Goal: Task Accomplishment & Management: Complete application form

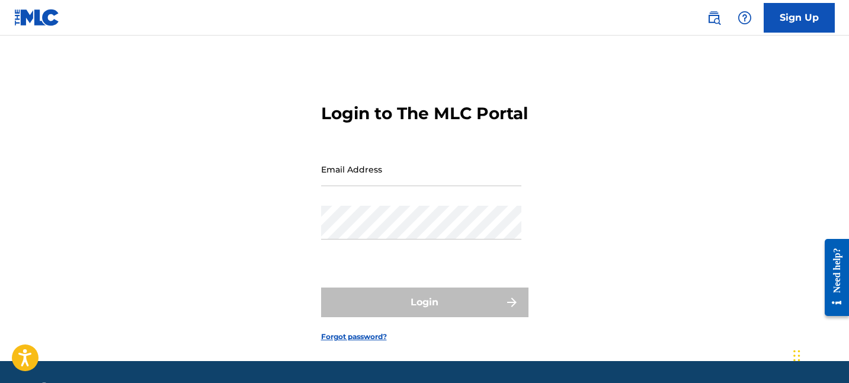
click at [459, 186] on input "Email Address" at bounding box center [421, 169] width 200 height 34
click at [593, 161] on div "Login to The MLC Portal Email Address Password Login Forgot password?" at bounding box center [425, 213] width 830 height 296
click at [471, 206] on div "Email Address" at bounding box center [421, 178] width 200 height 53
type input "[EMAIL_ADDRESS][DOMAIN_NAME]"
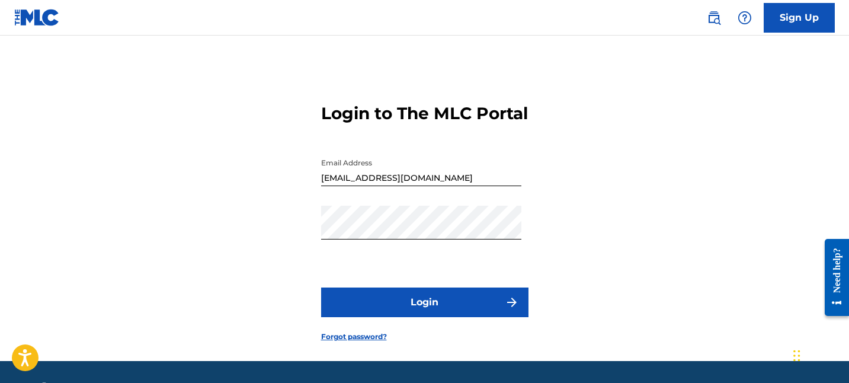
click at [468, 317] on button "Login" at bounding box center [424, 302] width 207 height 30
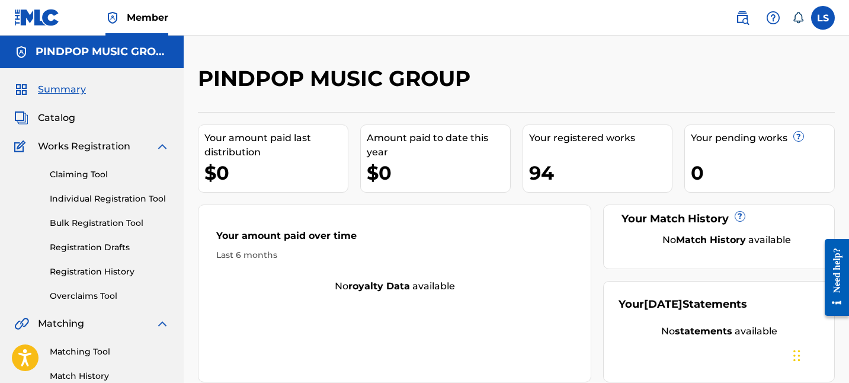
click at [116, 271] on link "Registration History" at bounding box center [110, 272] width 120 height 12
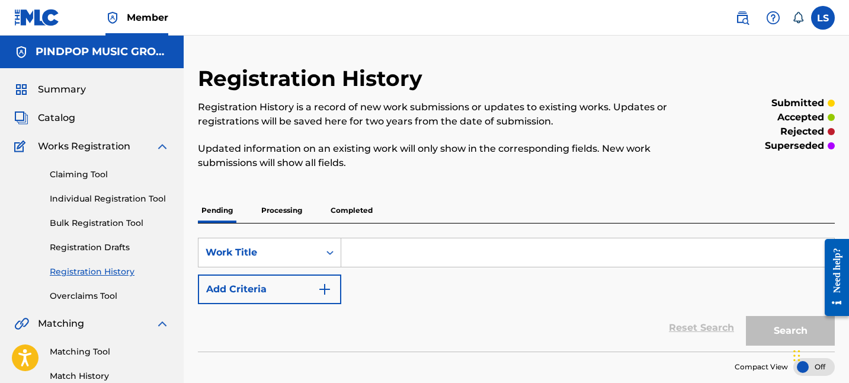
click at [527, 276] on div "SearchWithCriteriadfaecd3e-d044-4657-a0a4-d44c1d3e7ff3 Work Title Add Criteria" at bounding box center [516, 271] width 637 height 66
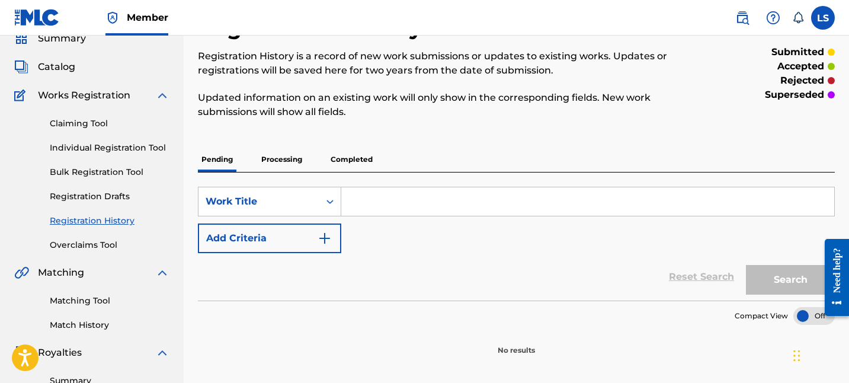
scroll to position [46, 0]
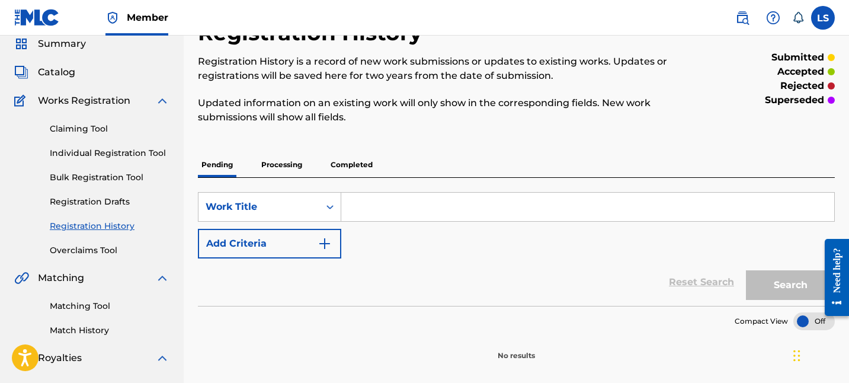
click at [290, 168] on p "Processing" at bounding box center [282, 164] width 48 height 25
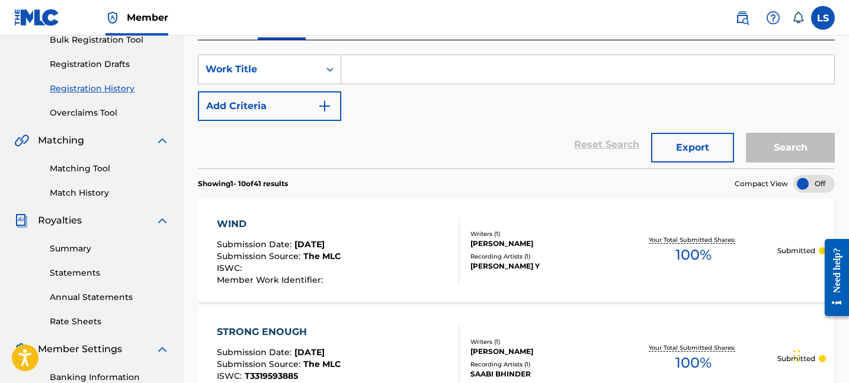
scroll to position [57, 0]
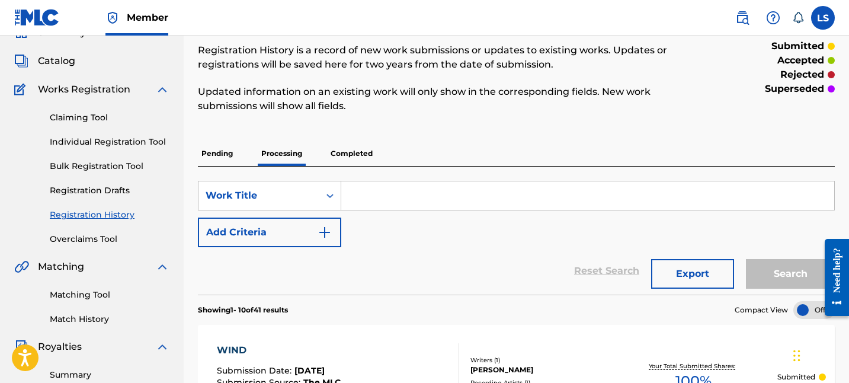
click at [373, 161] on p "Completed" at bounding box center [351, 153] width 49 height 25
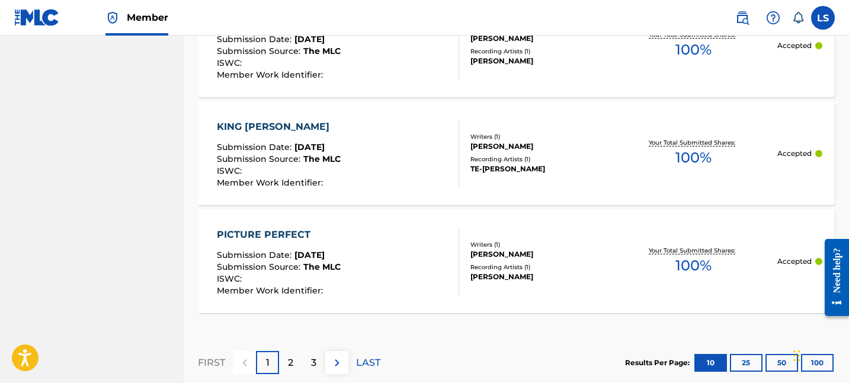
scroll to position [1259, 0]
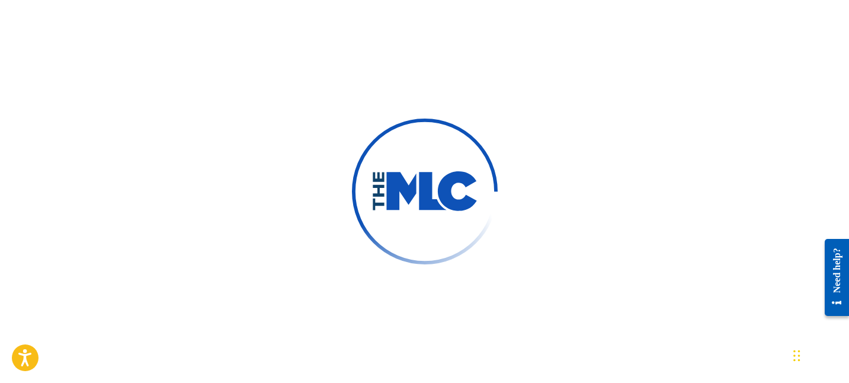
click at [465, 98] on div at bounding box center [424, 191] width 849 height 383
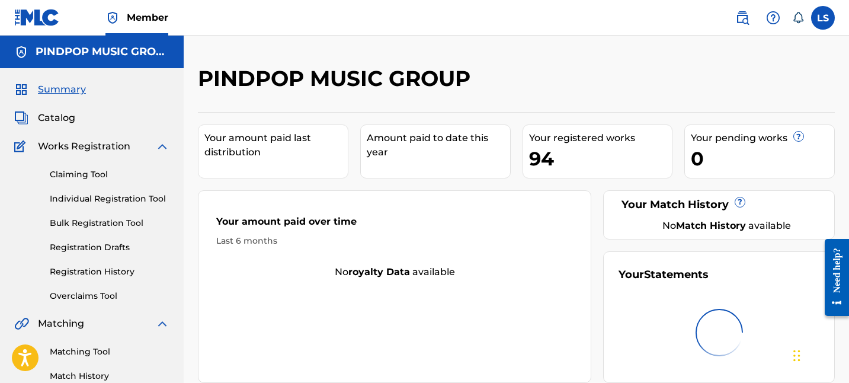
click at [79, 358] on div "Matching Tool Match History" at bounding box center [91, 357] width 155 height 52
click at [87, 354] on link "Matching Tool" at bounding box center [110, 352] width 120 height 12
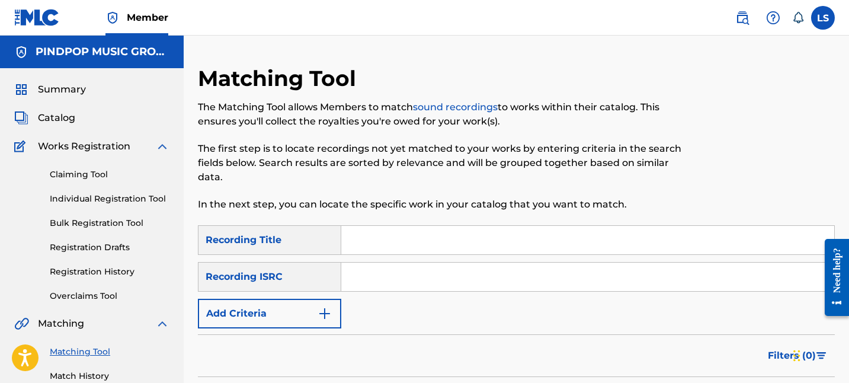
click at [385, 273] on input "Search Form" at bounding box center [587, 277] width 493 height 28
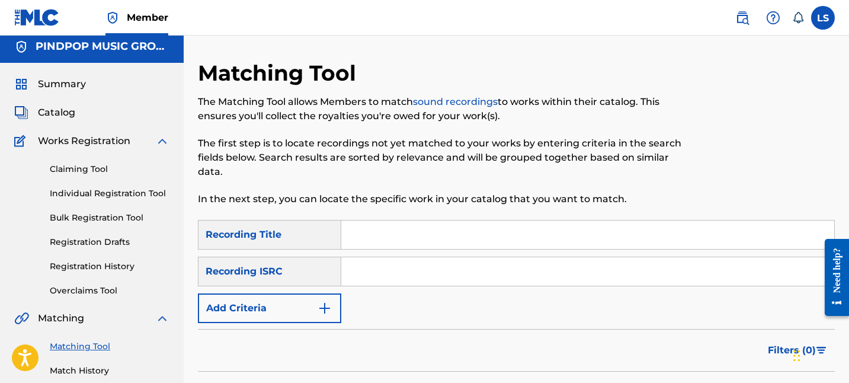
paste input "QZES82582683"
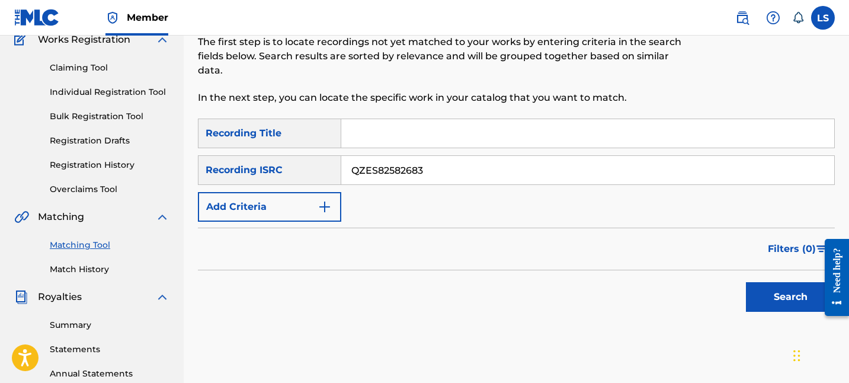
scroll to position [109, 0]
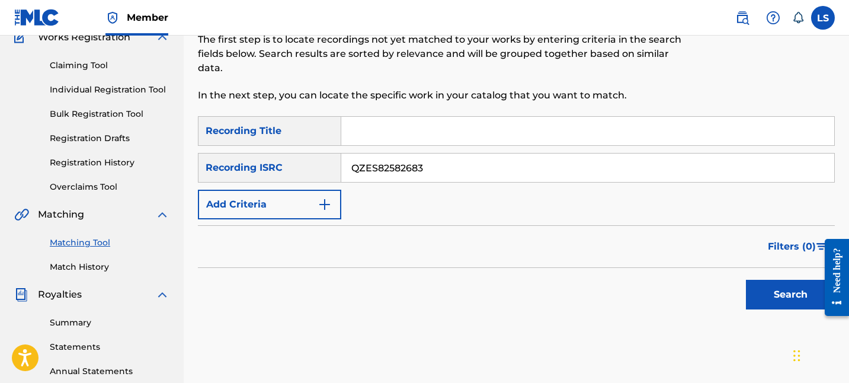
type input "QZES82582683"
click at [746, 280] on button "Search" at bounding box center [790, 295] width 89 height 30
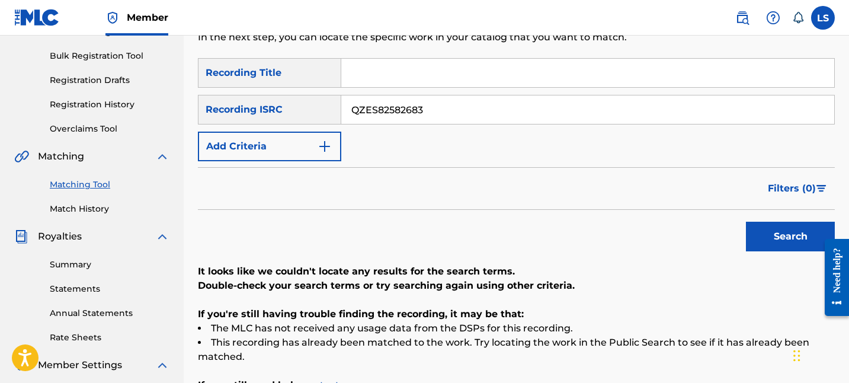
scroll to position [55, 0]
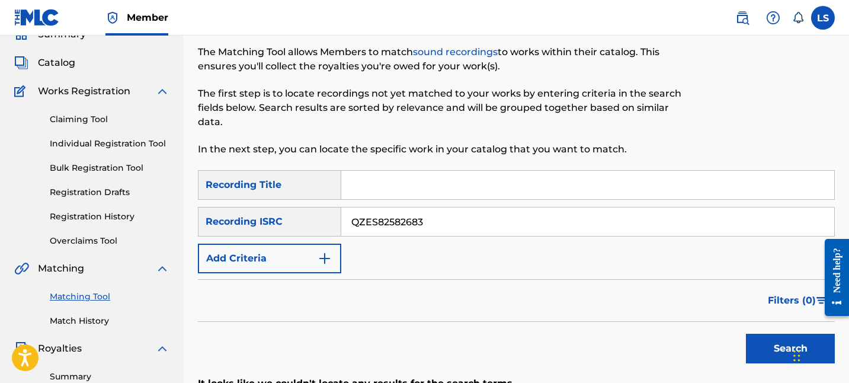
click at [107, 117] on link "Claiming Tool" at bounding box center [110, 119] width 120 height 12
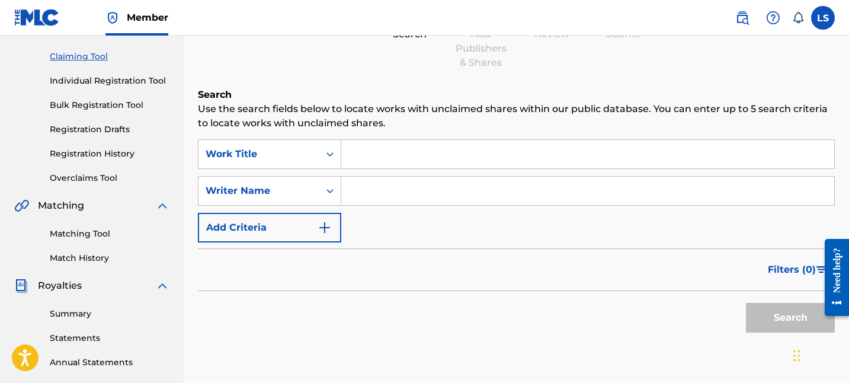
scroll to position [126, 0]
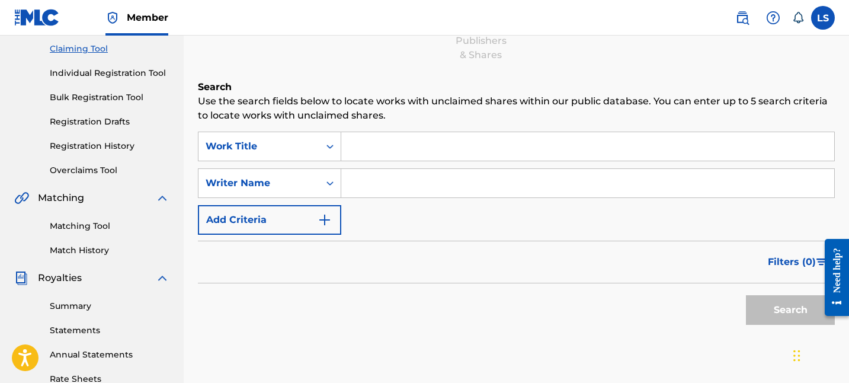
click at [410, 146] on input "Search Form" at bounding box center [587, 146] width 493 height 28
type input "LEVEL"
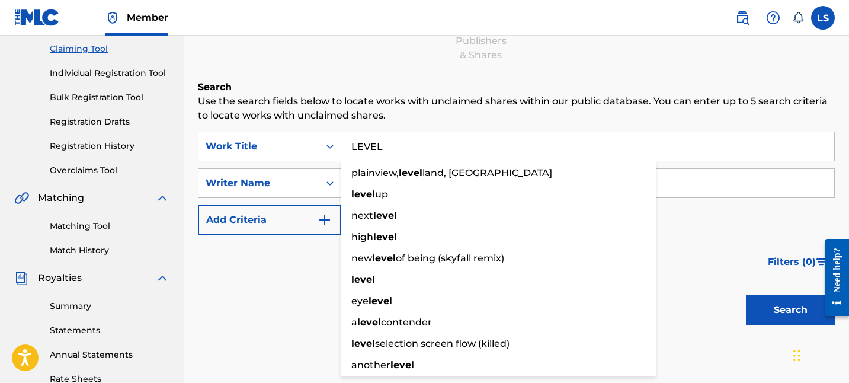
click at [269, 264] on div "Filters ( 0 )" at bounding box center [516, 262] width 637 height 43
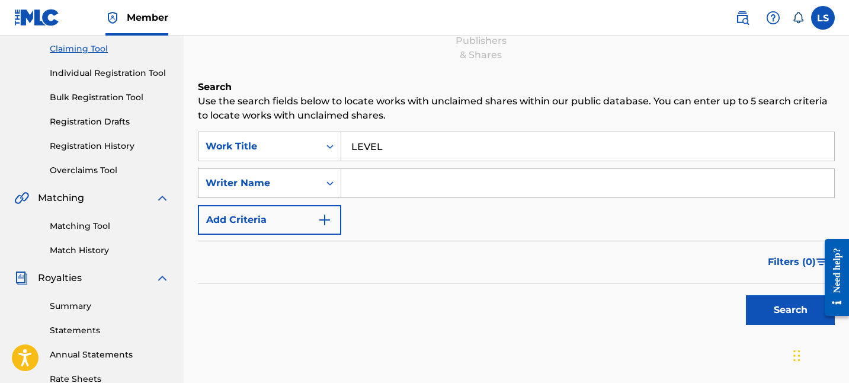
click at [763, 312] on button "Search" at bounding box center [790, 310] width 89 height 30
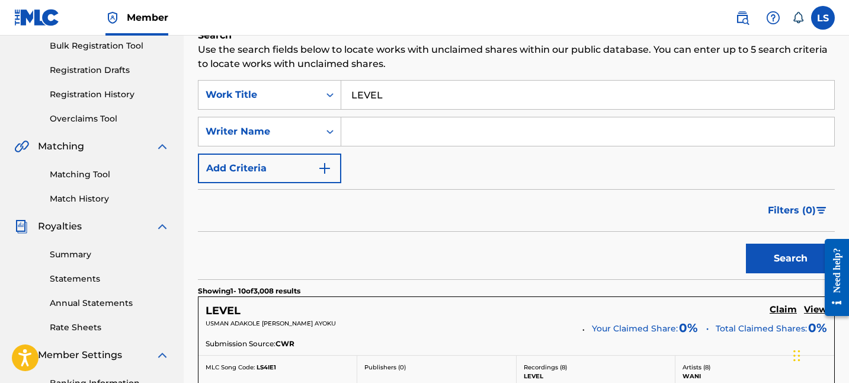
scroll to position [178, 0]
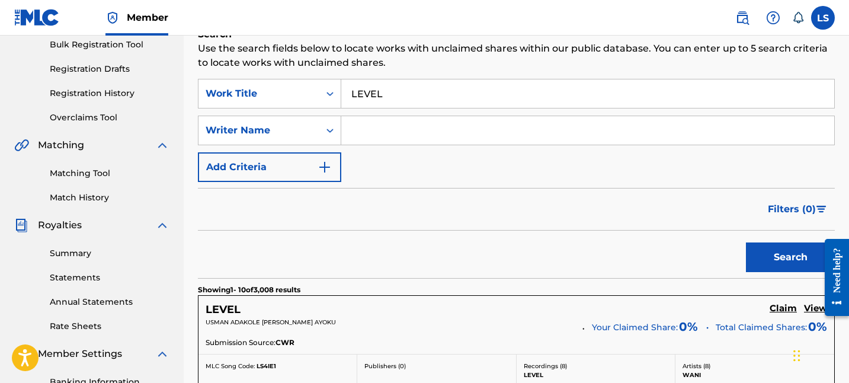
click at [485, 134] on input "Search Form" at bounding box center [587, 130] width 493 height 28
type input "SARDAR KHEHRA"
click at [746, 242] on button "Search" at bounding box center [790, 257] width 89 height 30
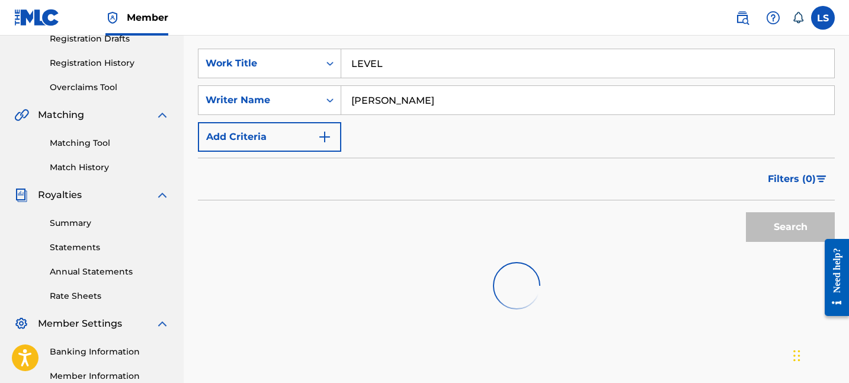
scroll to position [245, 0]
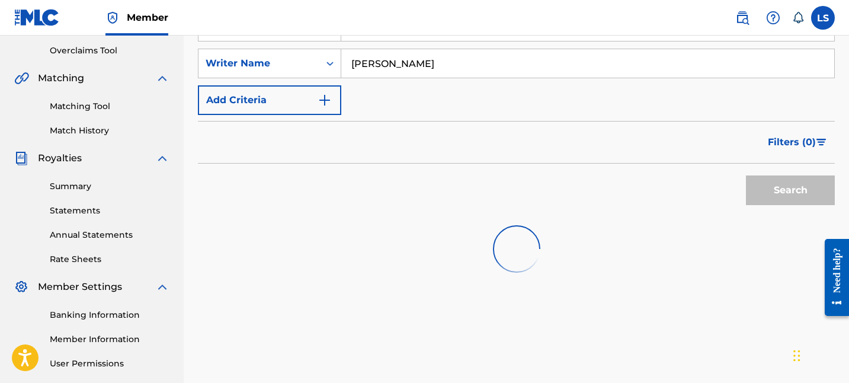
click at [395, 123] on div "Filters ( 0 )" at bounding box center [516, 142] width 637 height 43
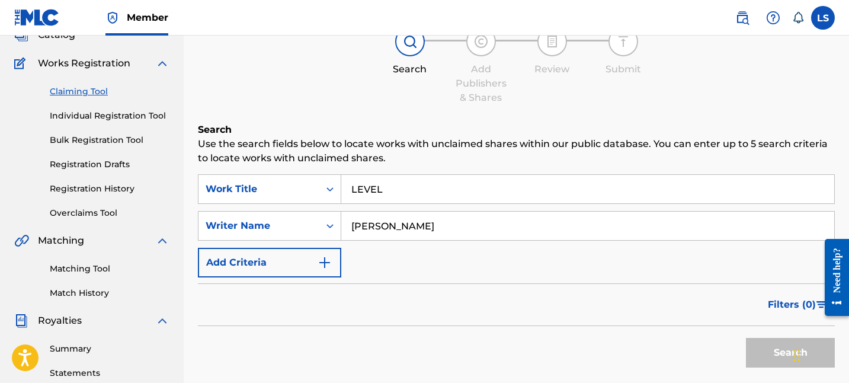
scroll to position [82, 0]
click at [132, 120] on link "Individual Registration Tool" at bounding box center [110, 116] width 120 height 12
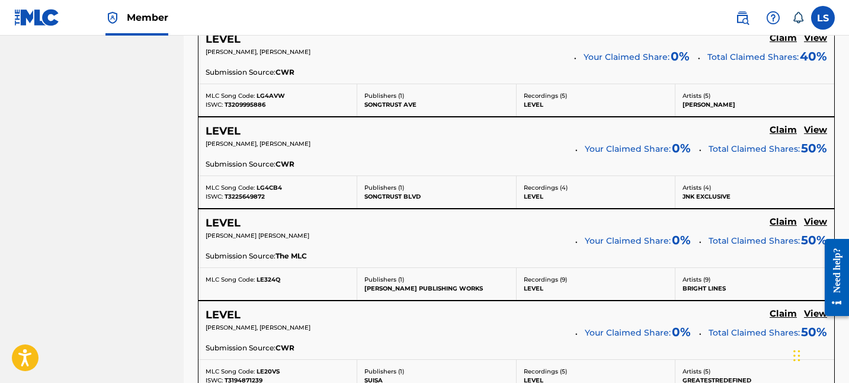
scroll to position [633, 0]
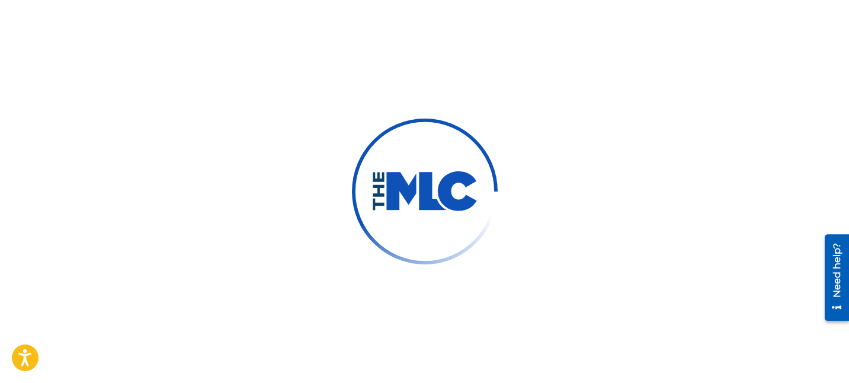
click at [430, 50] on div at bounding box center [424, 191] width 849 height 383
click at [482, 258] on div at bounding box center [425, 192] width 146 height 146
click at [459, 154] on img at bounding box center [424, 191] width 173 height 173
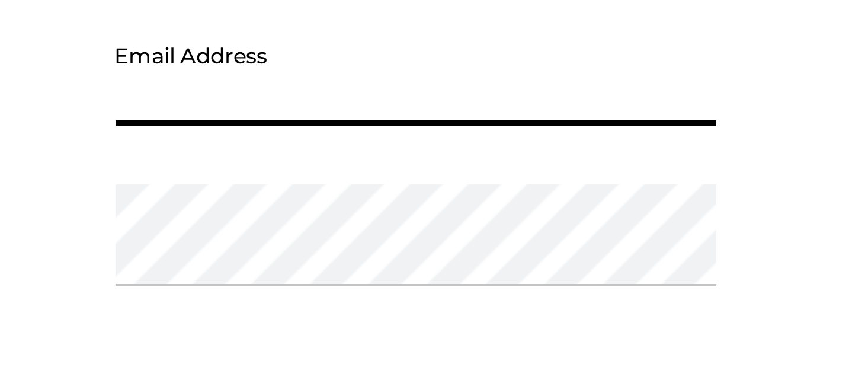
click at [434, 186] on input "Email Address" at bounding box center [421, 169] width 200 height 34
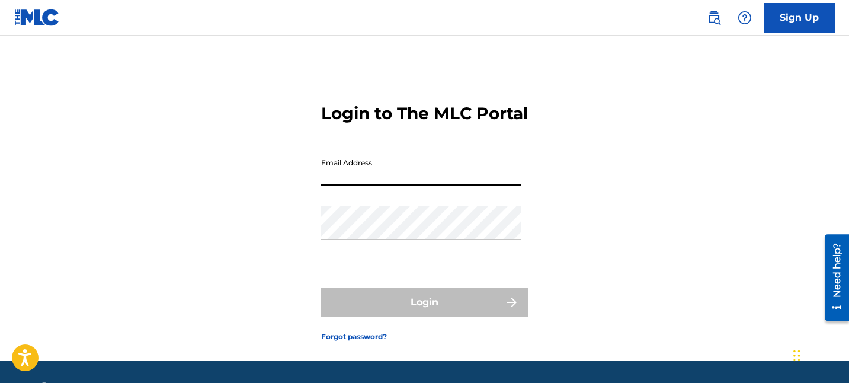
click at [426, 178] on input "Email Address" at bounding box center [421, 169] width 200 height 34
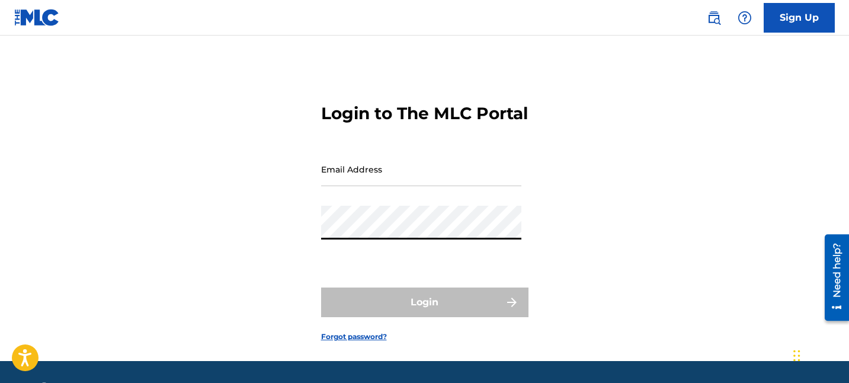
type input "[EMAIL_ADDRESS][DOMAIN_NAME]"
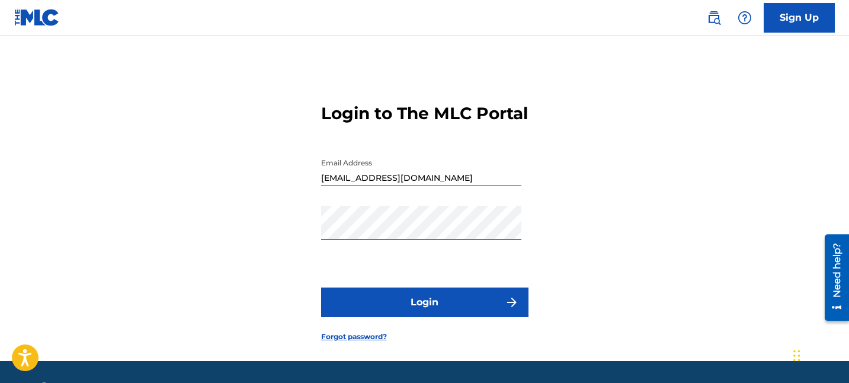
click at [393, 317] on button "Login" at bounding box center [424, 302] width 207 height 30
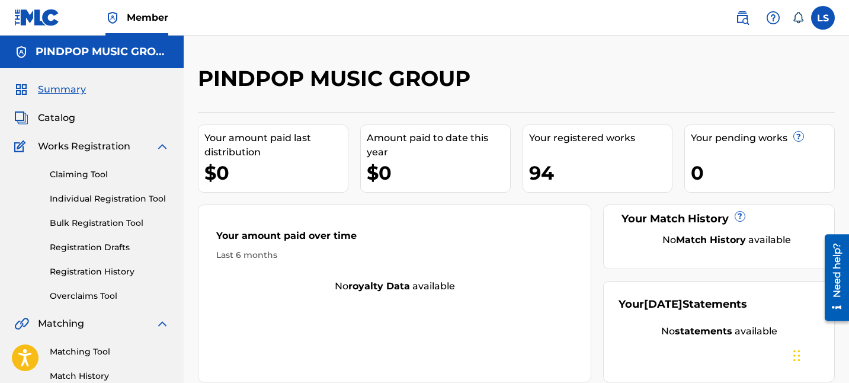
click at [79, 196] on link "Individual Registration Tool" at bounding box center [110, 199] width 120 height 12
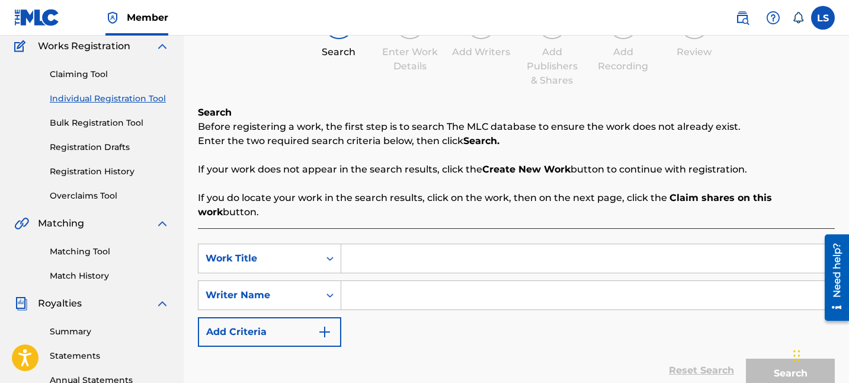
scroll to position [122, 0]
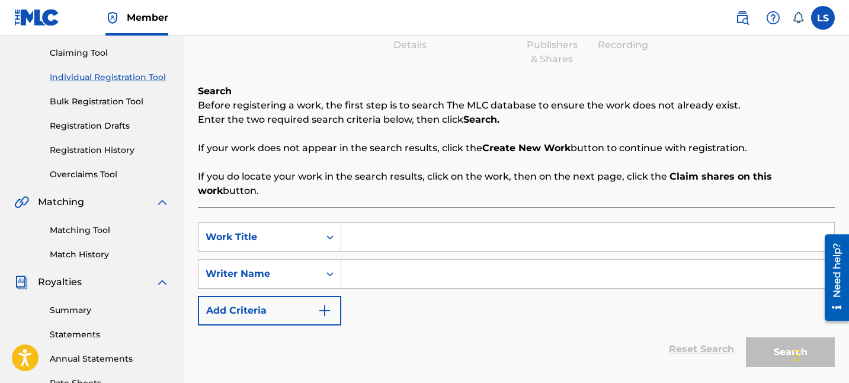
click at [407, 207] on div "SearchWithCriteria8a70bb36-1b1e-430c-9c11-f543e40a270c Work Title SearchWithCri…" at bounding box center [516, 304] width 637 height 194
click at [407, 225] on input "Search Form" at bounding box center [587, 237] width 493 height 28
type input "NAZARE"
click at [663, 266] on input "Search Form" at bounding box center [587, 274] width 493 height 28
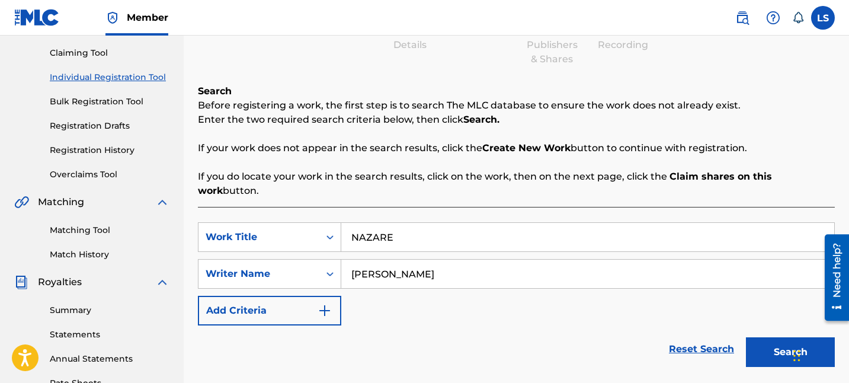
type input "SARDAR KHEHRA"
click at [759, 341] on button "Search" at bounding box center [790, 352] width 89 height 30
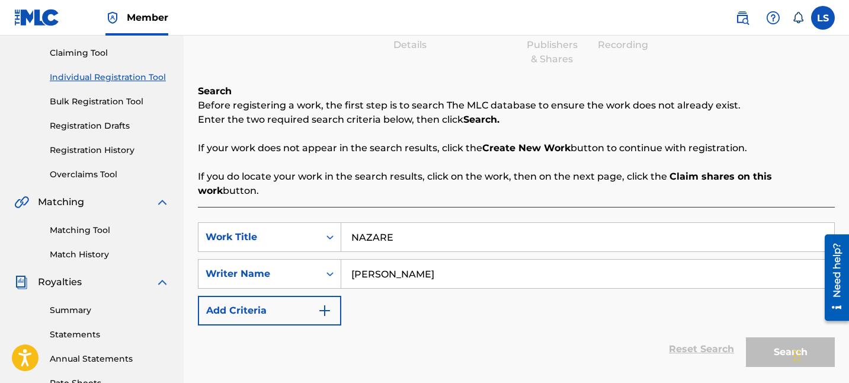
scroll to position [287, 0]
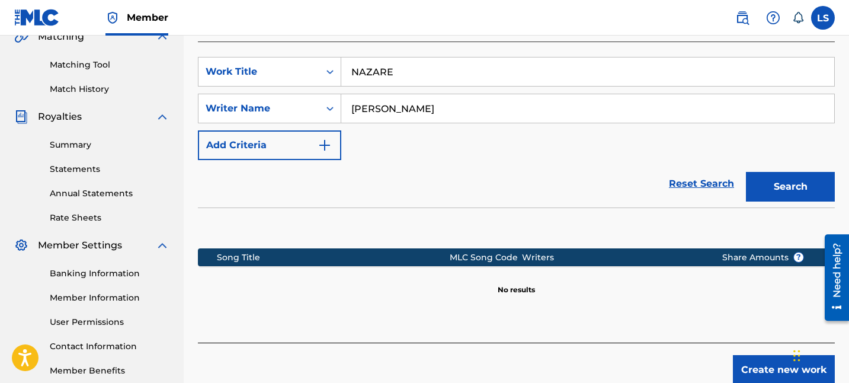
click at [717, 350] on div "Create new work" at bounding box center [516, 364] width 637 height 42
click at [724, 350] on div "Create new work" at bounding box center [516, 364] width 637 height 42
click at [736, 355] on button "Create new work" at bounding box center [784, 370] width 102 height 30
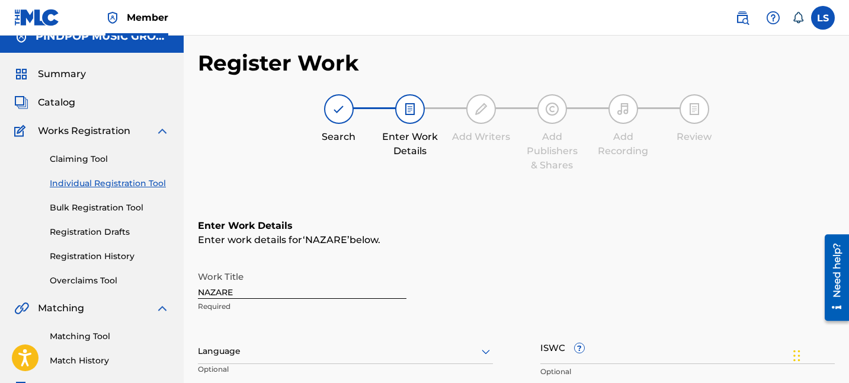
scroll to position [16, 0]
click at [58, 185] on link "Individual Registration Tool" at bounding box center [110, 183] width 120 height 12
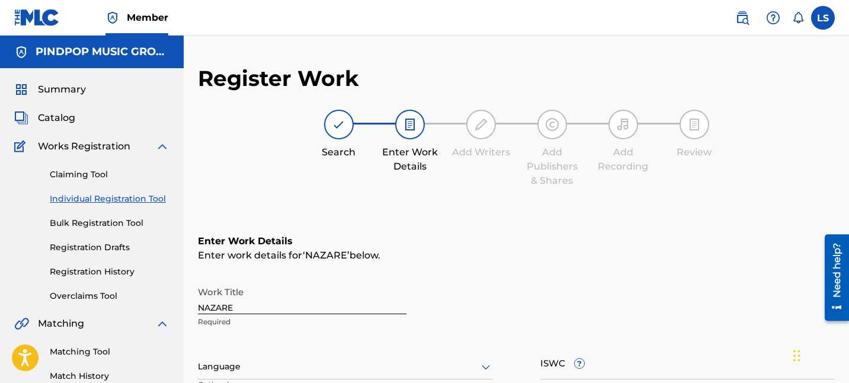
click at [94, 181] on div "Claiming Tool Individual Registration Tool Bulk Registration Tool Registration …" at bounding box center [91, 228] width 155 height 149
click at [87, 177] on link "Claiming Tool" at bounding box center [110, 174] width 120 height 12
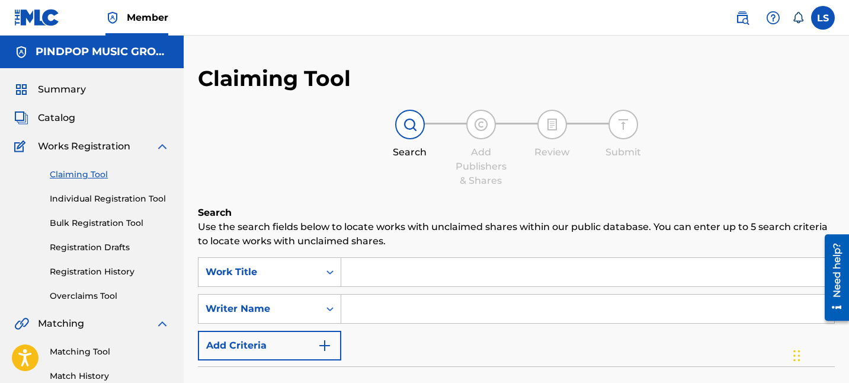
click at [94, 195] on link "Individual Registration Tool" at bounding box center [110, 199] width 120 height 12
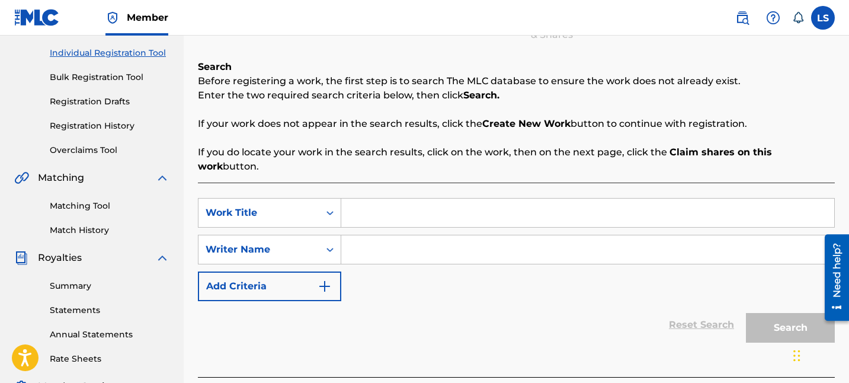
scroll to position [146, 0]
click at [387, 207] on input "Search Form" at bounding box center [587, 212] width 493 height 28
paste input "LEVEL"
type input "LEVEL"
click at [379, 245] on input "Search Form" at bounding box center [587, 249] width 493 height 28
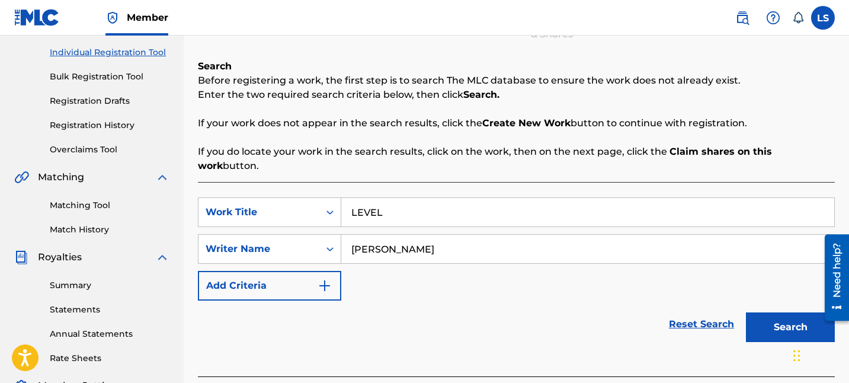
type input "LOVEPREET SINGH"
click at [757, 312] on button "Search" at bounding box center [790, 327] width 89 height 30
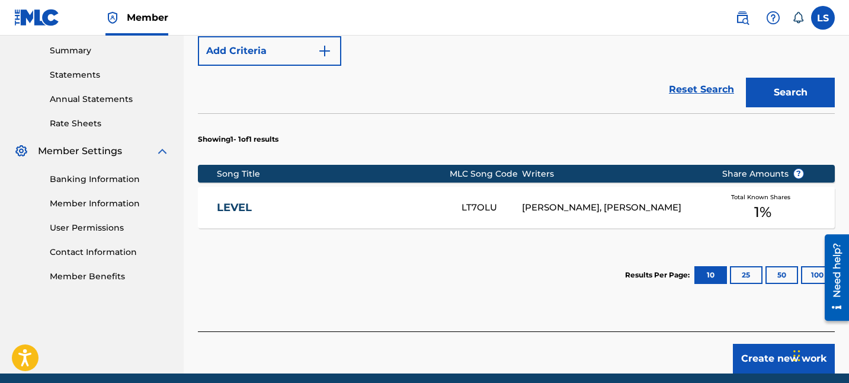
scroll to position [414, 0]
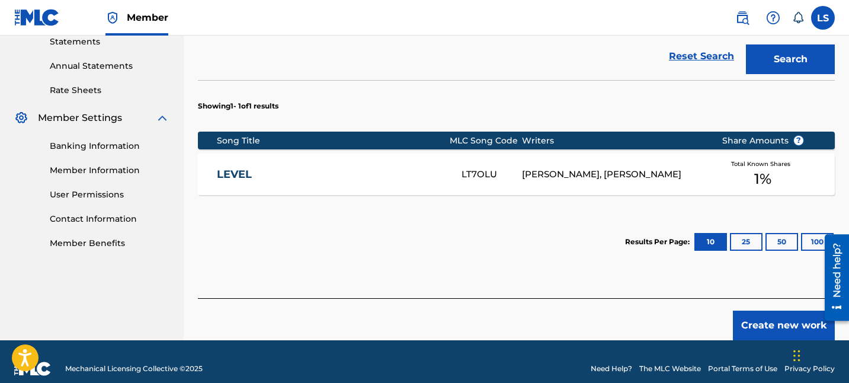
click at [378, 217] on section "Results Per Page: 10 25 50 100" at bounding box center [516, 242] width 637 height 56
click at [573, 168] on div "LOVEPREET SINGH, KULWINDER SINGH" at bounding box center [612, 175] width 181 height 14
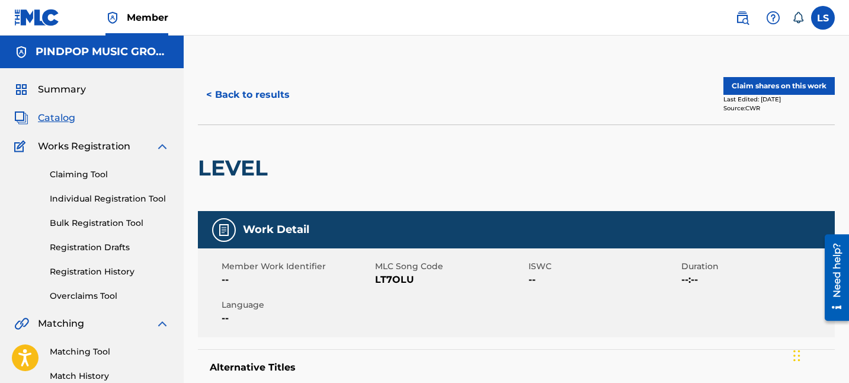
click at [268, 98] on button "< Back to results" at bounding box center [248, 95] width 100 height 30
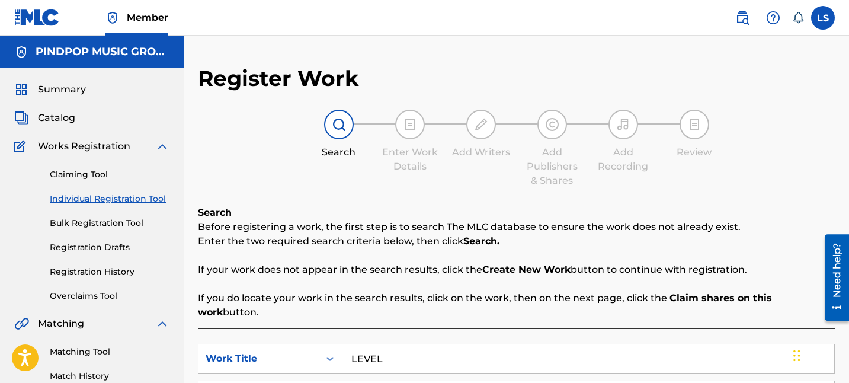
scroll to position [352, 0]
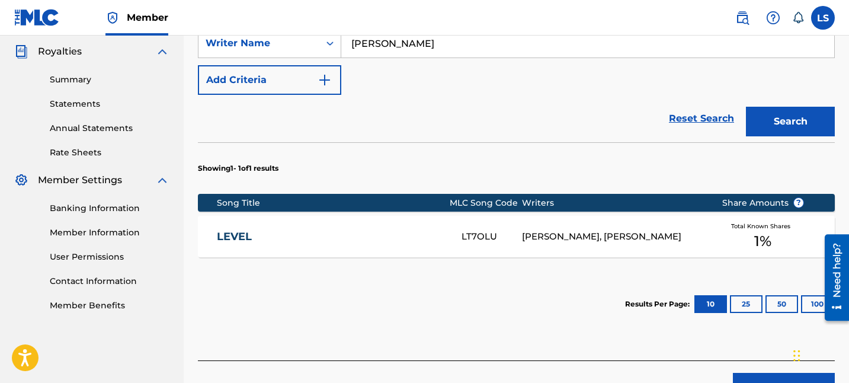
click at [757, 373] on button "Create new work" at bounding box center [784, 388] width 102 height 30
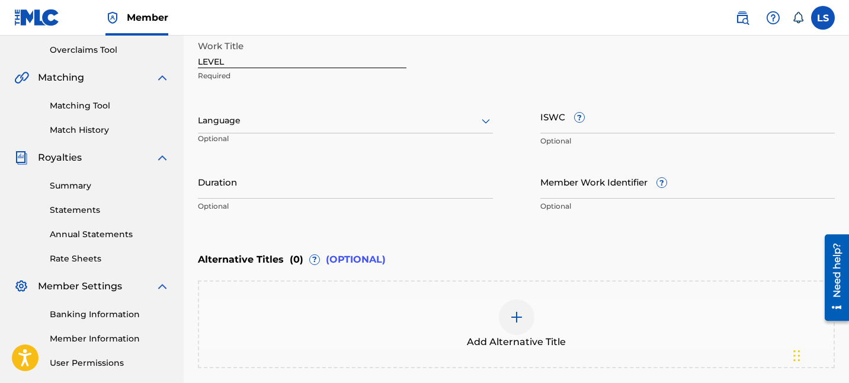
scroll to position [218, 0]
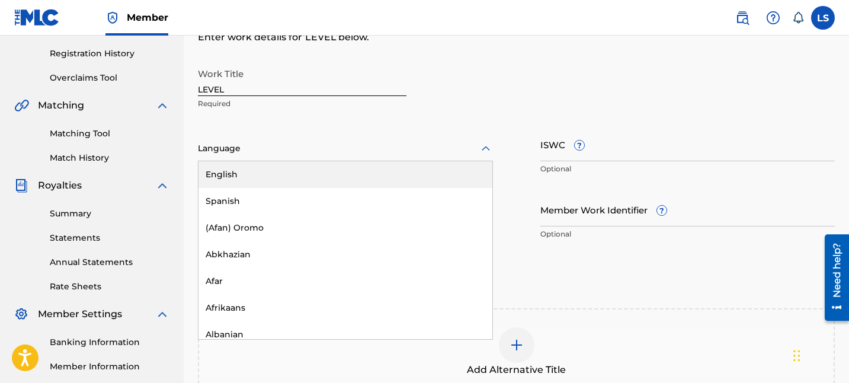
click at [302, 150] on div at bounding box center [345, 148] width 295 height 15
type input "PUN"
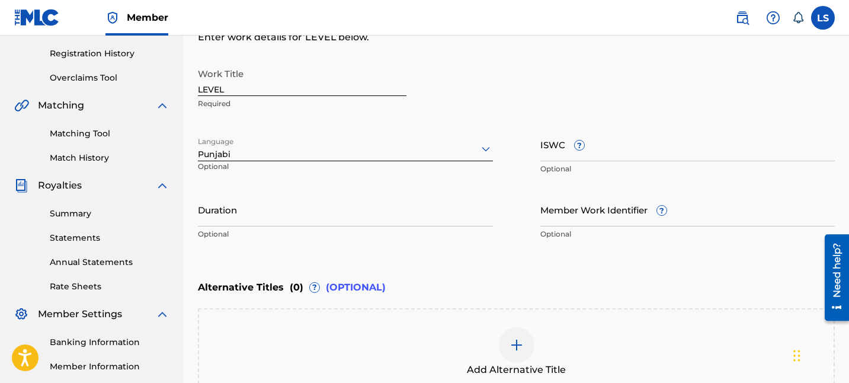
click at [375, 255] on div "Enter Work Details Enter work details for ‘ LEVEL ’ below. Work Title LEVEL Req…" at bounding box center [516, 131] width 637 height 287
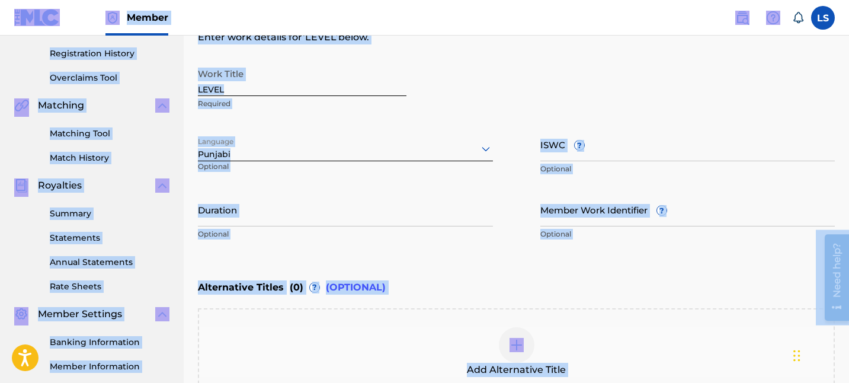
click at [375, 255] on div "Enter Work Details Enter work details for ‘ LEVEL ’ below. Work Title LEVEL Req…" at bounding box center [516, 131] width 637 height 287
click at [375, 256] on div "Enter Work Details Enter work details for ‘ LEVEL ’ below. Work Title LEVEL Req…" at bounding box center [516, 131] width 637 height 287
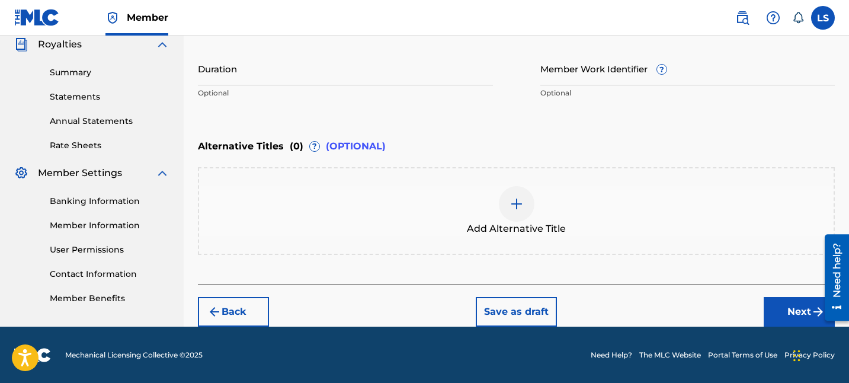
click at [791, 308] on button "Next" at bounding box center [799, 312] width 71 height 30
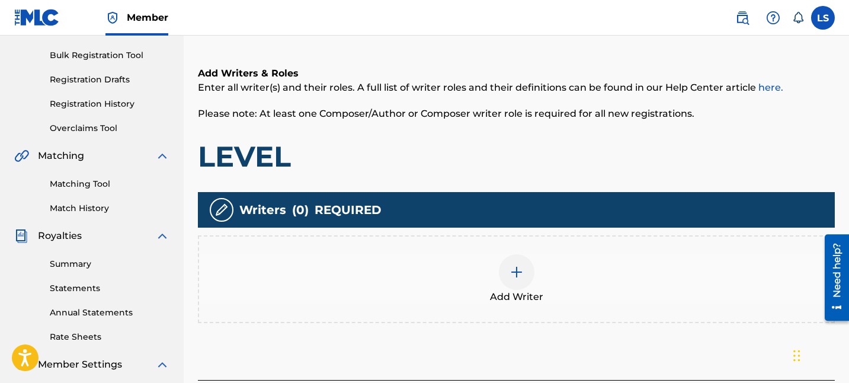
scroll to position [295, 0]
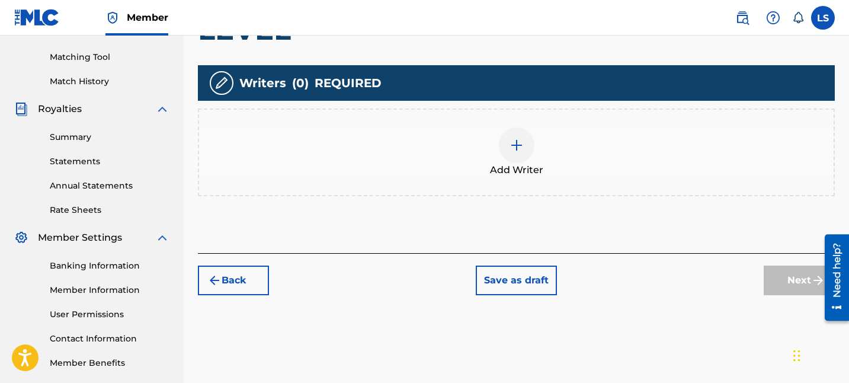
click at [525, 188] on div "Add Writer" at bounding box center [516, 152] width 637 height 88
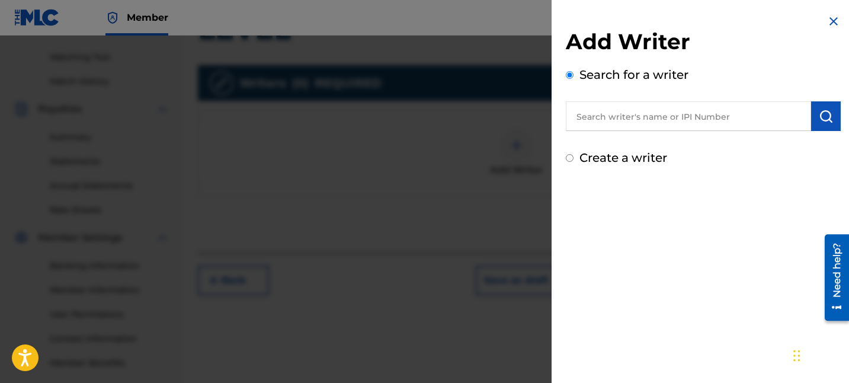
click at [639, 122] on input "text" at bounding box center [688, 116] width 245 height 30
paste input "01254154767"
type input "01254154767"
click at [824, 125] on button "submit" at bounding box center [826, 116] width 30 height 30
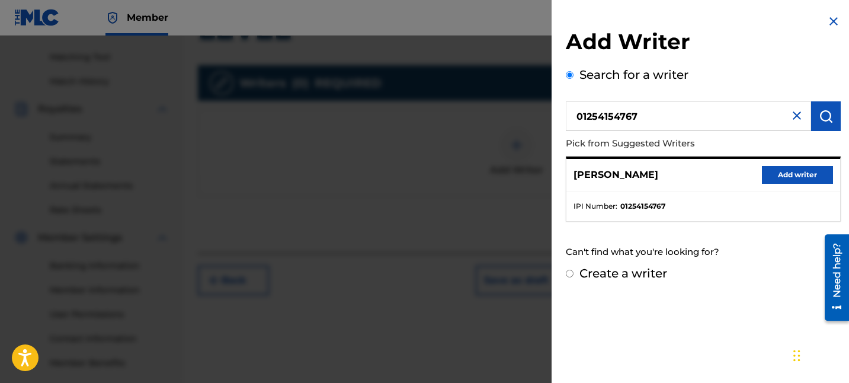
click at [803, 183] on button "Add writer" at bounding box center [797, 175] width 71 height 18
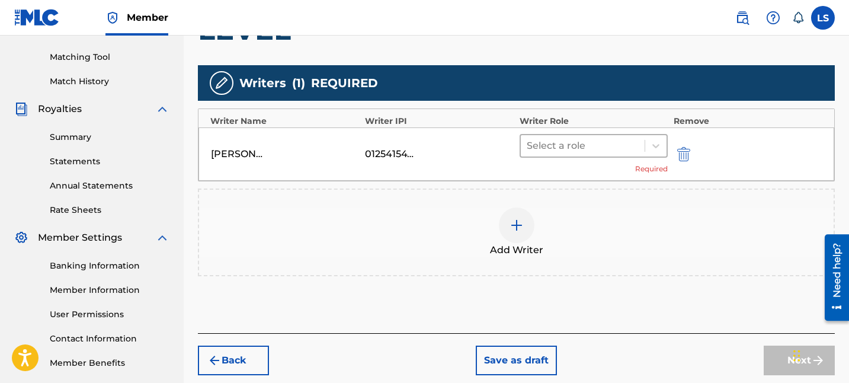
click at [614, 143] on div at bounding box center [583, 146] width 112 height 17
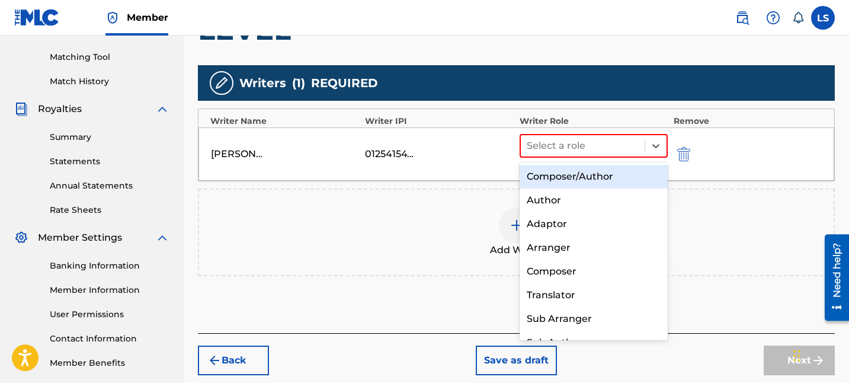
click at [612, 176] on div "Composer/Author" at bounding box center [594, 177] width 148 height 24
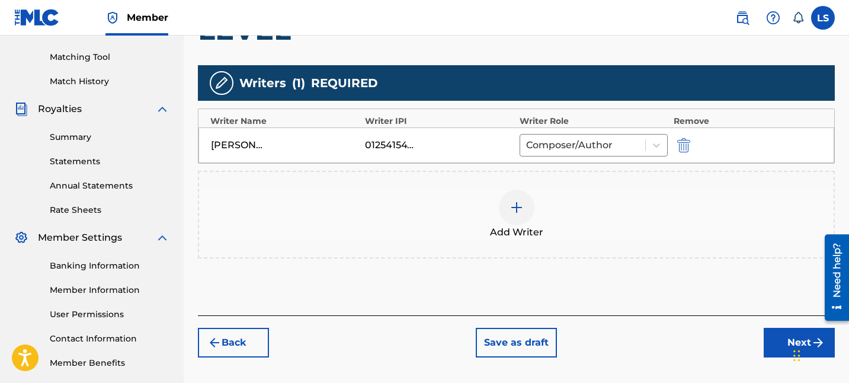
click at [764, 333] on button "Next" at bounding box center [799, 343] width 71 height 30
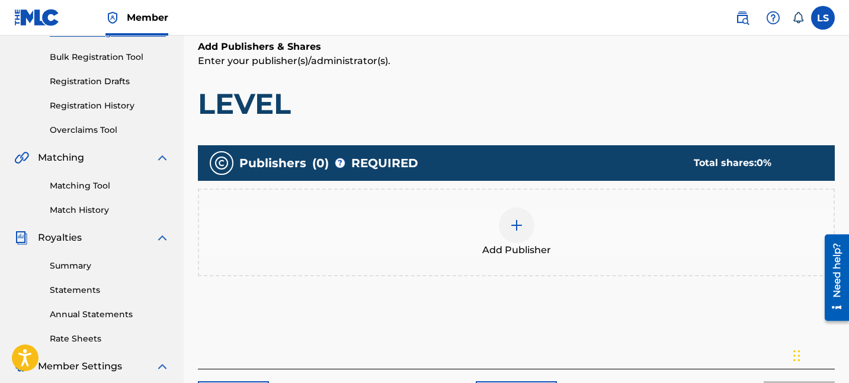
scroll to position [226, 0]
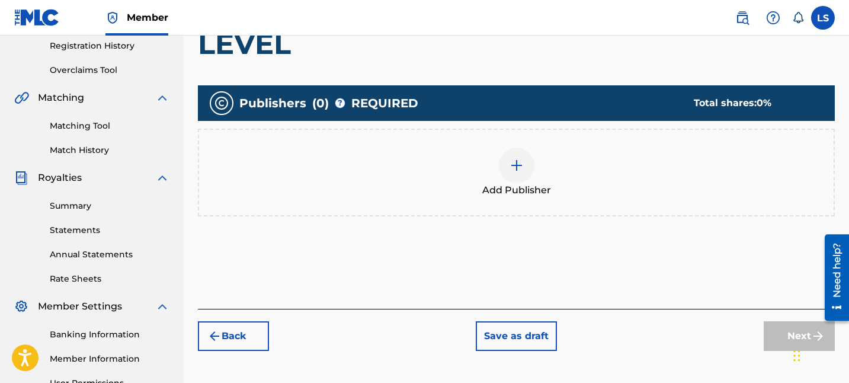
click at [509, 185] on span "Add Publisher" at bounding box center [516, 190] width 69 height 14
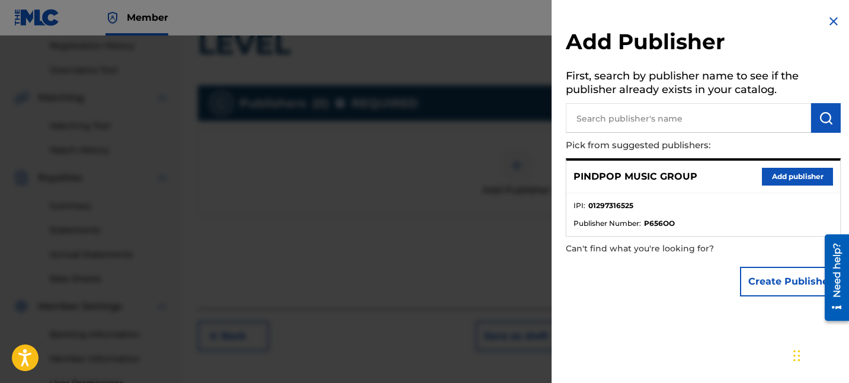
click at [824, 178] on button "Add publisher" at bounding box center [797, 177] width 71 height 18
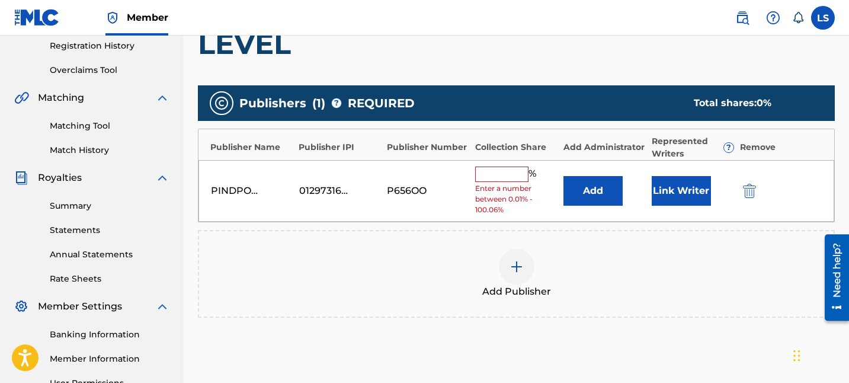
click at [497, 178] on input "text" at bounding box center [501, 174] width 53 height 15
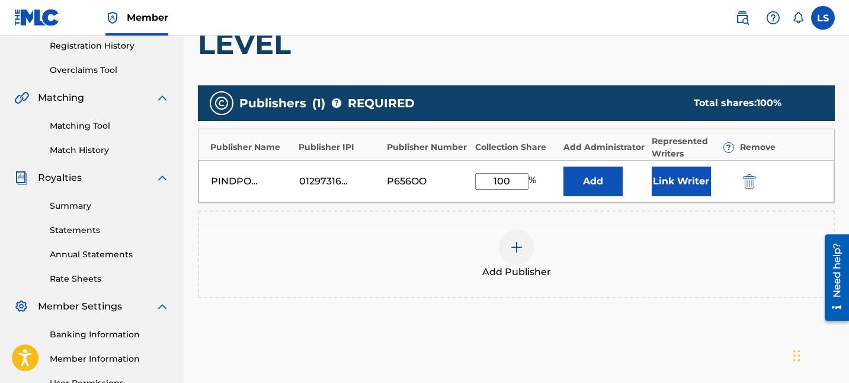
type input "100"
click at [575, 287] on div "Add Publisher" at bounding box center [516, 254] width 637 height 88
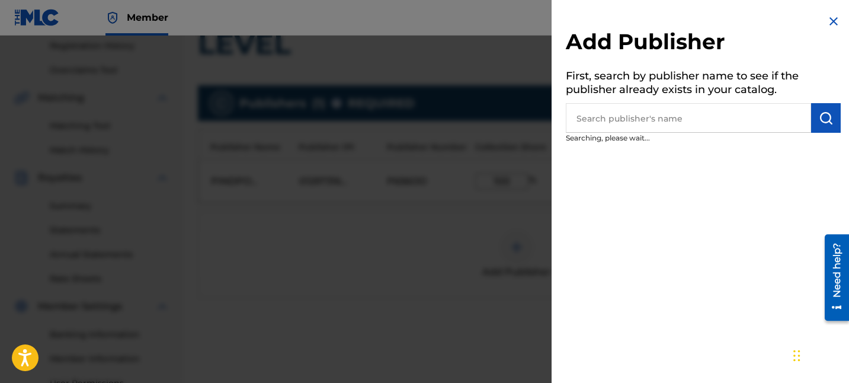
click at [498, 299] on div at bounding box center [424, 227] width 849 height 383
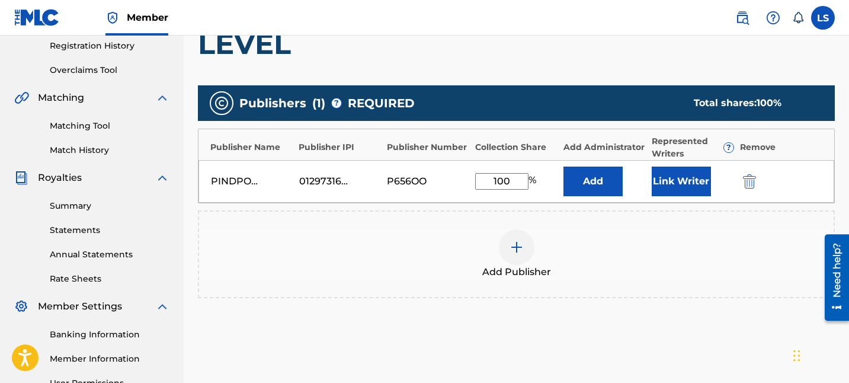
scroll to position [352, 0]
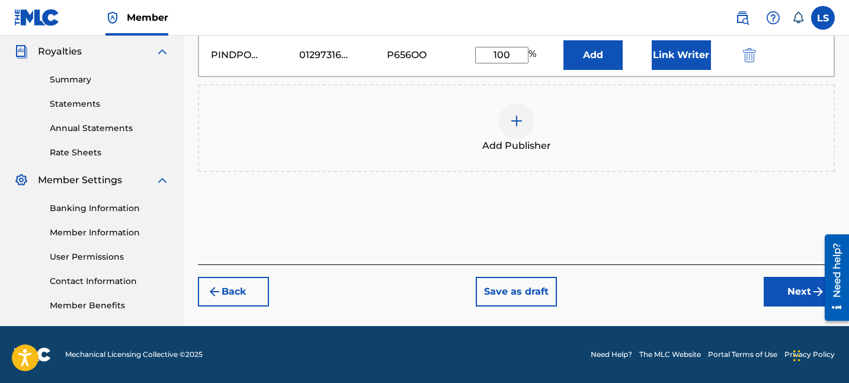
click at [668, 48] on button "Link Writer" at bounding box center [681, 55] width 59 height 30
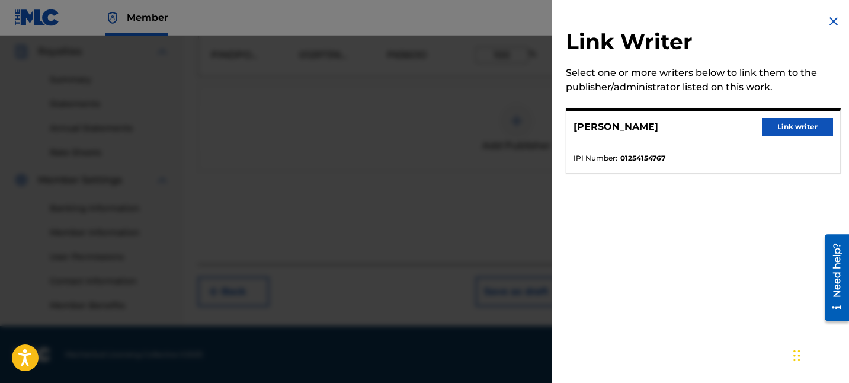
click at [773, 122] on button "Link writer" at bounding box center [797, 127] width 71 height 18
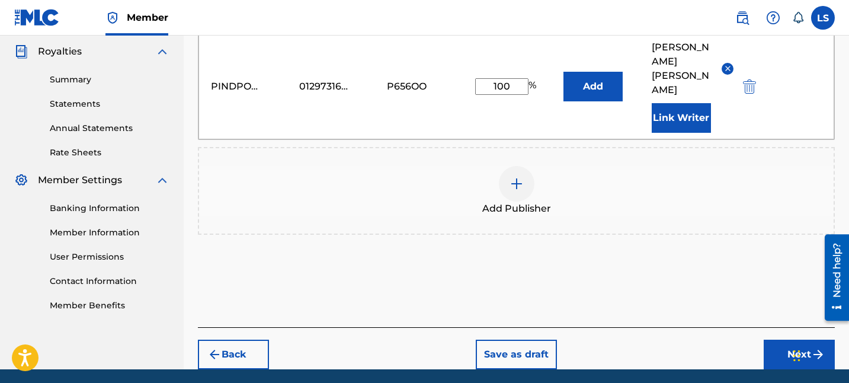
click at [784, 340] on button "Next" at bounding box center [799, 355] width 71 height 30
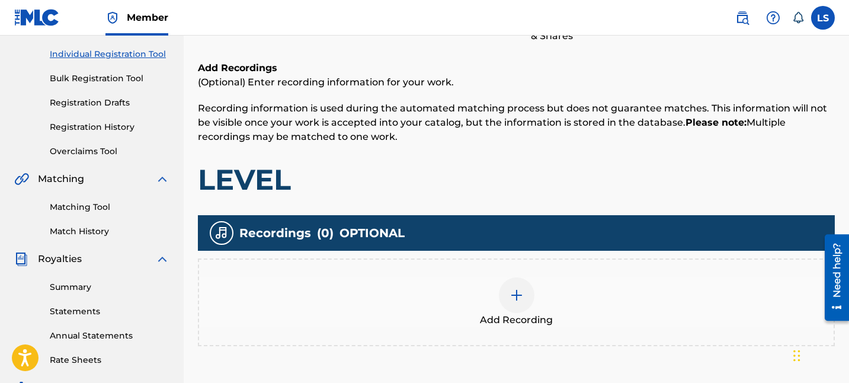
scroll to position [268, 0]
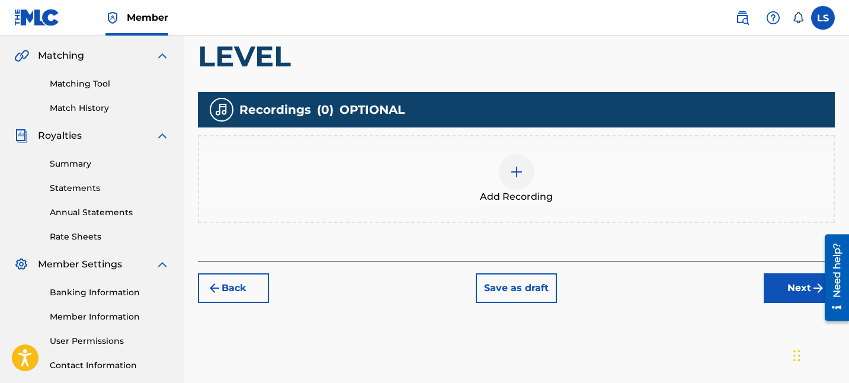
click at [559, 177] on div "Add Recording" at bounding box center [516, 179] width 635 height 50
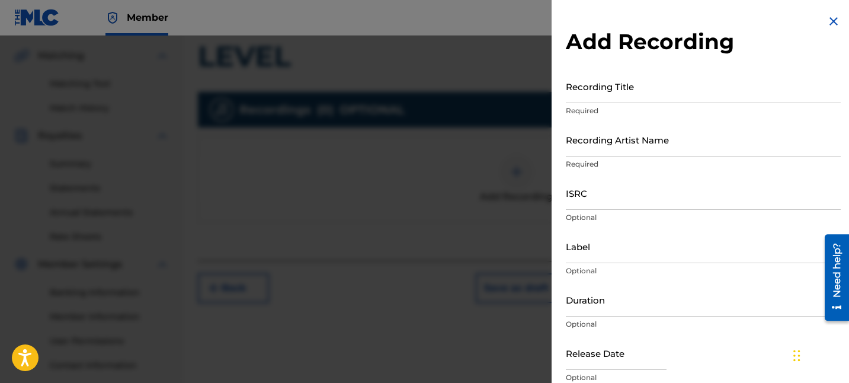
click at [656, 103] on input "Recording Title" at bounding box center [703, 86] width 275 height 34
paste input "LEVEL"
type input "LEVEL"
click at [620, 149] on input "Recording Artist Name" at bounding box center [703, 140] width 275 height 34
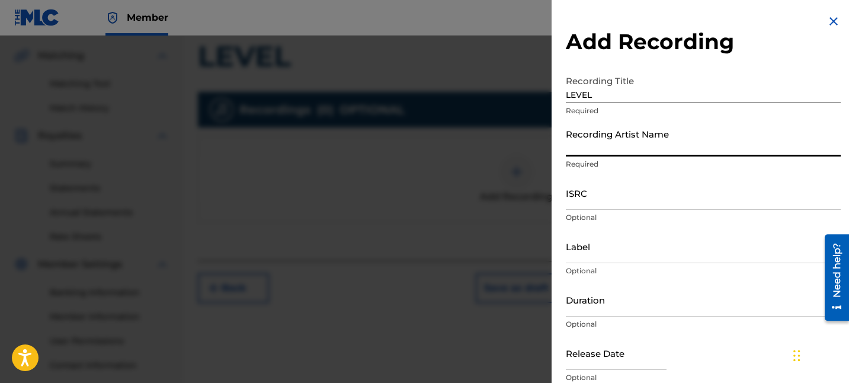
paste input "Sardar Khehra"
type input "Sardar Khehra"
paste input "QZES82582683"
click at [619, 202] on input "QZES82582683" at bounding box center [703, 193] width 275 height 34
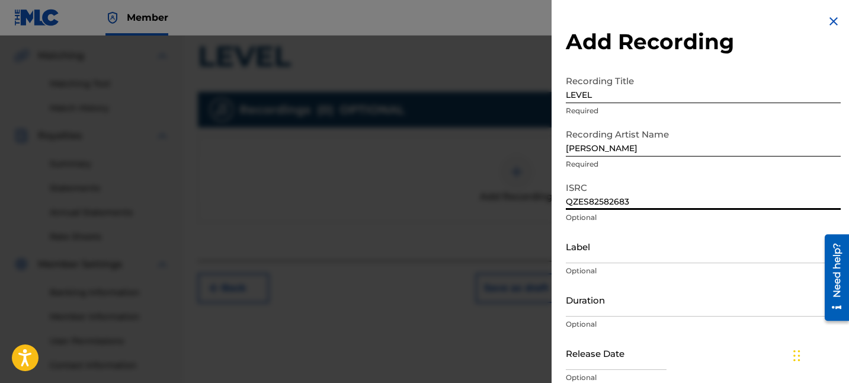
type input "QZES82582683"
click at [583, 240] on input "Label" at bounding box center [703, 246] width 275 height 34
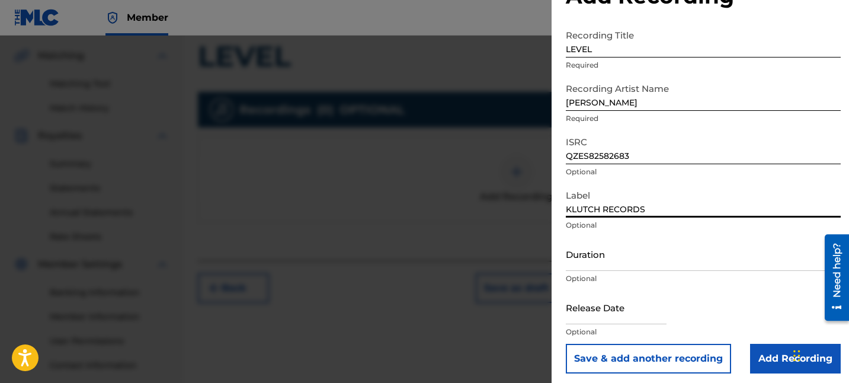
scroll to position [50, 0]
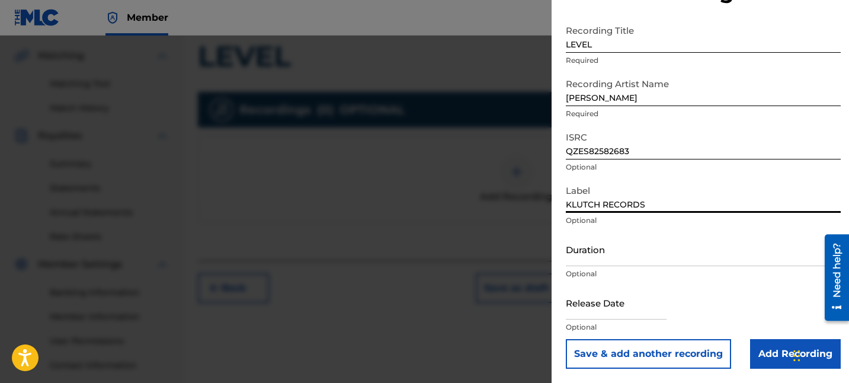
type input "KLUTCH RECORDS"
click at [662, 250] on input "Duration" at bounding box center [703, 249] width 275 height 34
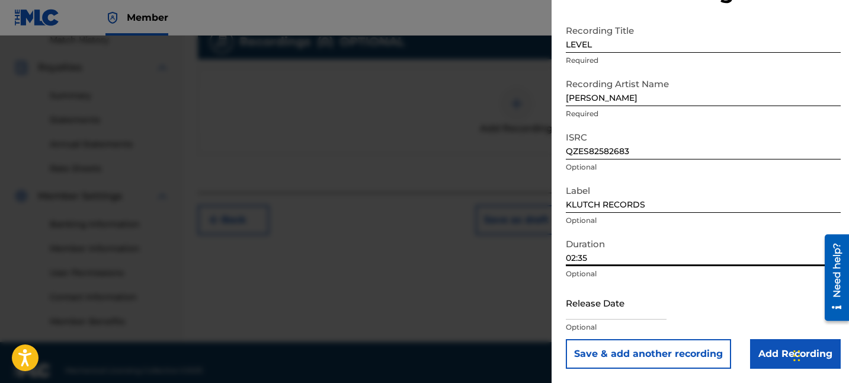
scroll to position [351, 0]
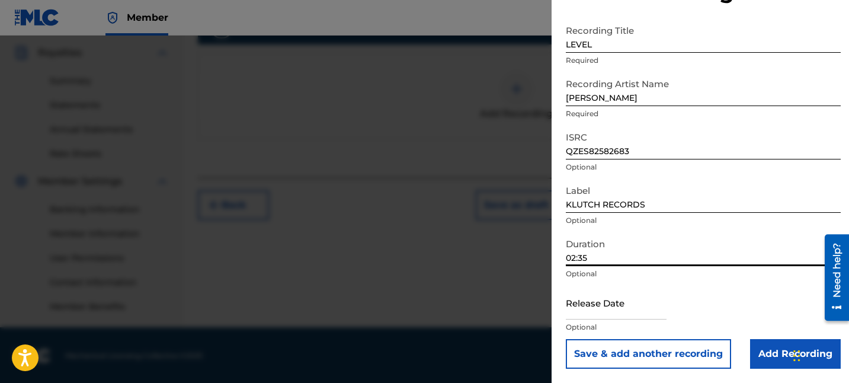
type input "02:35"
click at [585, 306] on input "text" at bounding box center [616, 303] width 101 height 34
select select "7"
select select "2025"
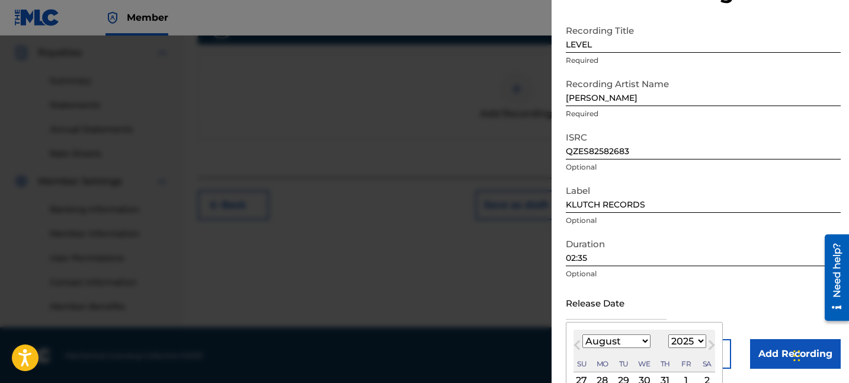
click at [600, 335] on select "January February March April May June July August September October November De…" at bounding box center [617, 341] width 68 height 14
click at [583, 334] on select "January February March April May June July August September October November De…" at bounding box center [617, 341] width 68 height 14
click at [623, 342] on select "January February March April May June July August September October November De…" at bounding box center [617, 341] width 68 height 14
select select "3"
click at [583, 334] on select "January February March April May June July August September October November De…" at bounding box center [617, 341] width 68 height 14
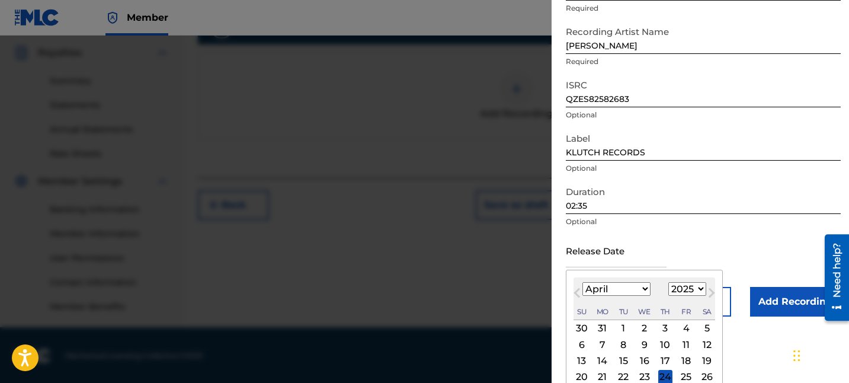
scroll to position [111, 0]
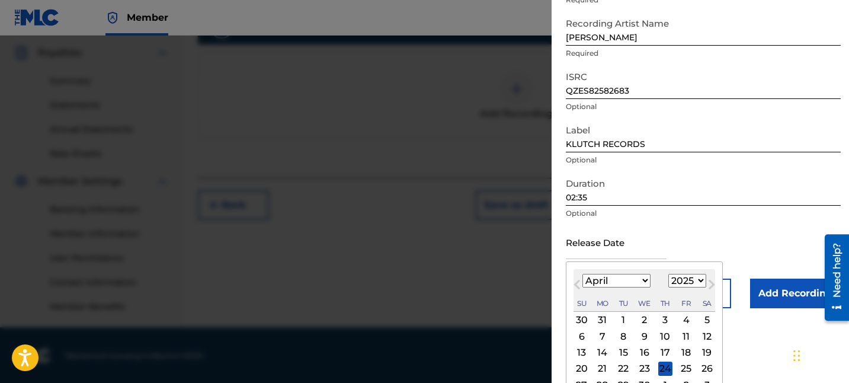
click at [620, 366] on div "22" at bounding box center [623, 369] width 14 height 14
type input "April 22 2025"
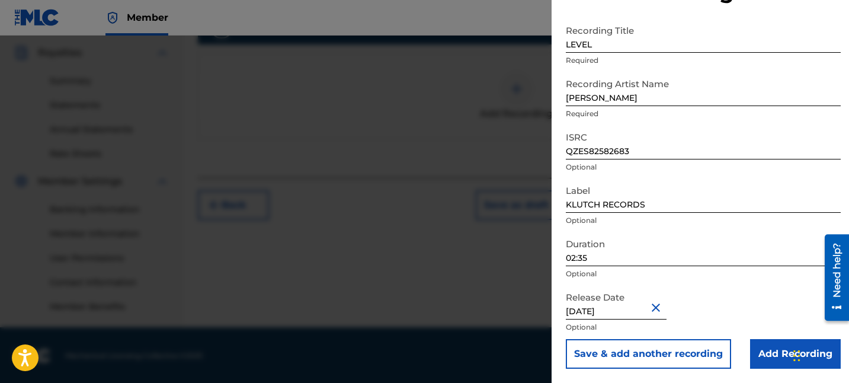
click at [777, 352] on input "Add Recording" at bounding box center [795, 354] width 91 height 30
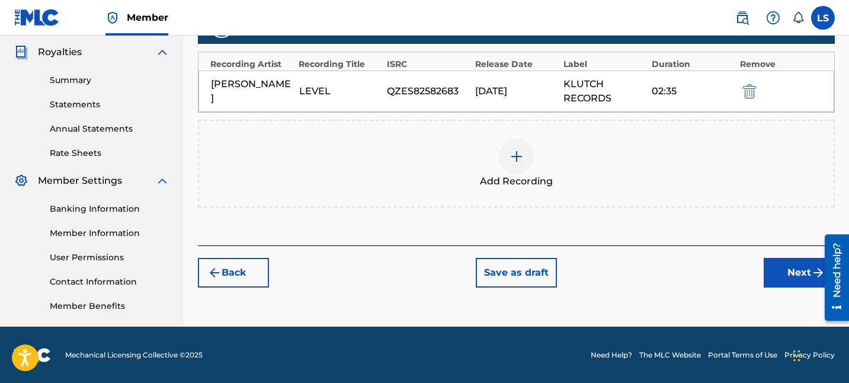
scroll to position [352, 0]
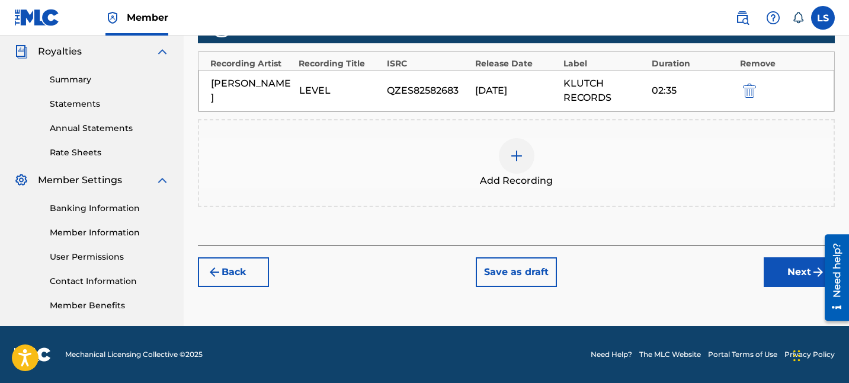
click at [788, 280] on button "Next" at bounding box center [799, 272] width 71 height 30
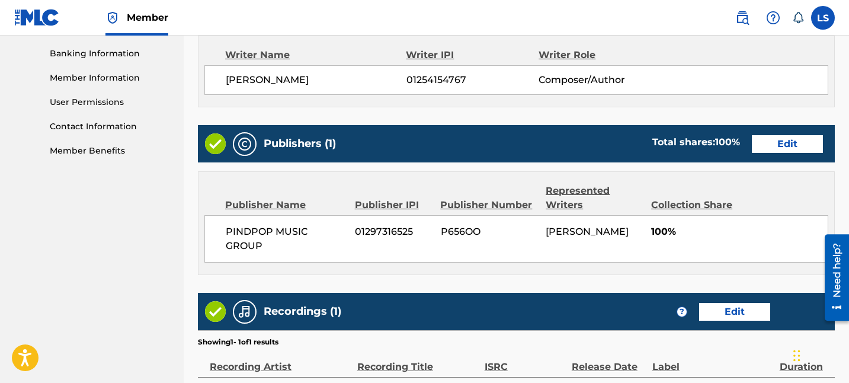
scroll to position [647, 0]
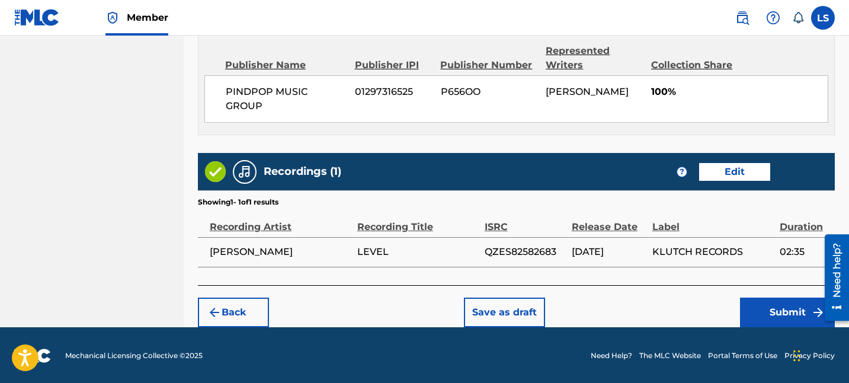
click at [747, 305] on button "Submit" at bounding box center [787, 313] width 95 height 30
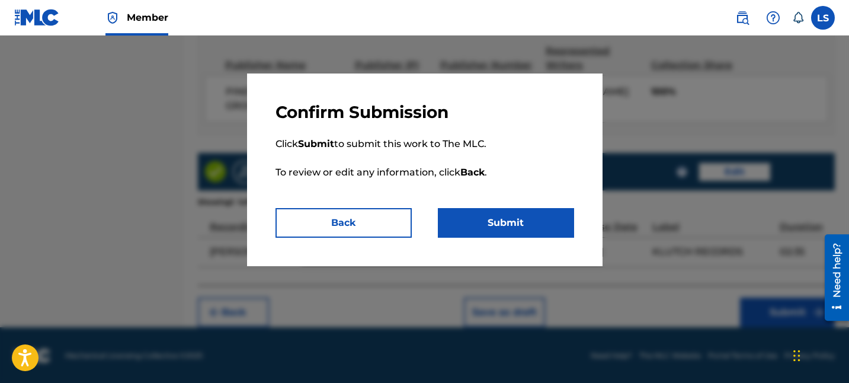
click at [558, 231] on button "Submit" at bounding box center [506, 223] width 136 height 30
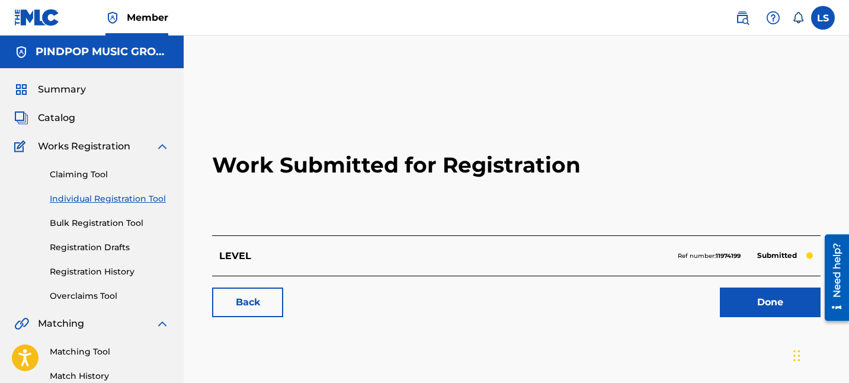
click at [783, 306] on link "Done" at bounding box center [770, 302] width 101 height 30
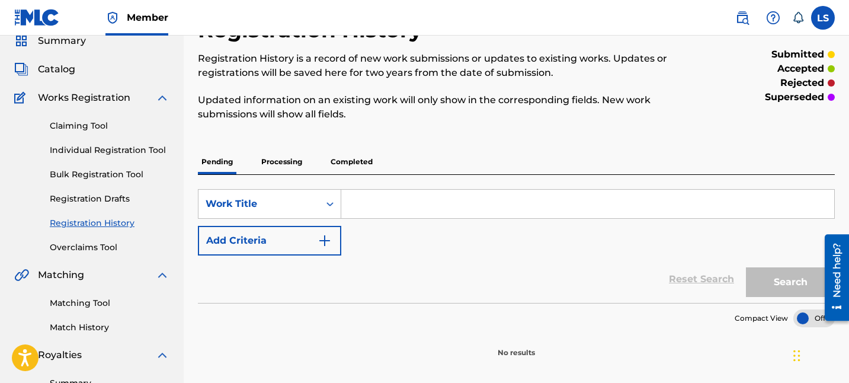
scroll to position [134, 0]
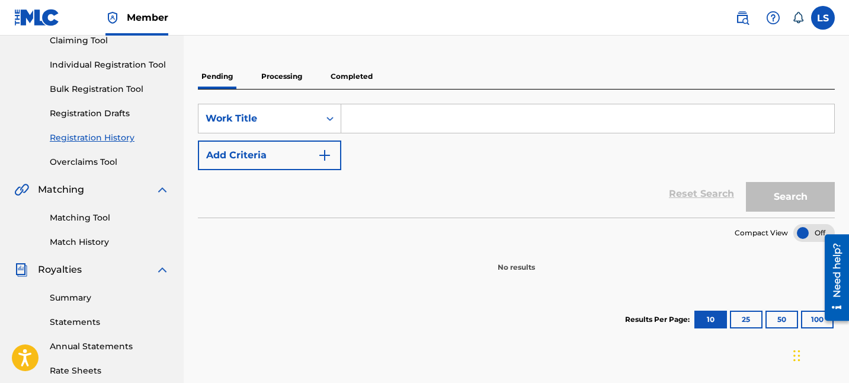
click at [392, 107] on input "Search Form" at bounding box center [587, 118] width 493 height 28
paste input "Baddest Majhail"
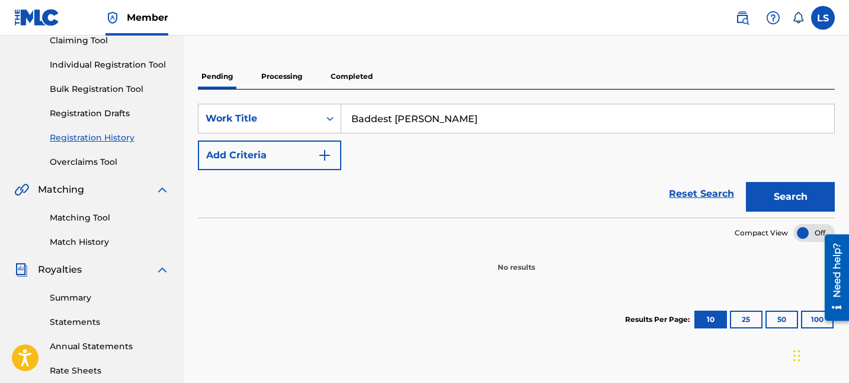
type input "Baddest Majhail"
click at [756, 196] on button "Search" at bounding box center [790, 197] width 89 height 30
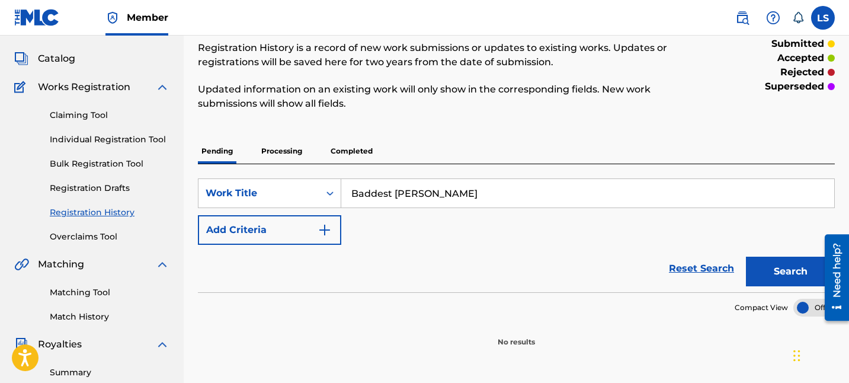
scroll to position [0, 0]
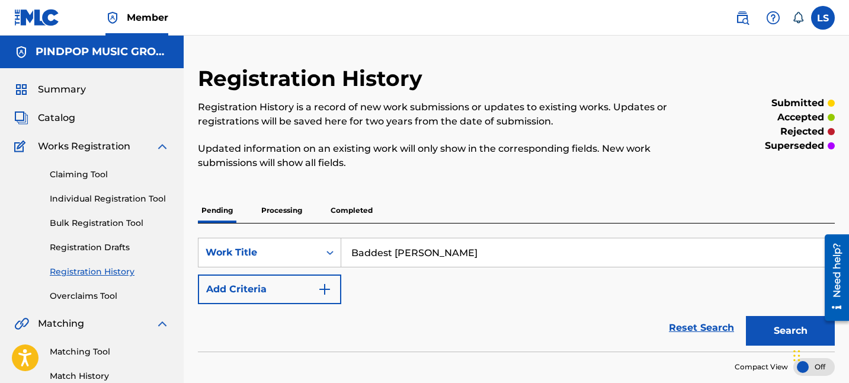
click at [70, 173] on link "Claiming Tool" at bounding box center [110, 174] width 120 height 12
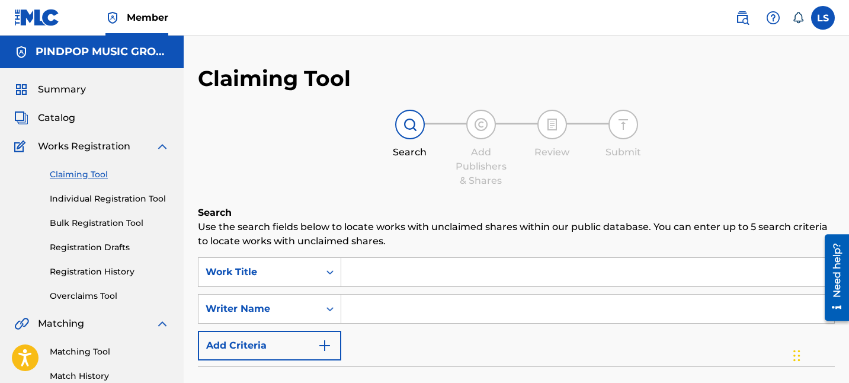
click at [92, 189] on div "Claiming Tool Individual Registration Tool Bulk Registration Tool Registration …" at bounding box center [91, 228] width 155 height 149
click at [94, 201] on link "Individual Registration Tool" at bounding box center [110, 199] width 120 height 12
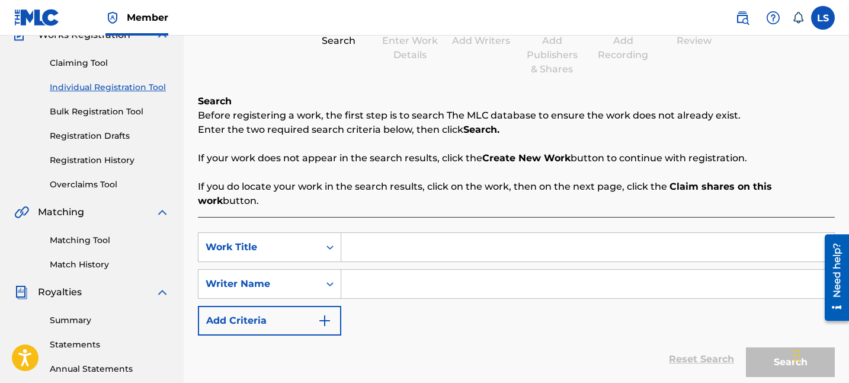
scroll to position [113, 0]
paste input "Baddest Majhail"
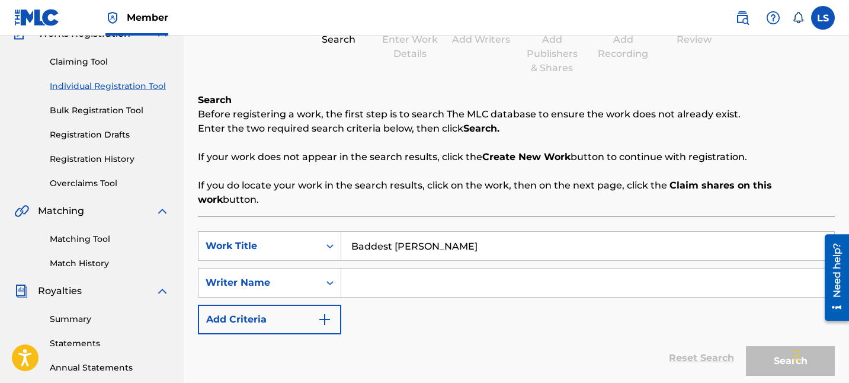
click at [415, 242] on input "Baddest Majhail" at bounding box center [587, 246] width 493 height 28
type input "Baddest Majhail"
click at [415, 273] on input "Search Form" at bounding box center [587, 283] width 493 height 28
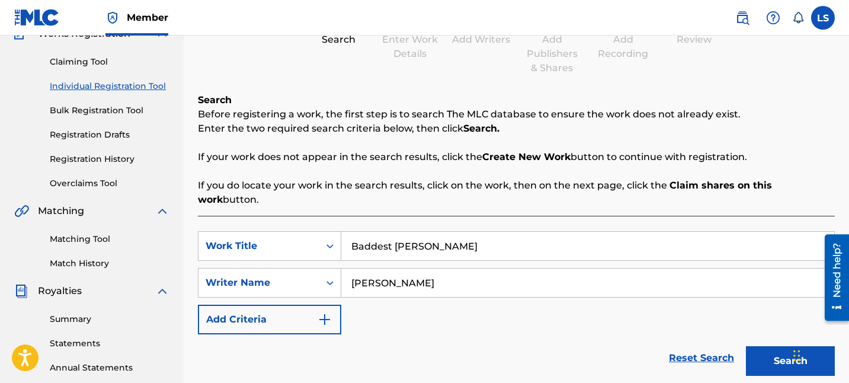
type input "lovepreet singh"
click at [768, 346] on button "Search" at bounding box center [790, 361] width 89 height 30
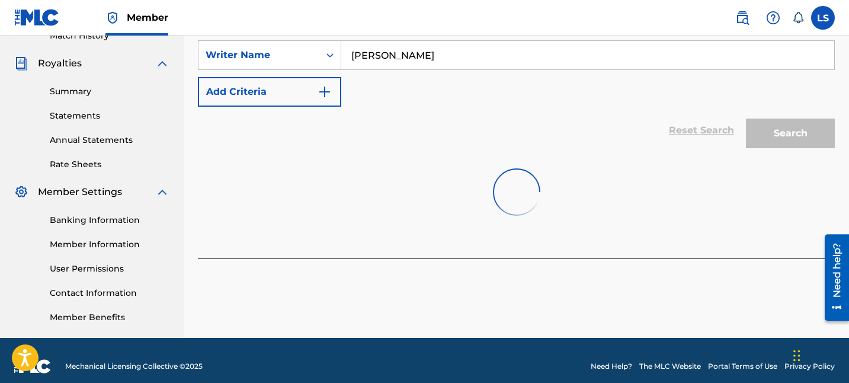
scroll to position [352, 0]
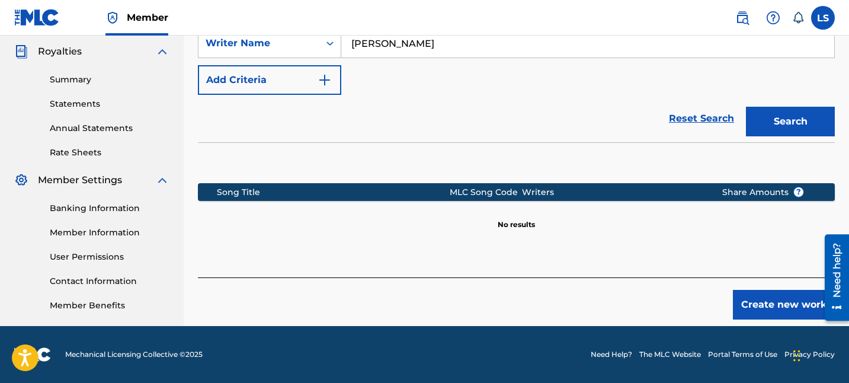
click at [758, 290] on button "Create new work" at bounding box center [784, 305] width 102 height 30
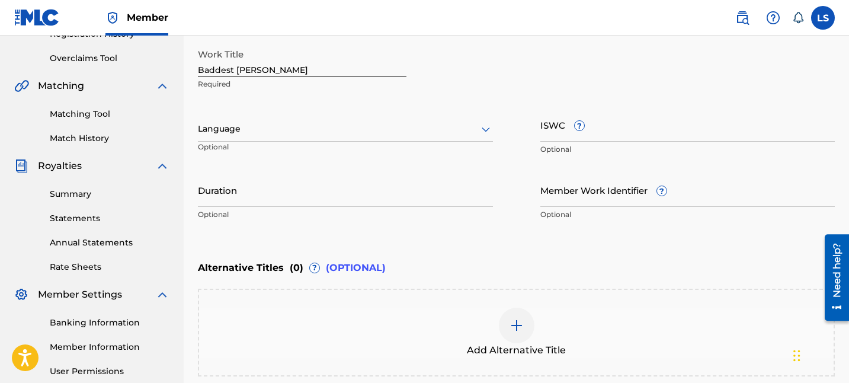
scroll to position [235, 0]
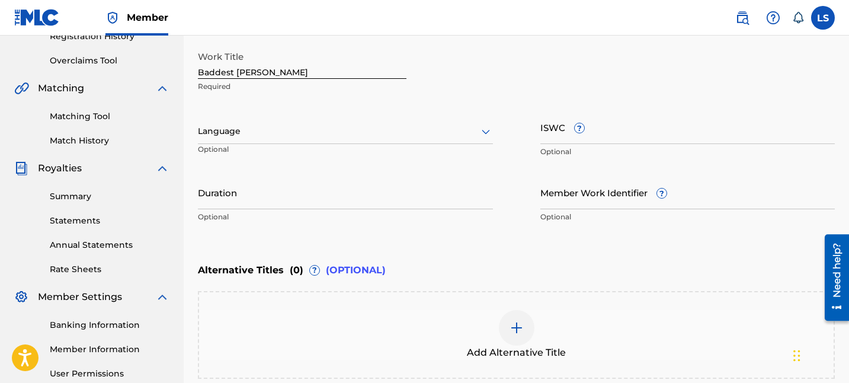
click at [311, 184] on input "Duration" at bounding box center [345, 192] width 295 height 34
type input "2"
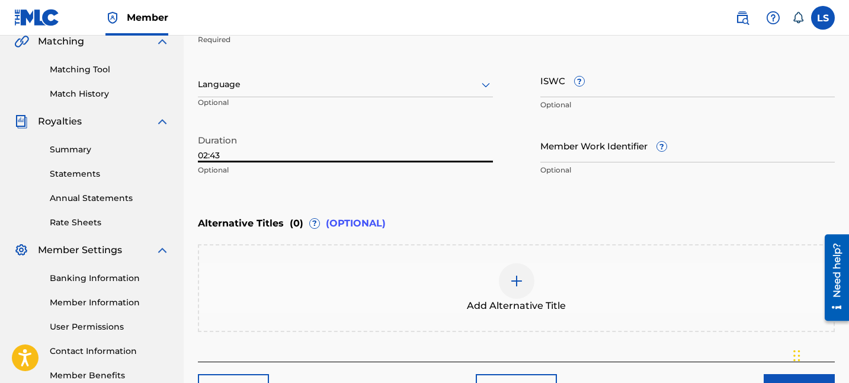
scroll to position [359, 0]
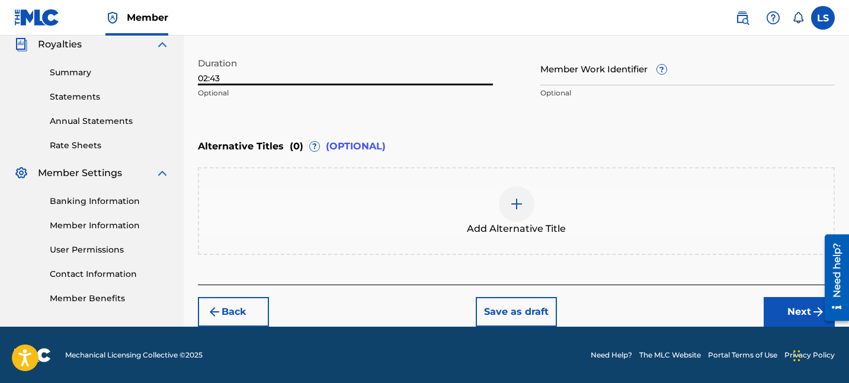
type input "02:43"
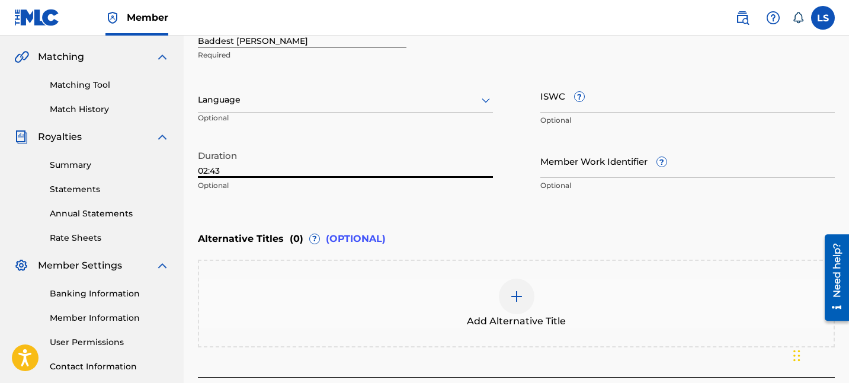
scroll to position [254, 0]
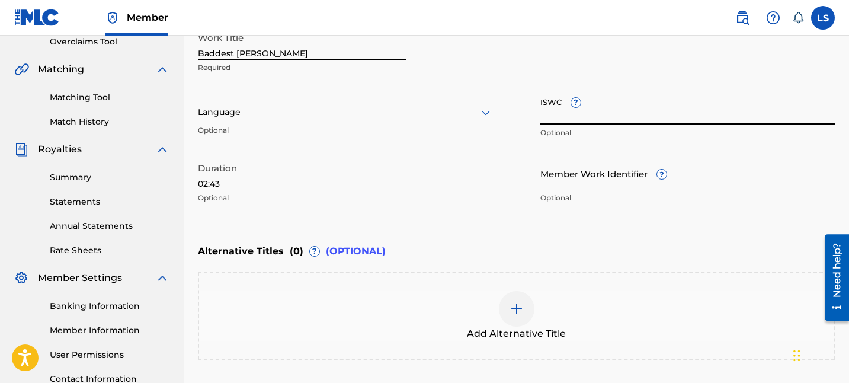
click at [590, 109] on input "ISWC ?" at bounding box center [688, 108] width 295 height 34
paste input "T-333.855.326-3"
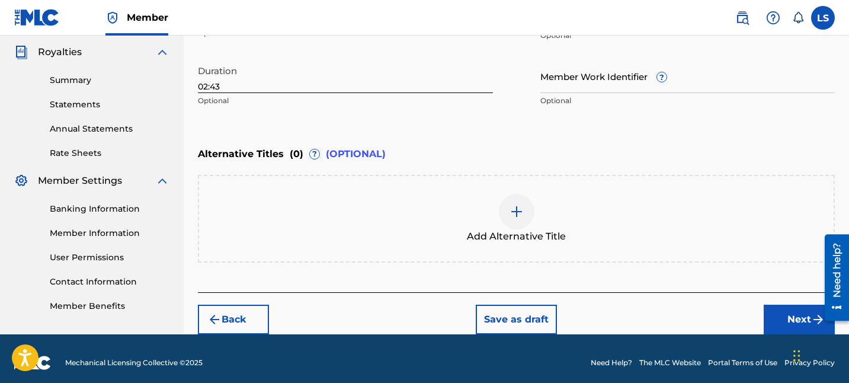
scroll to position [267, 0]
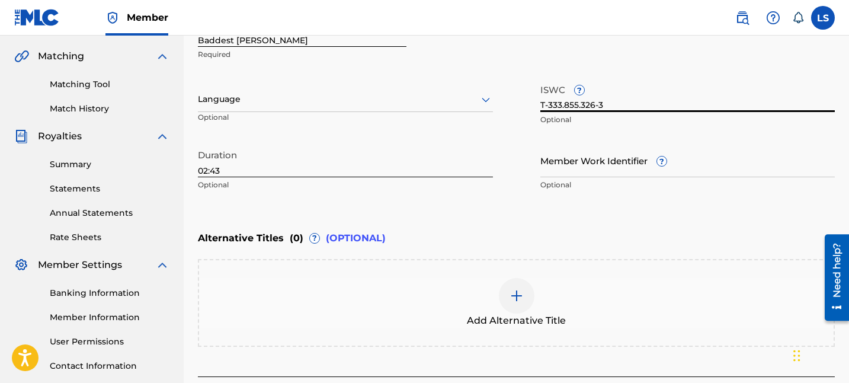
type input "T-333.855.326-3"
click at [375, 93] on div at bounding box center [345, 99] width 295 height 15
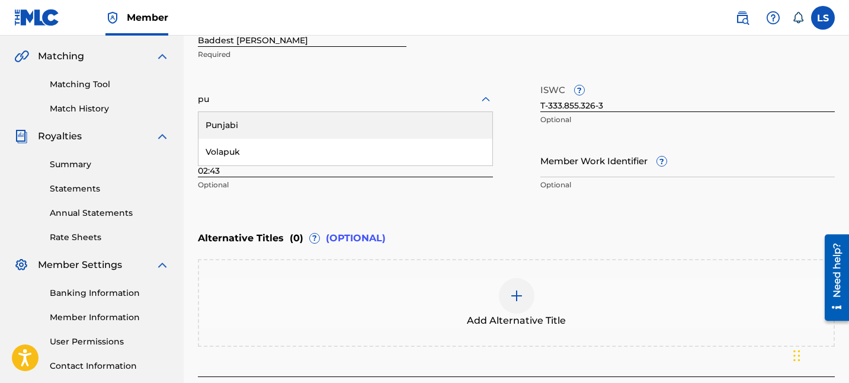
type input "pun"
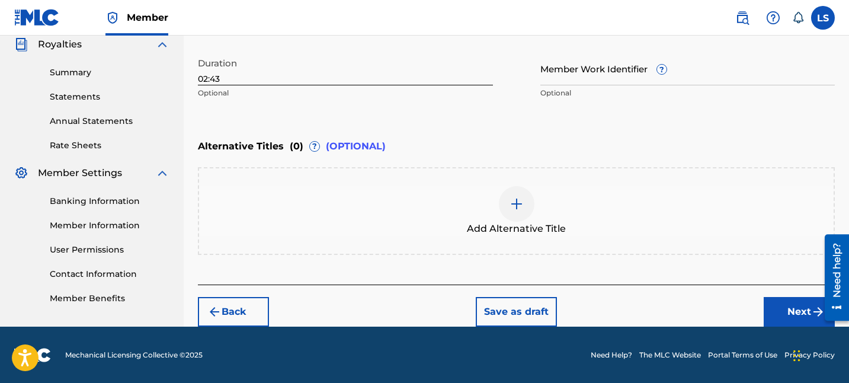
click at [794, 322] on button "Next" at bounding box center [799, 312] width 71 height 30
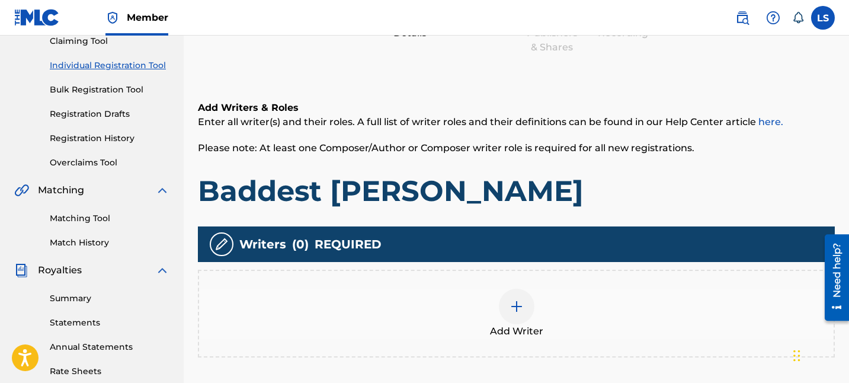
scroll to position [138, 0]
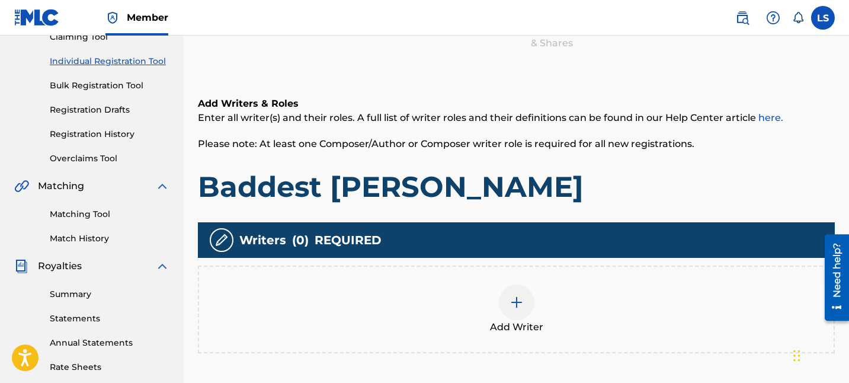
click at [676, 287] on div "Add Writer" at bounding box center [516, 310] width 635 height 50
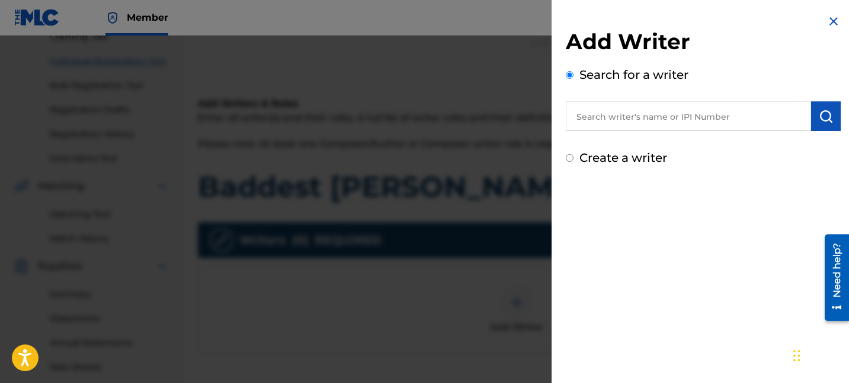
click at [720, 125] on input "text" at bounding box center [688, 116] width 245 height 30
paste input "01254154767"
type input "01254154767"
click at [819, 118] on img "submit" at bounding box center [826, 116] width 14 height 14
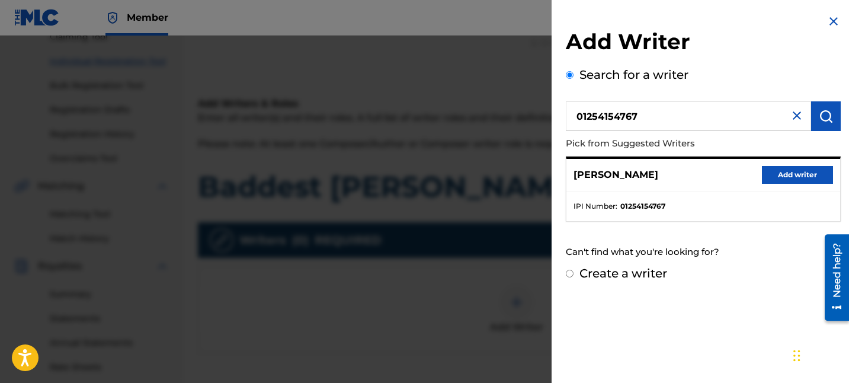
click at [769, 174] on button "Add writer" at bounding box center [797, 175] width 71 height 18
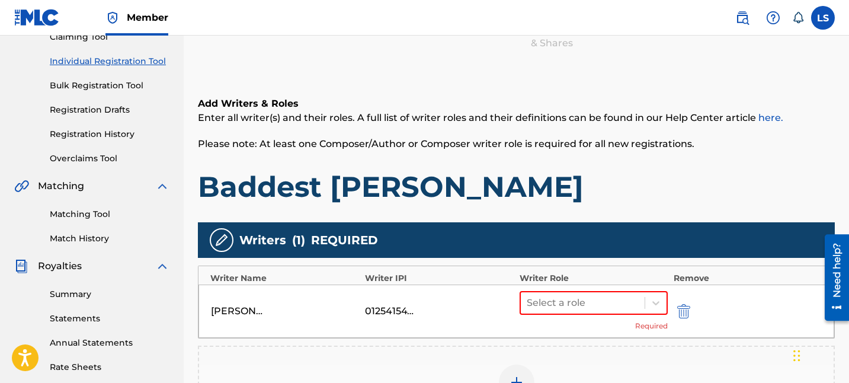
click at [555, 318] on div "Select a role Required" at bounding box center [594, 311] width 148 height 40
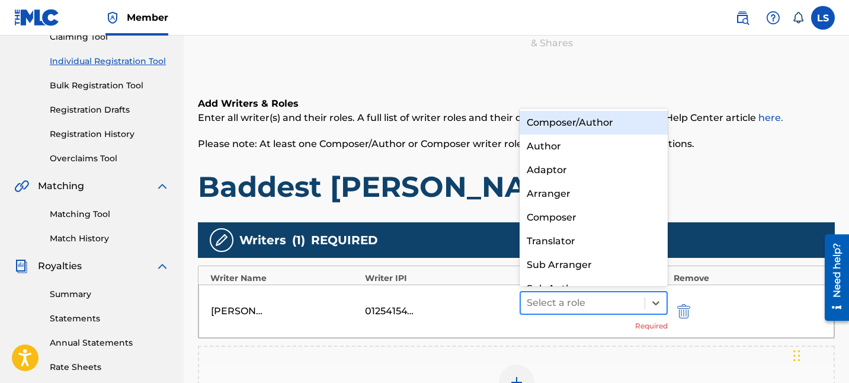
click at [561, 309] on div at bounding box center [583, 303] width 112 height 17
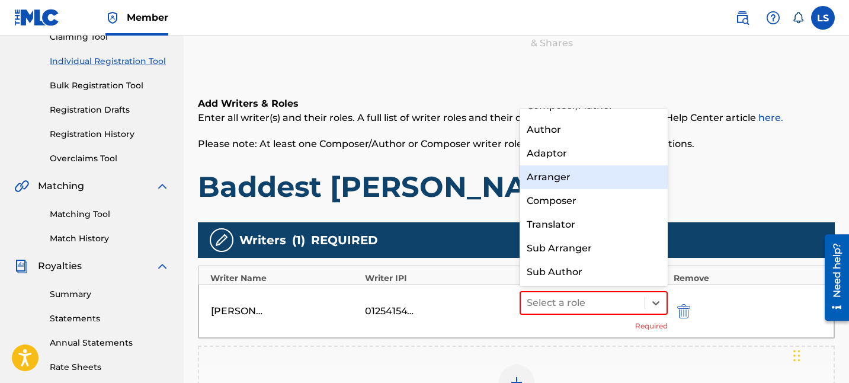
scroll to position [0, 0]
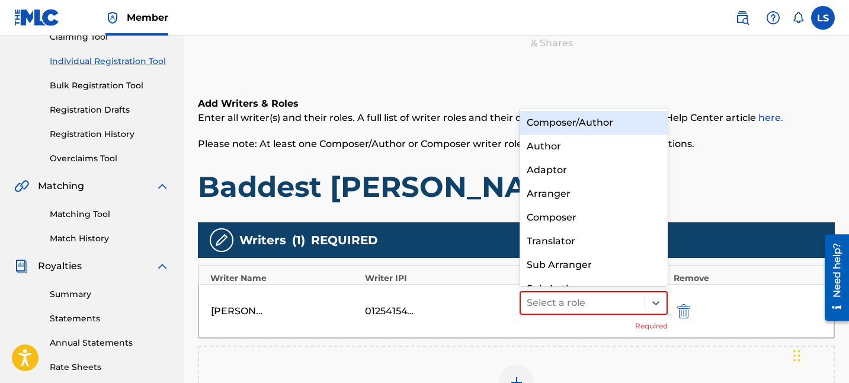
click at [621, 116] on div "Composer/Author" at bounding box center [594, 123] width 148 height 24
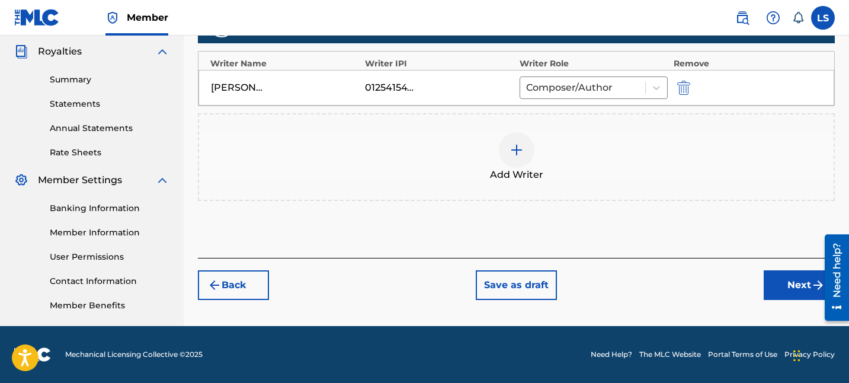
click at [807, 292] on button "Next" at bounding box center [799, 285] width 71 height 30
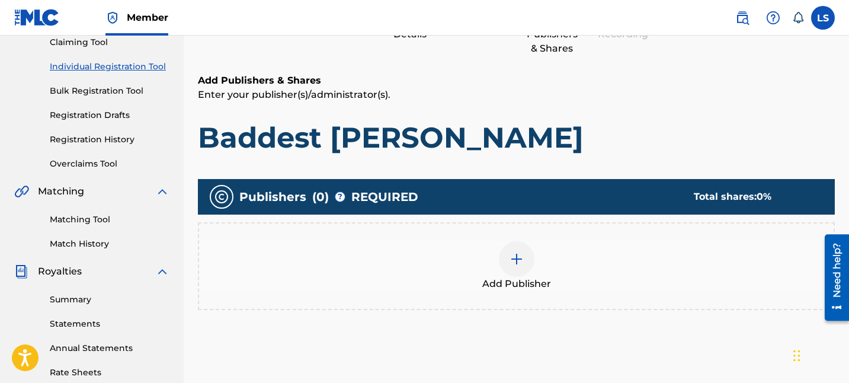
scroll to position [133, 0]
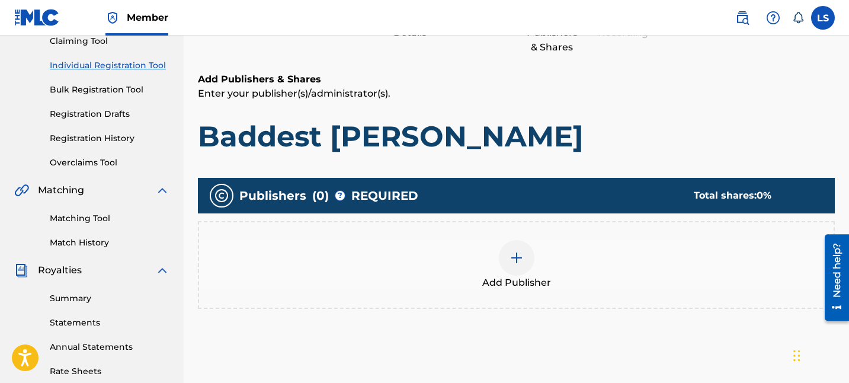
click at [498, 267] on div "Add Publisher" at bounding box center [516, 265] width 635 height 50
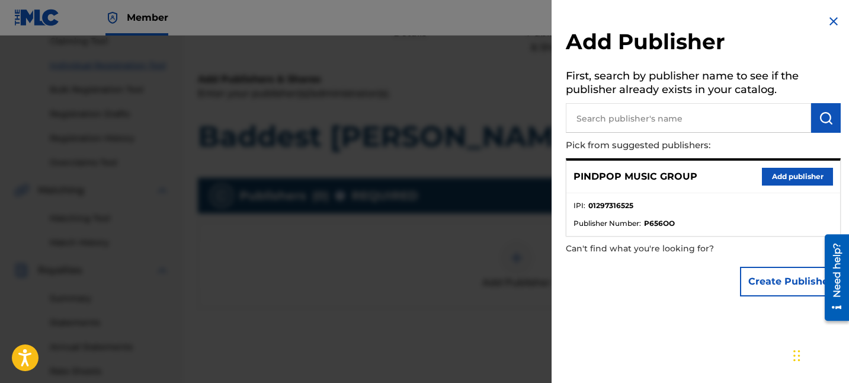
click at [766, 174] on button "Add publisher" at bounding box center [797, 177] width 71 height 18
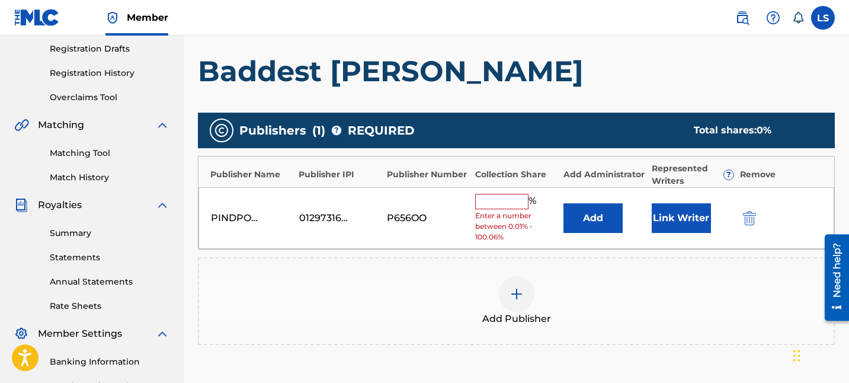
scroll to position [225, 0]
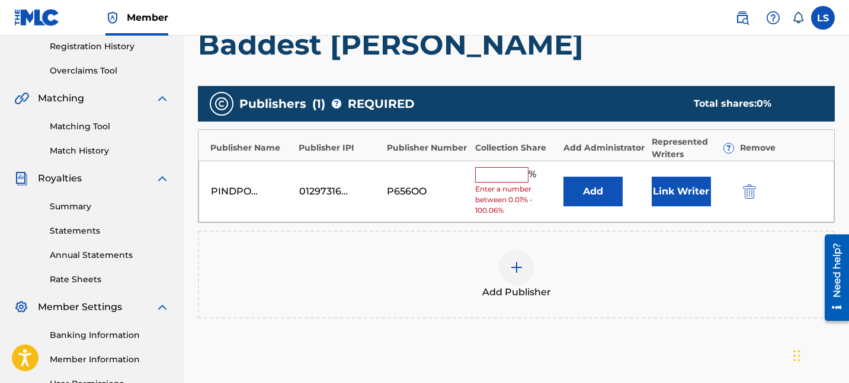
click at [520, 177] on input "text" at bounding box center [501, 174] width 53 height 15
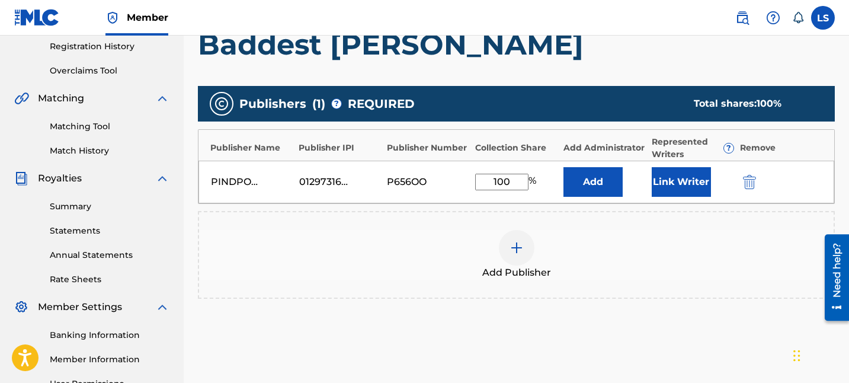
type input "100"
click at [687, 192] on button "Link Writer" at bounding box center [681, 182] width 59 height 30
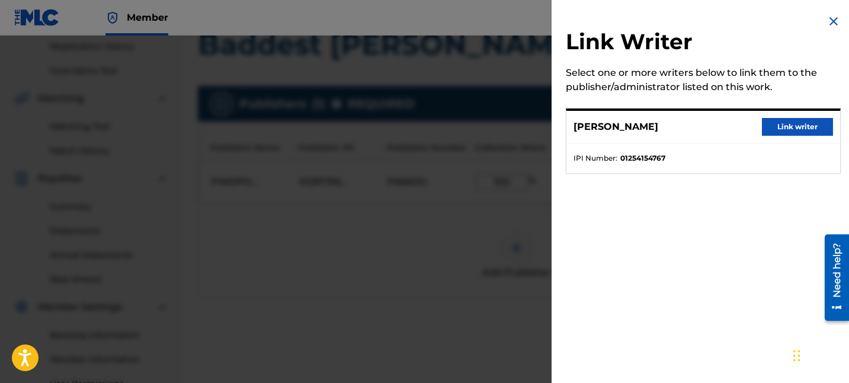
click at [812, 133] on button "Link writer" at bounding box center [797, 127] width 71 height 18
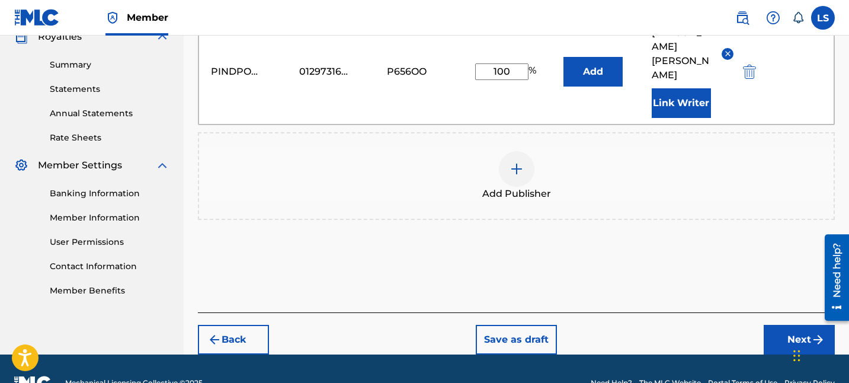
click at [781, 325] on button "Next" at bounding box center [799, 340] width 71 height 30
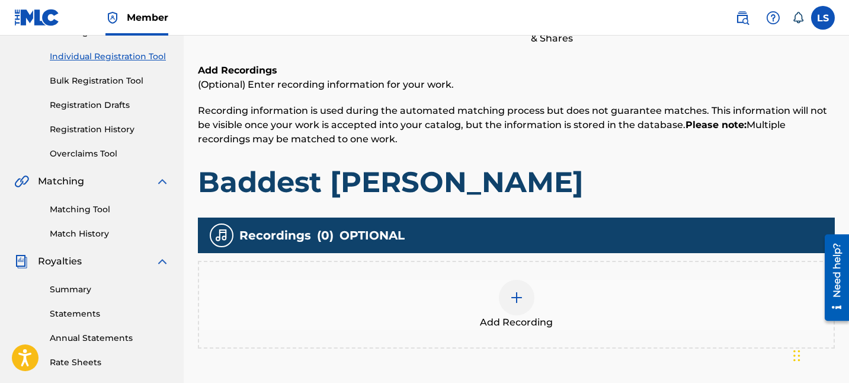
scroll to position [212, 0]
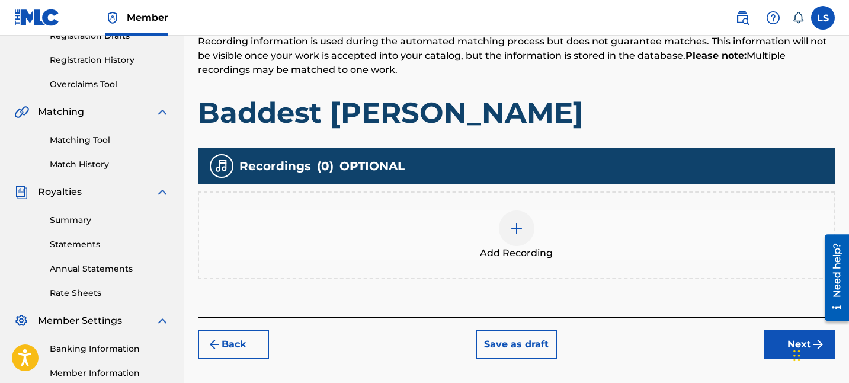
click at [520, 248] on span "Add Recording" at bounding box center [516, 253] width 73 height 14
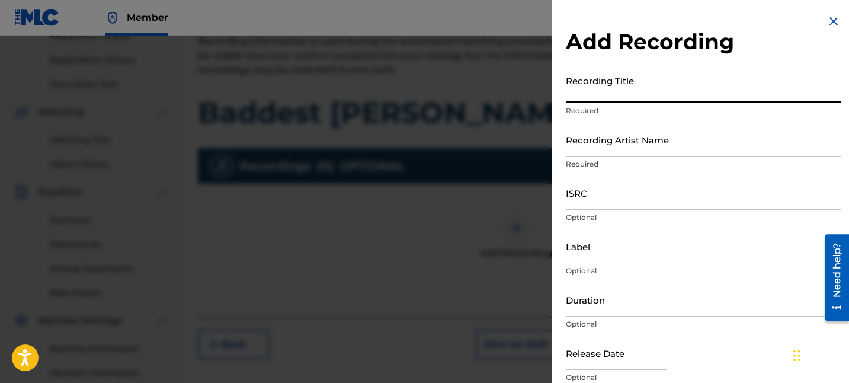
click at [645, 88] on input "Recording Title" at bounding box center [703, 86] width 275 height 34
paste input "01254154767"
paste input "Baddest Majhail"
type input "Baddest Majhail"
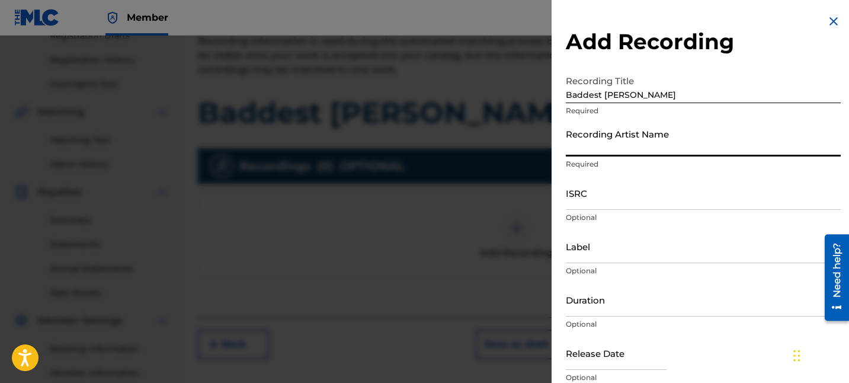
click at [686, 154] on input "Recording Artist Name" at bounding box center [703, 140] width 275 height 34
paste input "Sardar Khehra"
type input "Sardar Khehra"
paste input "INW262531004"
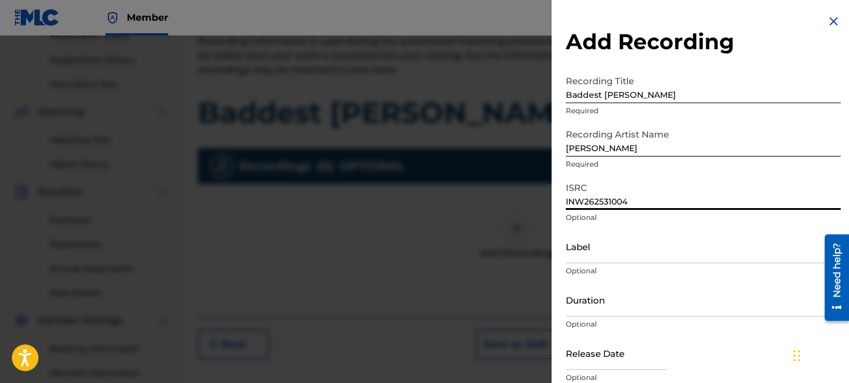
click at [606, 204] on input "INW262531004" at bounding box center [703, 193] width 275 height 34
type input "INW262531004"
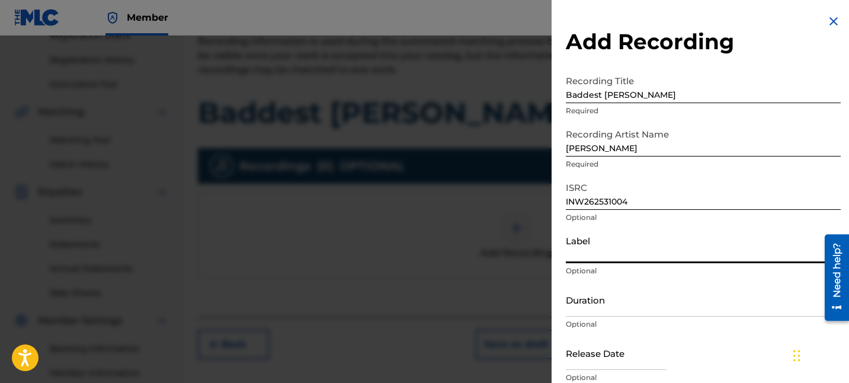
click at [597, 248] on input "Label" at bounding box center [703, 246] width 275 height 34
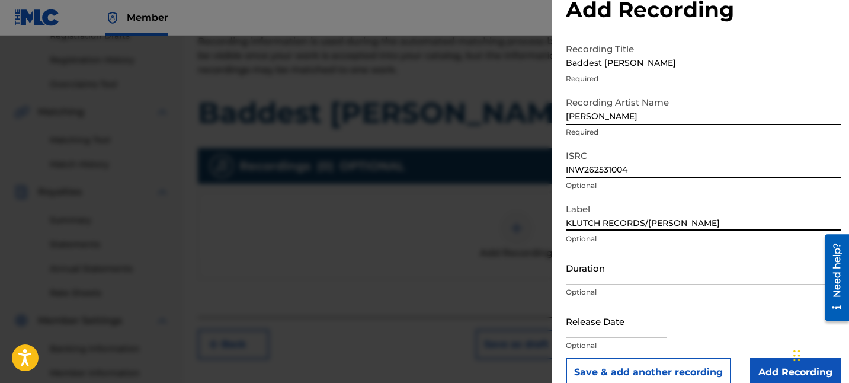
scroll to position [50, 0]
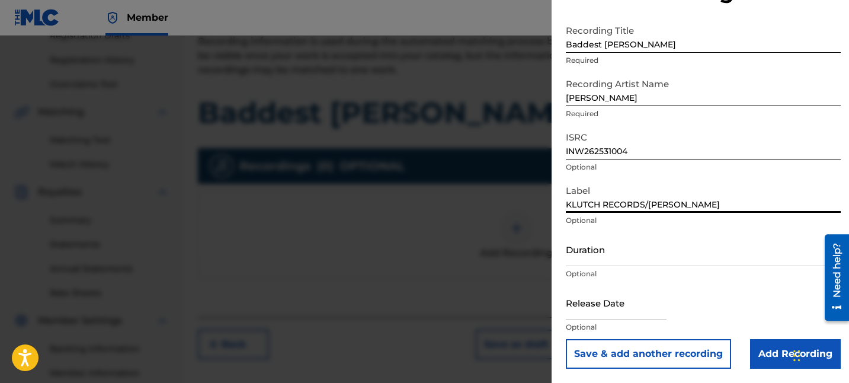
type input "KLUTCH RECORDS/Sardar Khehra"
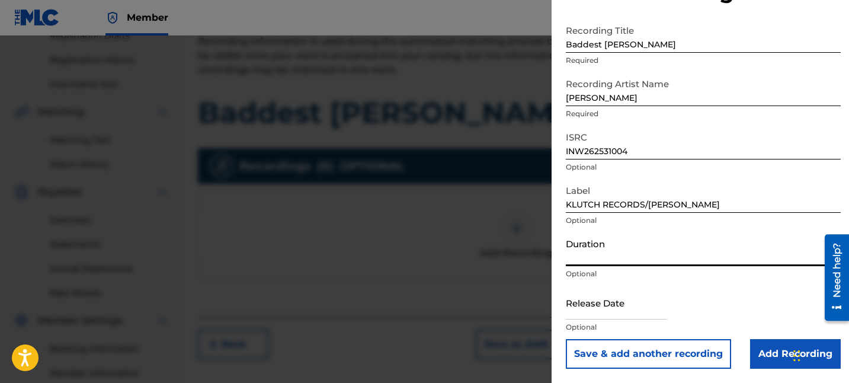
click at [606, 263] on input "Duration" at bounding box center [703, 249] width 275 height 34
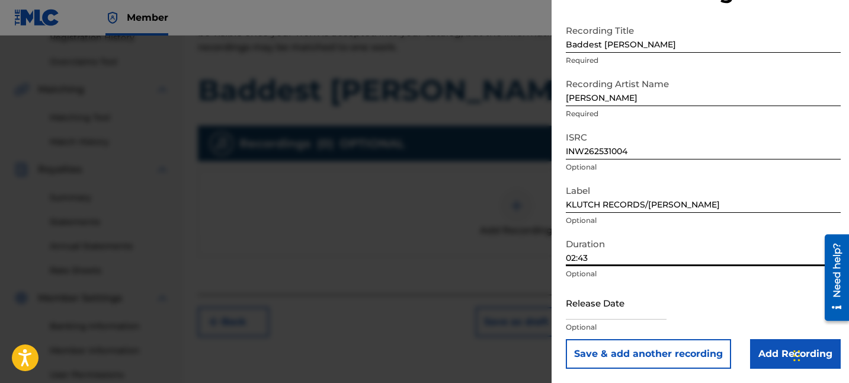
scroll to position [245, 0]
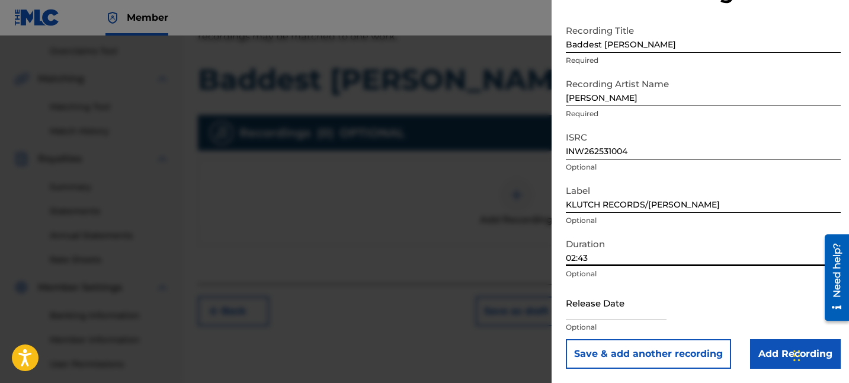
type input "02:43"
click at [605, 308] on input "text" at bounding box center [616, 303] width 101 height 34
select select "7"
select select "2025"
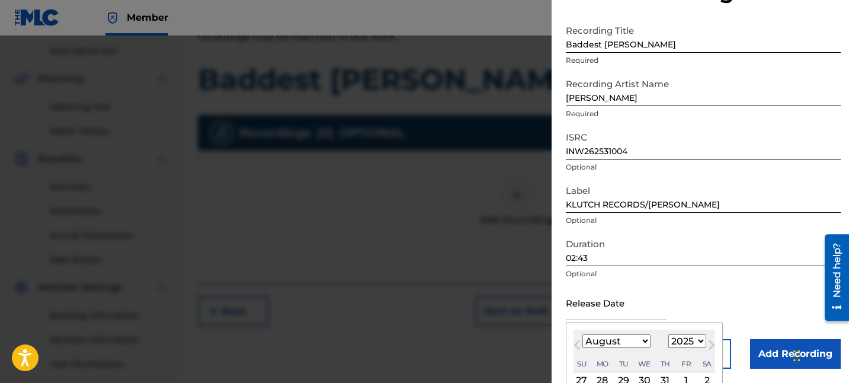
click at [613, 338] on select "January February March April May June July August September October November De…" at bounding box center [617, 341] width 68 height 14
select select "6"
click at [583, 334] on select "January February March April May June July August September October November De…" at bounding box center [617, 341] width 68 height 14
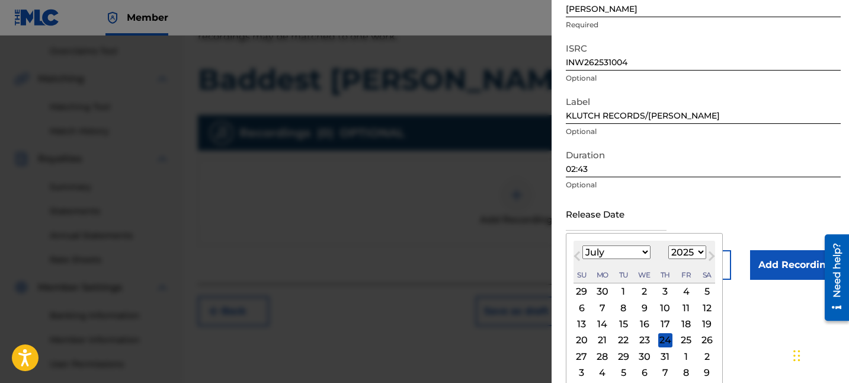
scroll to position [145, 0]
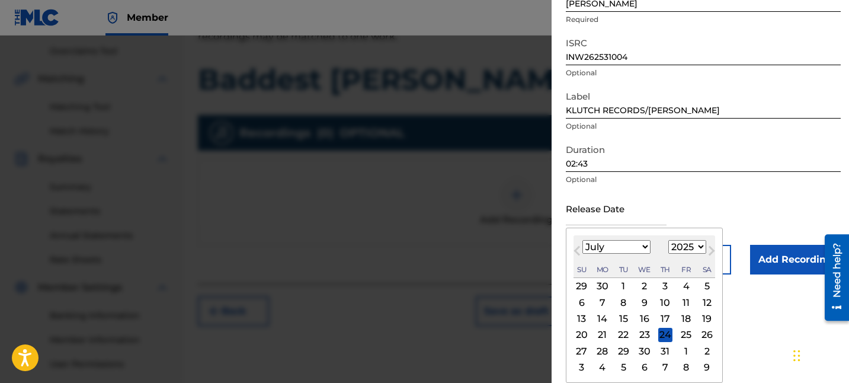
click at [687, 320] on div "18" at bounding box center [686, 319] width 14 height 14
type input "July 18 2025"
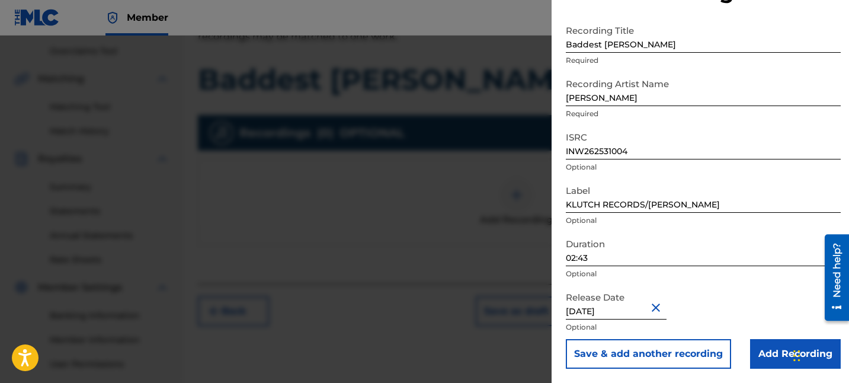
click at [756, 341] on input "Add Recording" at bounding box center [795, 354] width 91 height 30
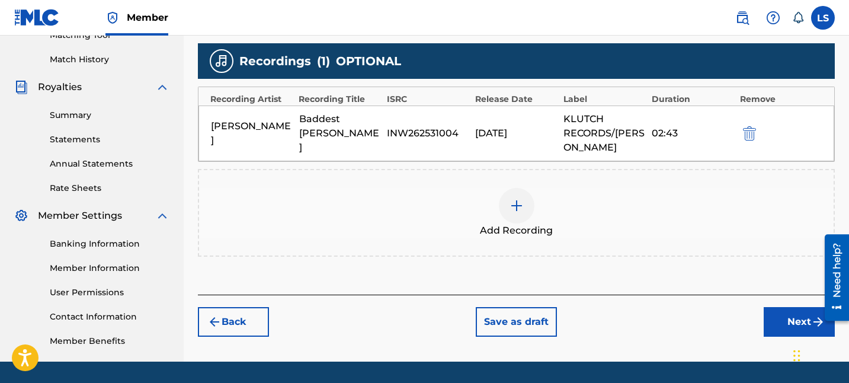
scroll to position [352, 0]
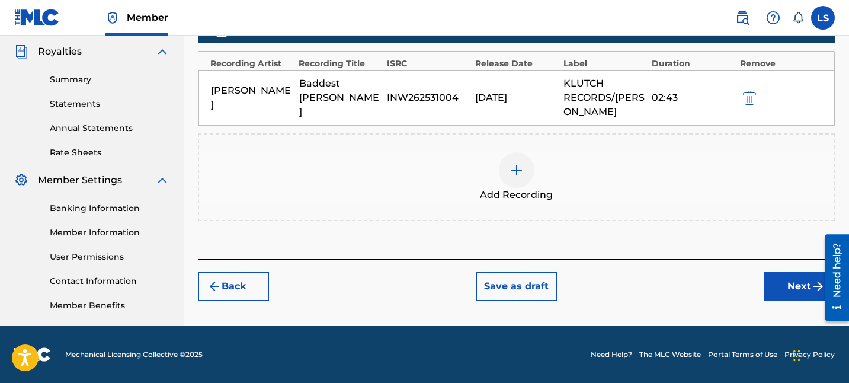
click at [781, 267] on div "Back Save as draft Next" at bounding box center [516, 280] width 637 height 42
click at [776, 292] on button "Next" at bounding box center [799, 286] width 71 height 30
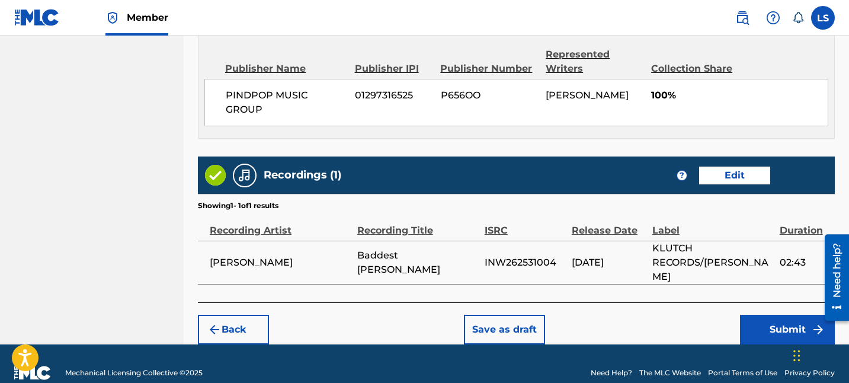
scroll to position [647, 0]
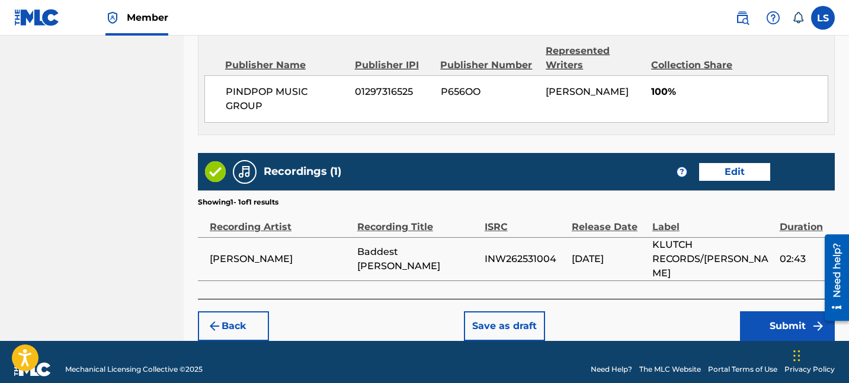
click at [751, 311] on button "Submit" at bounding box center [787, 326] width 95 height 30
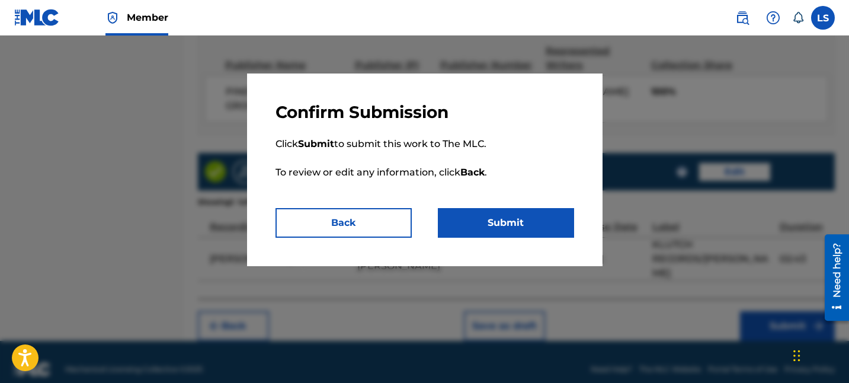
click at [541, 223] on button "Submit" at bounding box center [506, 223] width 136 height 30
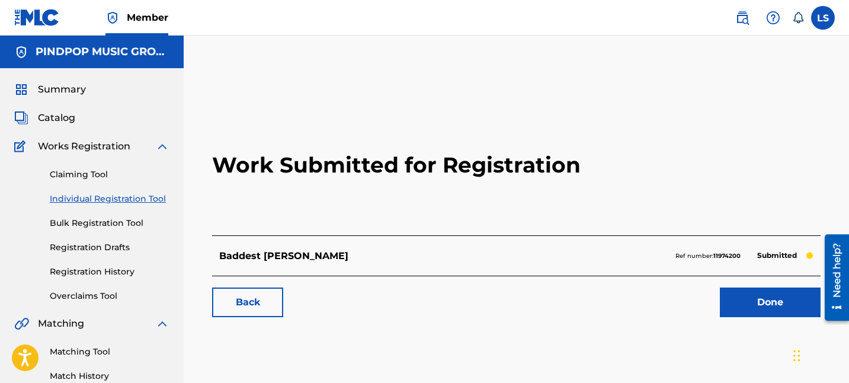
click at [77, 172] on link "Claiming Tool" at bounding box center [110, 174] width 120 height 12
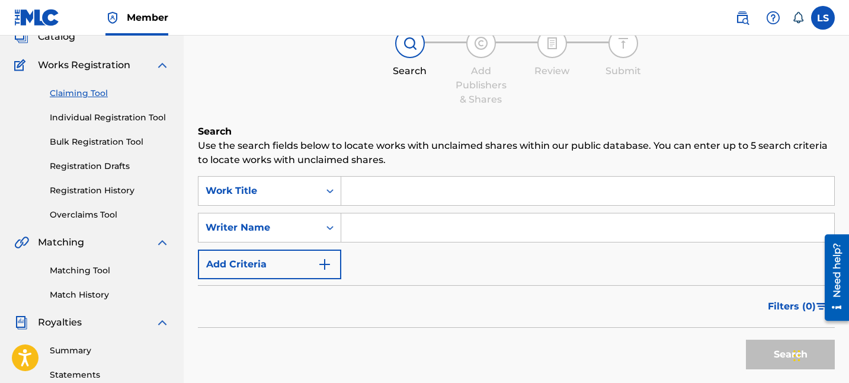
scroll to position [82, 0]
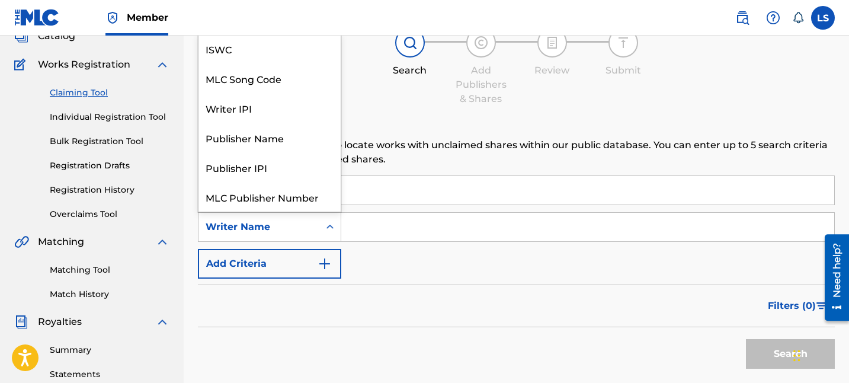
click at [263, 216] on div "Writer Name" at bounding box center [259, 227] width 121 height 23
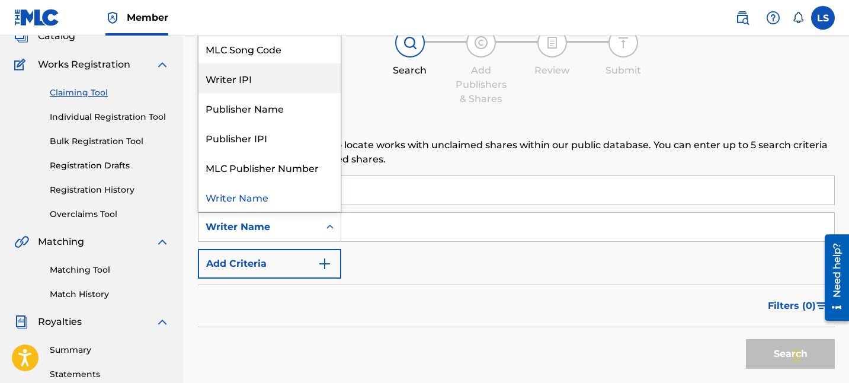
click at [290, 78] on div "Writer IPI" at bounding box center [270, 78] width 142 height 30
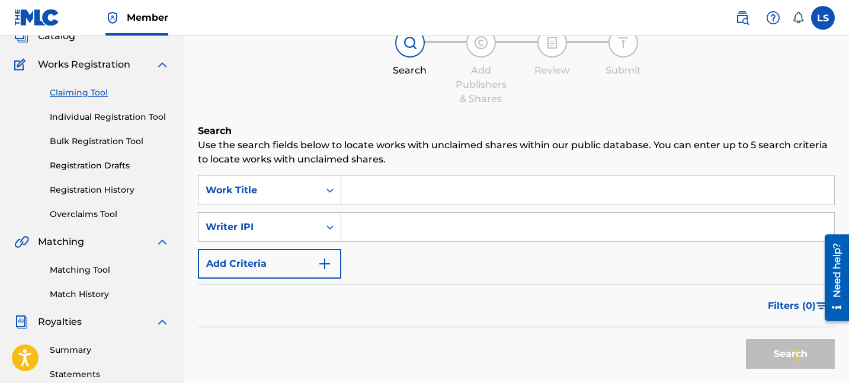
click at [391, 214] on input "Search Form" at bounding box center [587, 227] width 493 height 28
paste input "01254154767"
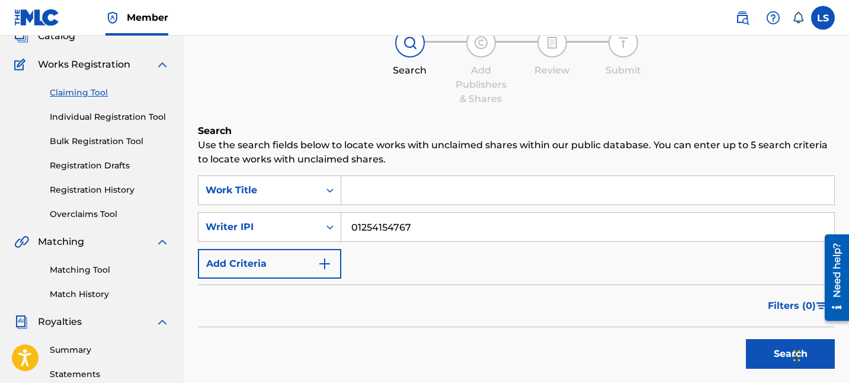
type input "01254154767"
click at [768, 363] on button "Search" at bounding box center [790, 354] width 89 height 30
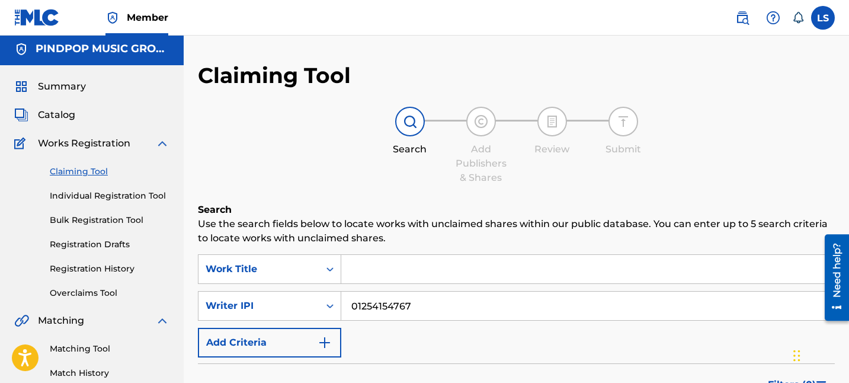
scroll to position [0, 0]
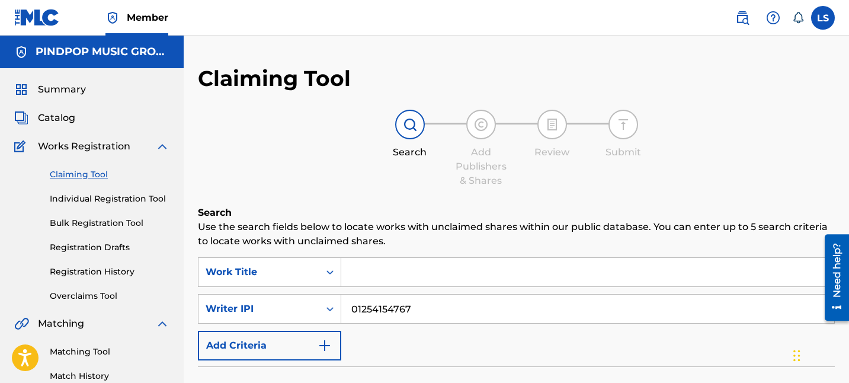
click at [78, 200] on link "Individual Registration Tool" at bounding box center [110, 199] width 120 height 12
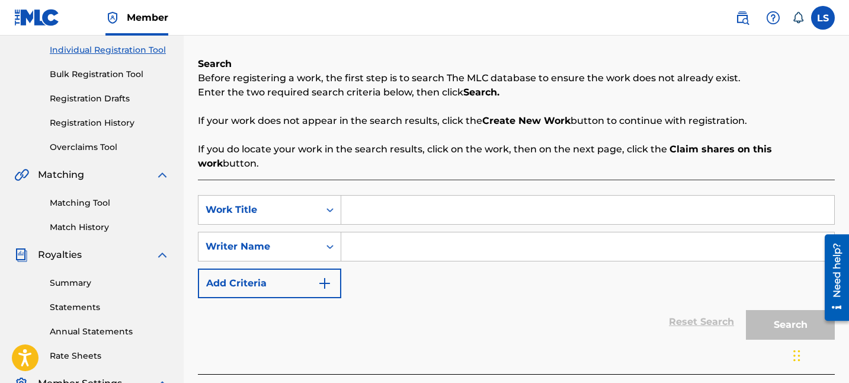
scroll to position [158, 0]
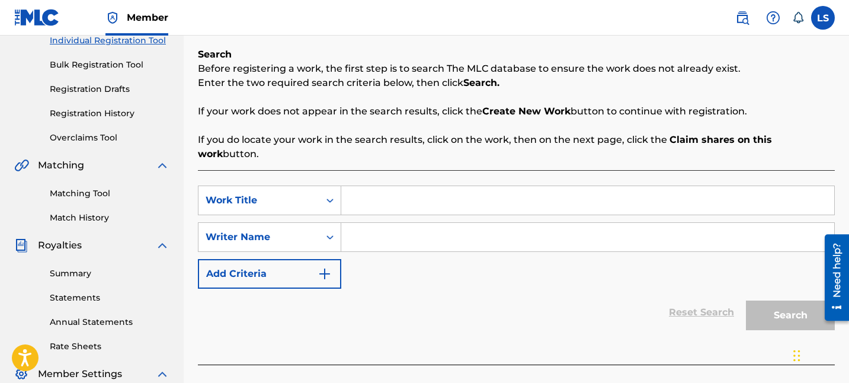
click at [361, 186] on input "Search Form" at bounding box center [587, 200] width 493 height 28
paste input "Black Karde"
type input "Black Karde"
click at [363, 223] on input "Search Form" at bounding box center [587, 237] width 493 height 28
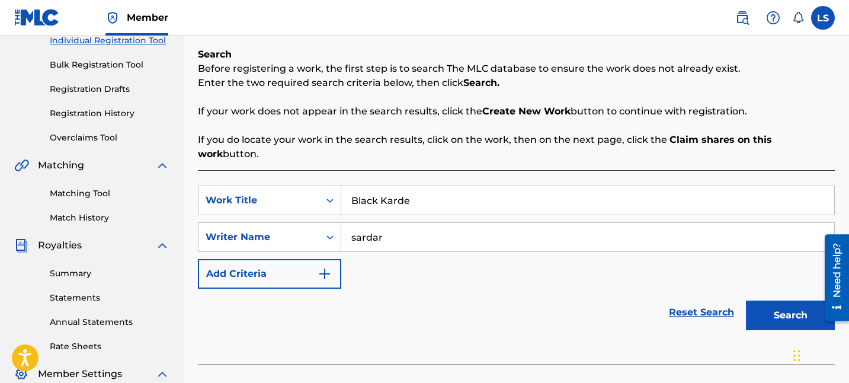
type input "sardar"
click at [746, 301] on button "Search" at bounding box center [790, 316] width 89 height 30
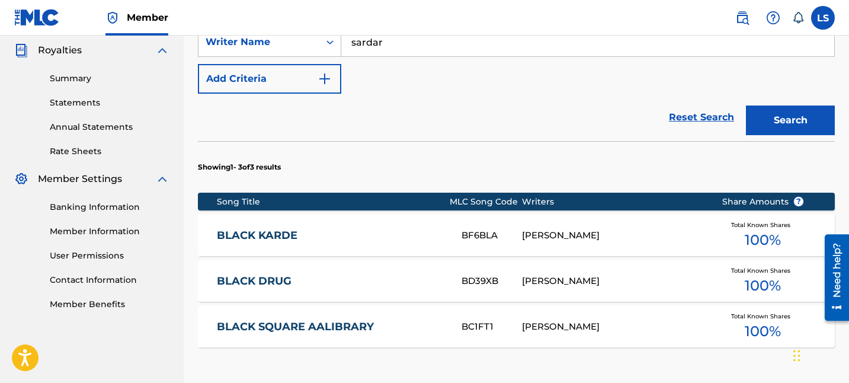
scroll to position [354, 0]
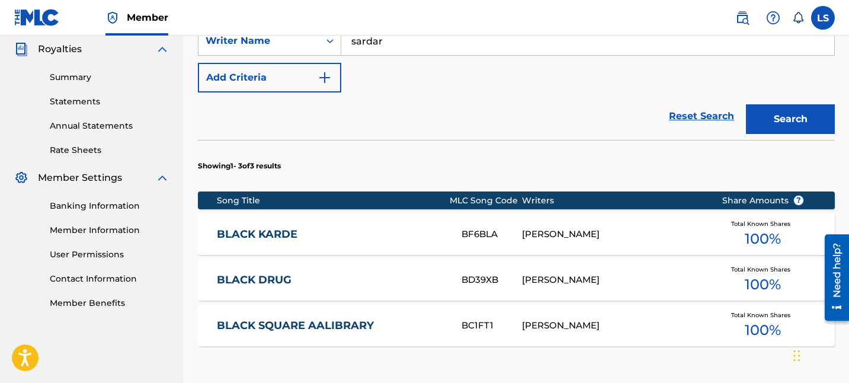
click at [679, 228] on div "SARDAR KHEHRA" at bounding box center [612, 235] width 181 height 14
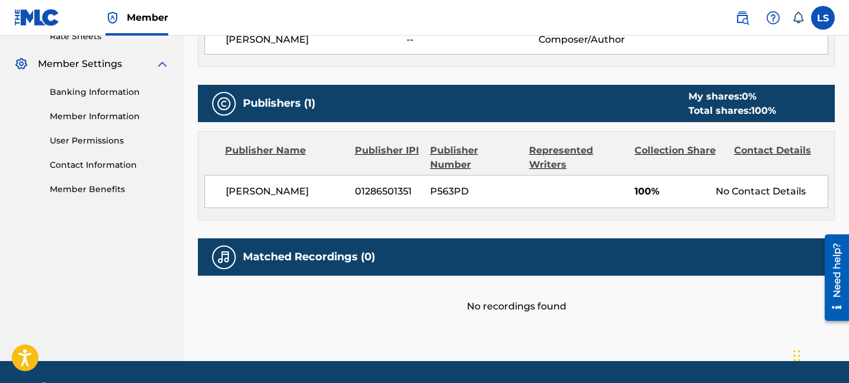
scroll to position [456, 0]
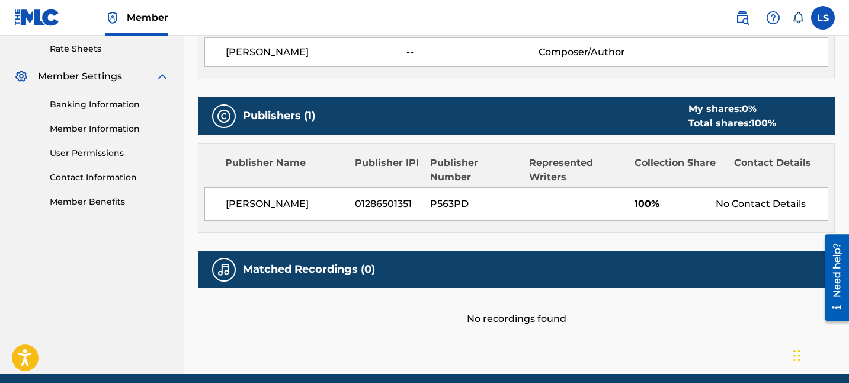
click at [395, 204] on span "01286501351" at bounding box center [388, 204] width 66 height 14
copy span "01286501351"
click at [319, 203] on span "Bhavdeep Singh" at bounding box center [286, 204] width 120 height 14
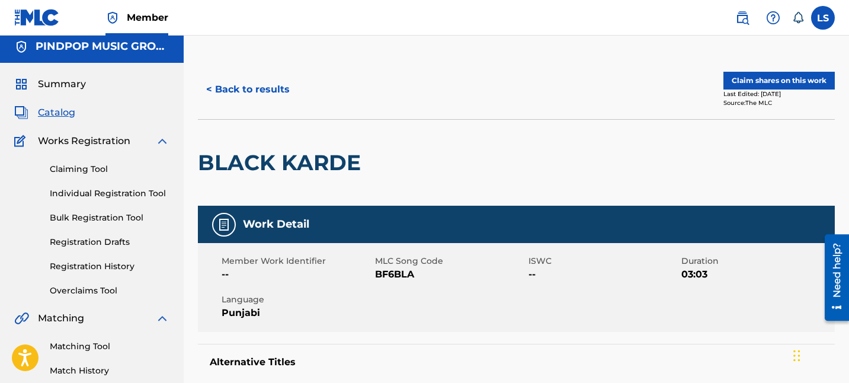
scroll to position [0, 0]
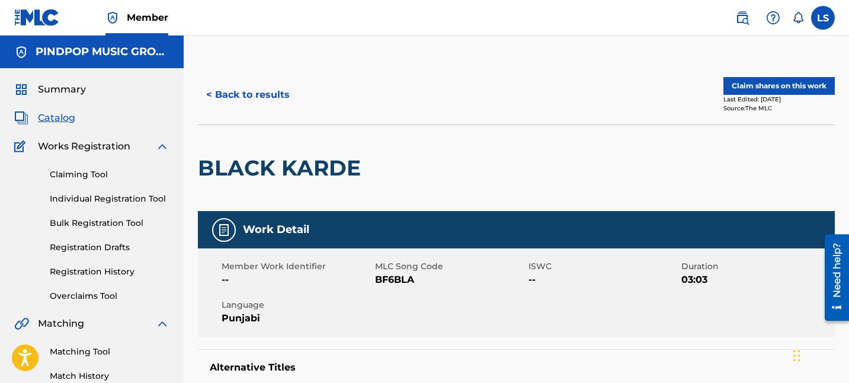
click at [241, 91] on button "< Back to results" at bounding box center [248, 95] width 100 height 30
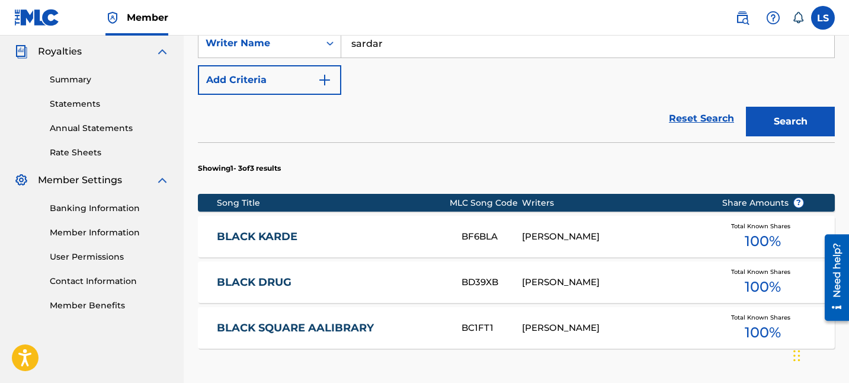
scroll to position [506, 0]
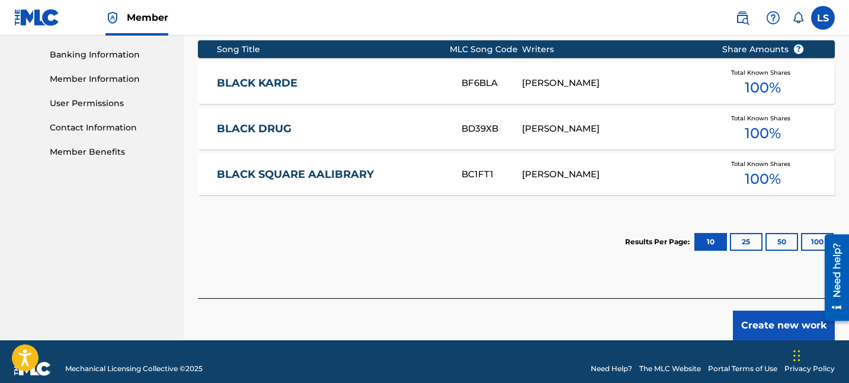
click at [778, 311] on button "Create new work" at bounding box center [784, 326] width 102 height 30
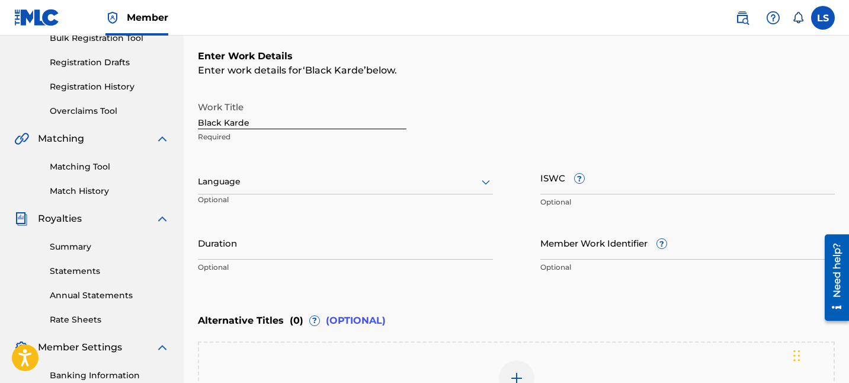
scroll to position [183, 0]
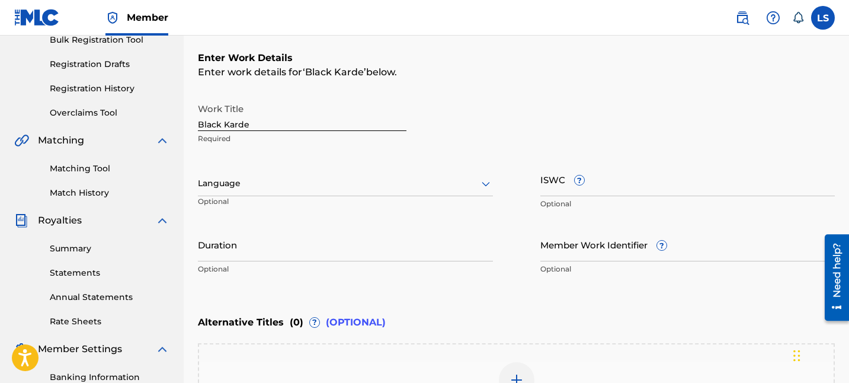
click at [430, 191] on div "Language" at bounding box center [345, 183] width 295 height 25
type input "pun"
click at [636, 177] on input "ISWC ?" at bounding box center [688, 179] width 295 height 34
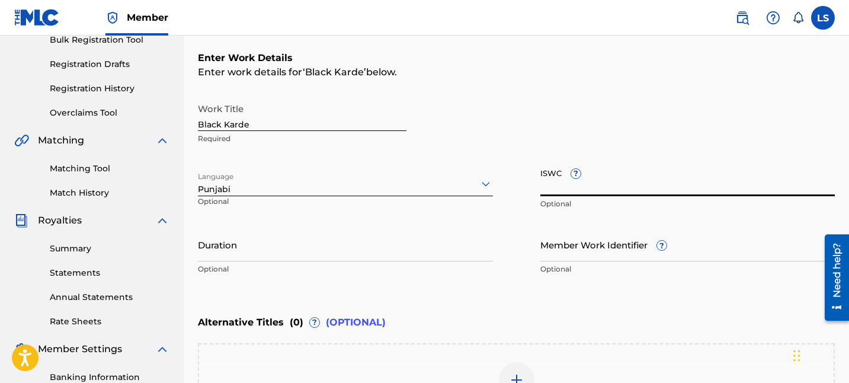
paste input "T-328.180.662-6"
type input "T-328.180.662-6"
click at [325, 238] on input "Duration" at bounding box center [345, 245] width 295 height 34
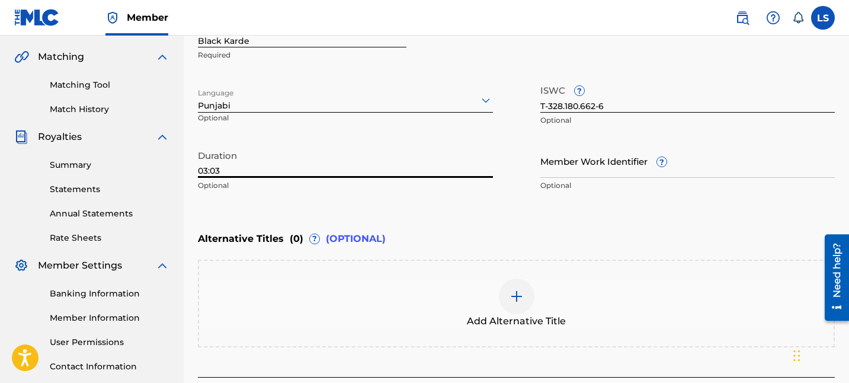
scroll to position [344, 0]
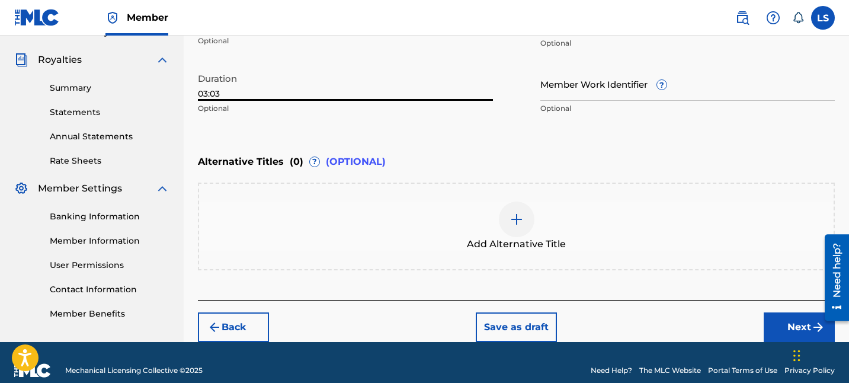
type input "03:03"
click at [771, 312] on button "Next" at bounding box center [799, 327] width 71 height 30
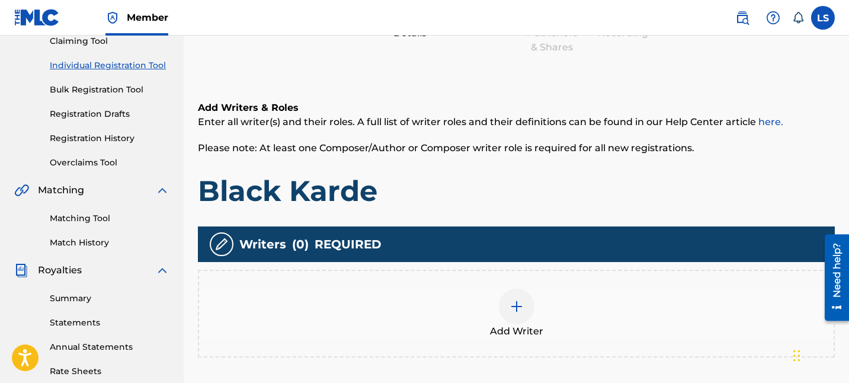
scroll to position [251, 0]
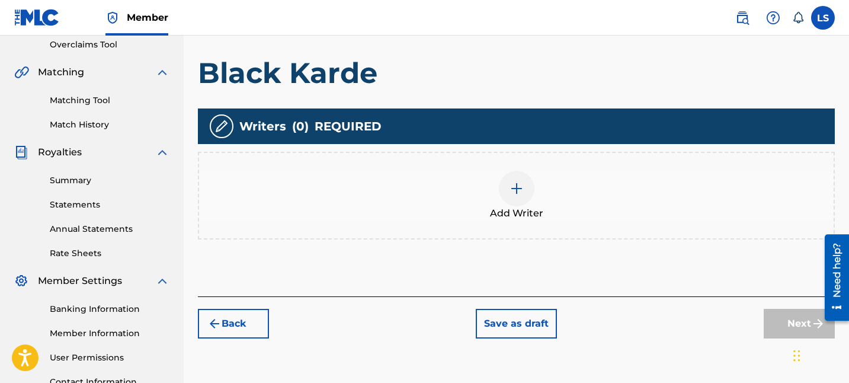
click at [550, 188] on div "Add Writer" at bounding box center [516, 196] width 635 height 50
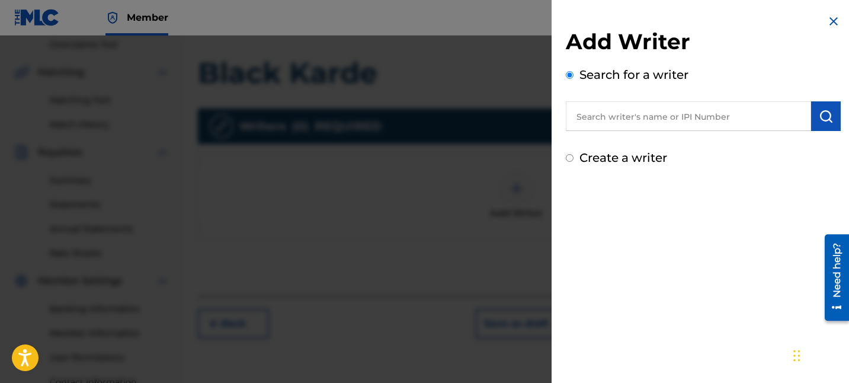
click at [667, 125] on input "text" at bounding box center [688, 116] width 245 height 30
paste input "T-328.180.662-6"
paste input "01254154767"
type input "01254154767"
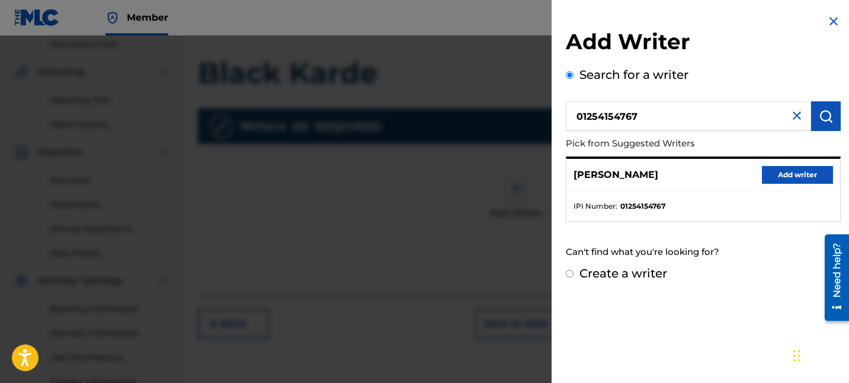
click at [821, 180] on button "Add writer" at bounding box center [797, 175] width 71 height 18
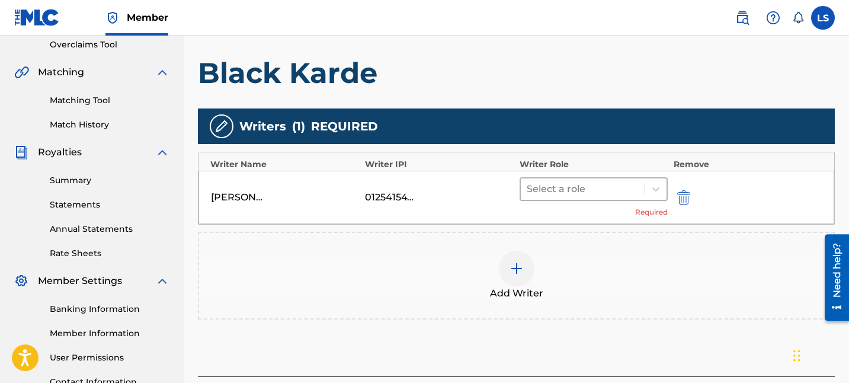
click at [598, 186] on div at bounding box center [583, 189] width 112 height 17
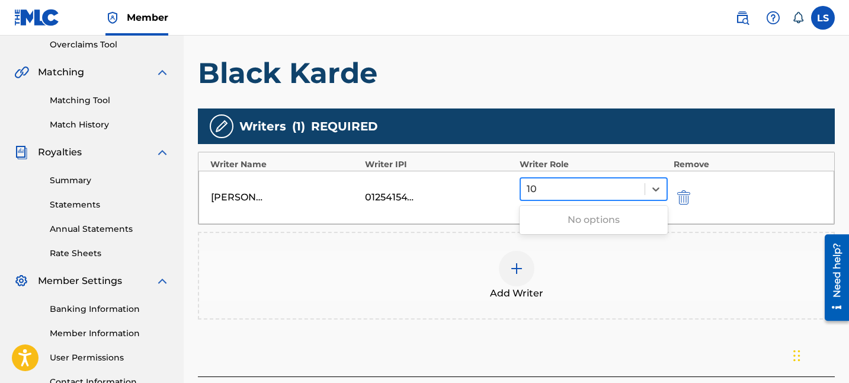
type input "100"
click at [596, 193] on div at bounding box center [583, 189] width 112 height 17
click at [639, 193] on div "Select a role" at bounding box center [583, 188] width 124 height 21
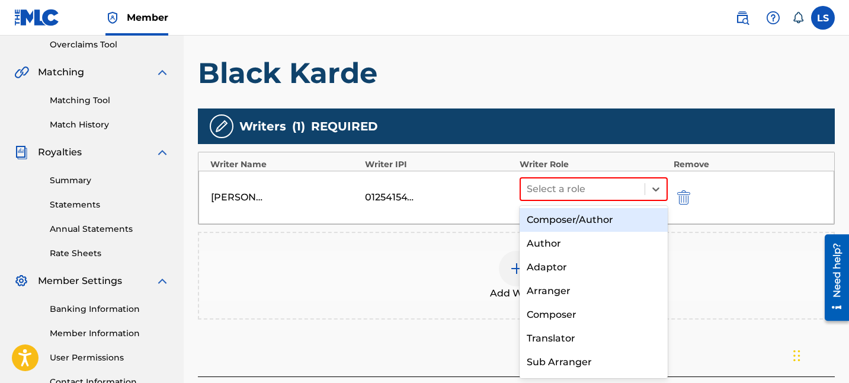
click at [627, 214] on div "Composer/Author" at bounding box center [594, 220] width 148 height 24
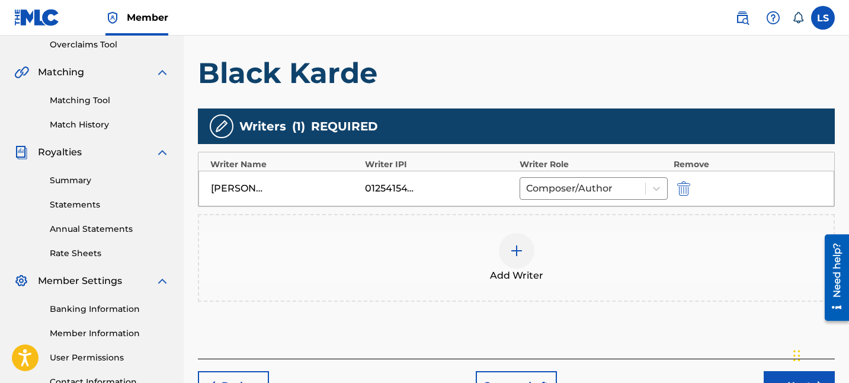
scroll to position [352, 0]
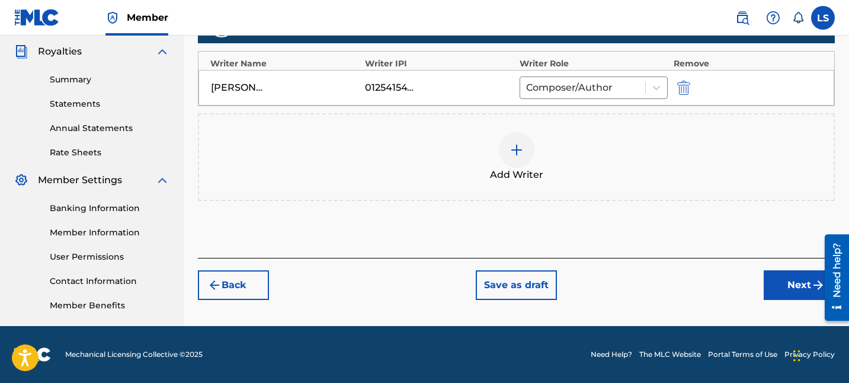
click at [798, 293] on button "Next" at bounding box center [799, 285] width 71 height 30
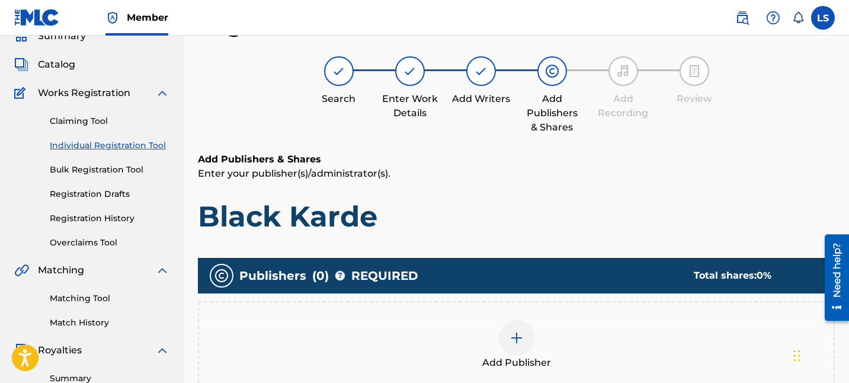
scroll to position [110, 0]
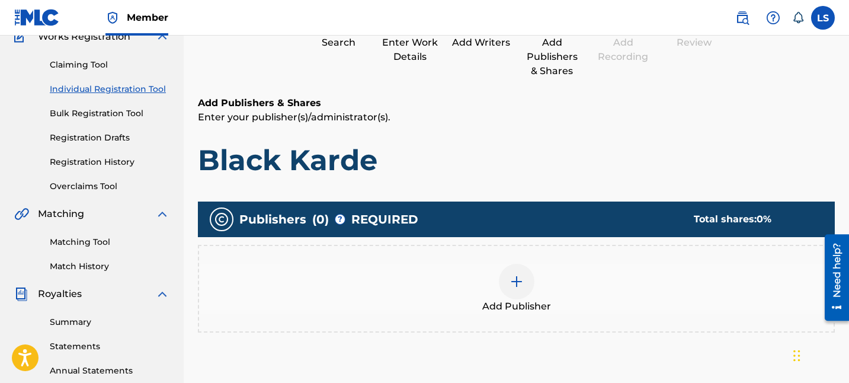
click at [531, 275] on div at bounding box center [517, 282] width 36 height 36
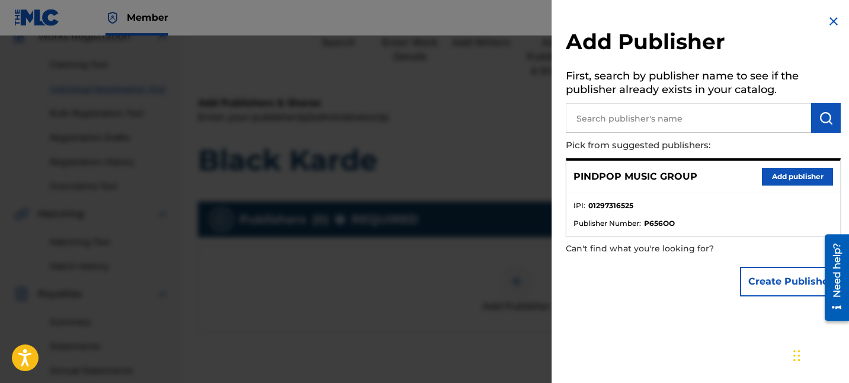
click at [789, 159] on div "PINDPOP MUSIC GROUP Add publisher IPI : 01297316525 Publisher Number : P656OO" at bounding box center [703, 197] width 275 height 78
click at [789, 166] on div "PINDPOP MUSIC GROUP Add publisher" at bounding box center [704, 177] width 274 height 33
click at [784, 174] on button "Add publisher" at bounding box center [797, 177] width 71 height 18
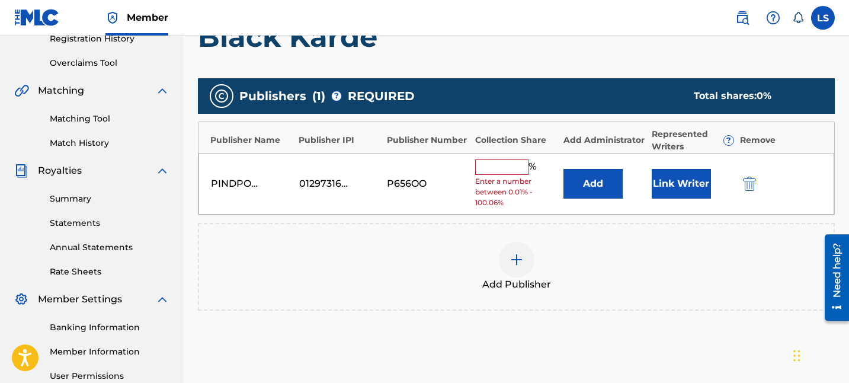
scroll to position [242, 0]
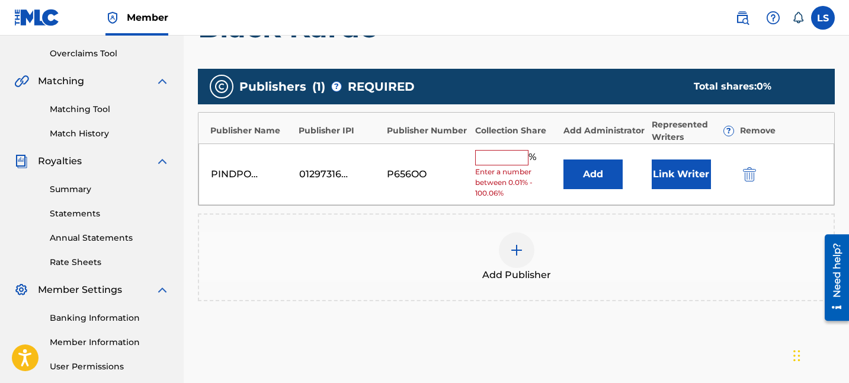
click at [516, 164] on input "text" at bounding box center [501, 157] width 53 height 15
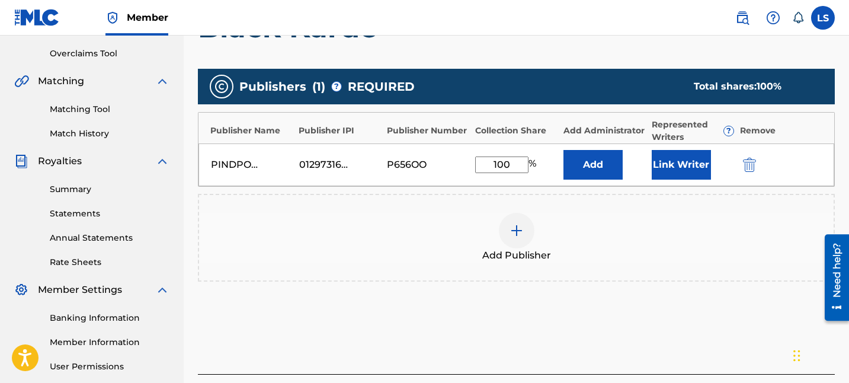
type input "100"
click at [661, 170] on button "Link Writer" at bounding box center [681, 165] width 59 height 30
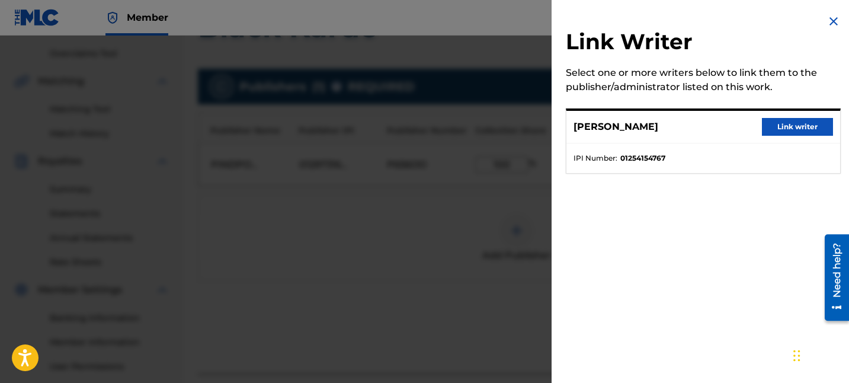
click at [793, 128] on button "Link writer" at bounding box center [797, 127] width 71 height 18
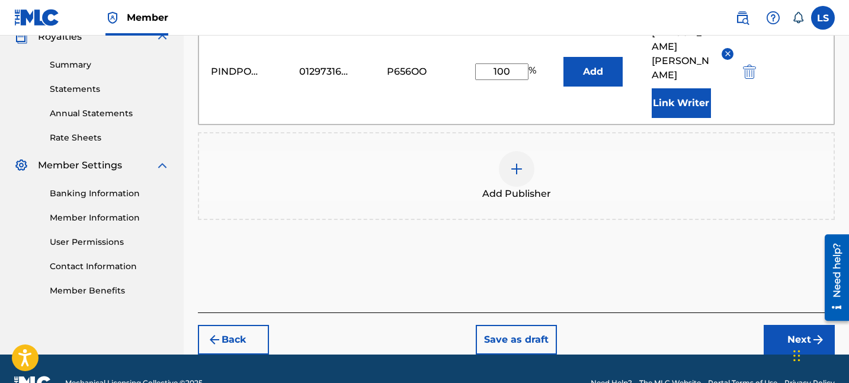
click at [795, 325] on button "Next" at bounding box center [799, 340] width 71 height 30
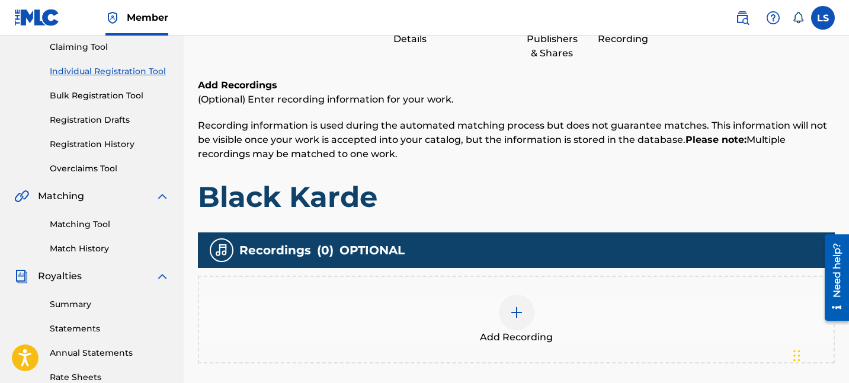
scroll to position [303, 0]
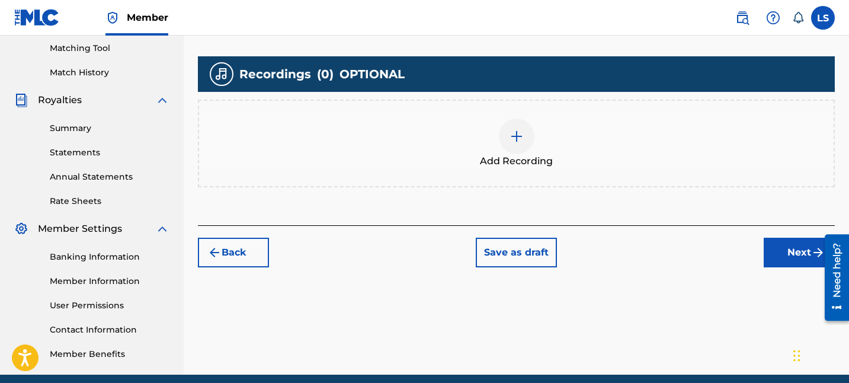
click at [516, 144] on div at bounding box center [517, 137] width 36 height 36
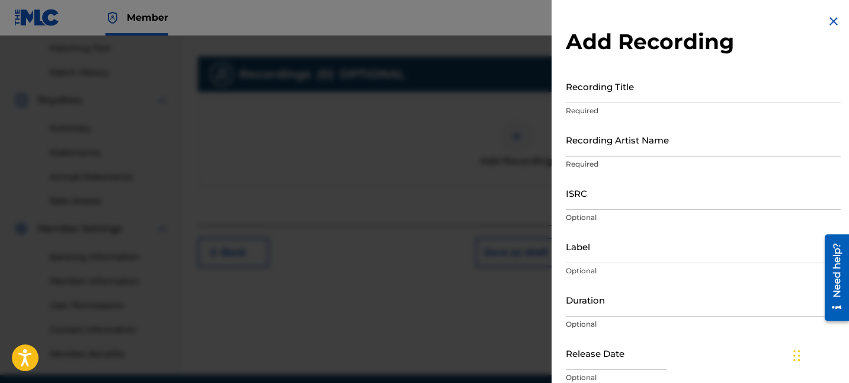
click at [657, 101] on input "Recording Title" at bounding box center [703, 86] width 275 height 34
paste input "Black Karde"
type input "Black Karde"
click at [674, 196] on input "ISRC" at bounding box center [703, 193] width 275 height 34
paste input "TCAGT2323635"
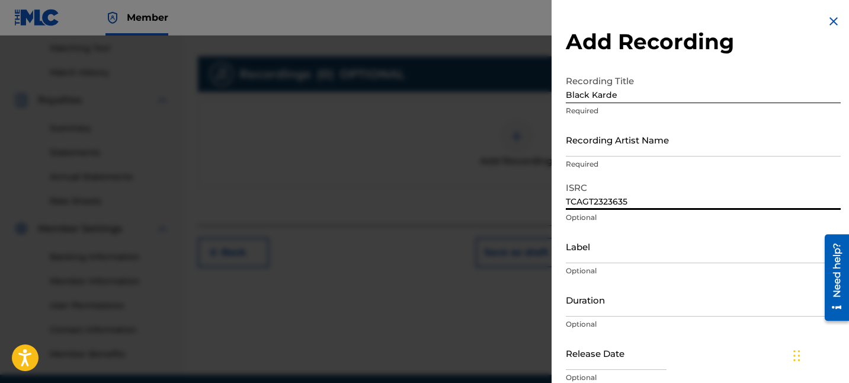
type input "TCAGT2323635"
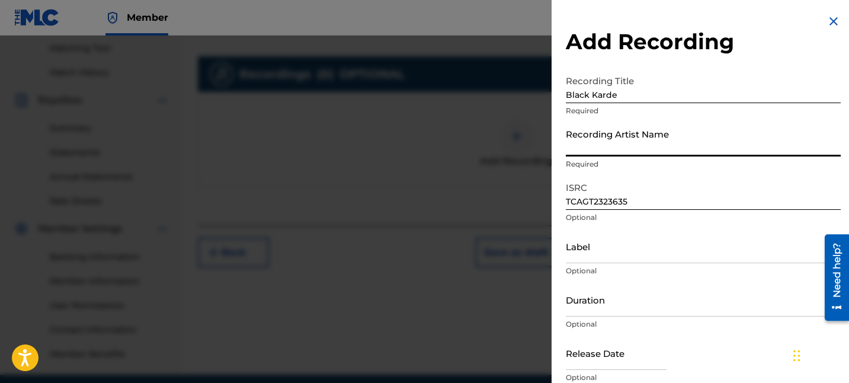
click at [626, 143] on input "Recording Artist Name" at bounding box center [703, 140] width 275 height 34
paste input "Sardar Khehra"
type input "Sardar Khehra"
click at [581, 246] on input "Label" at bounding box center [703, 246] width 275 height 34
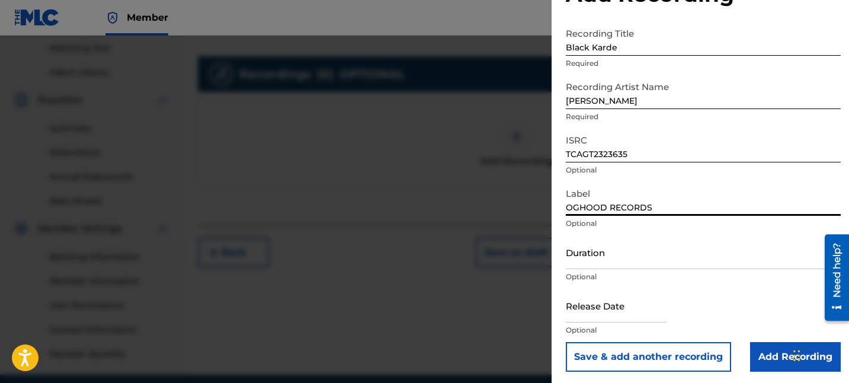
scroll to position [50, 0]
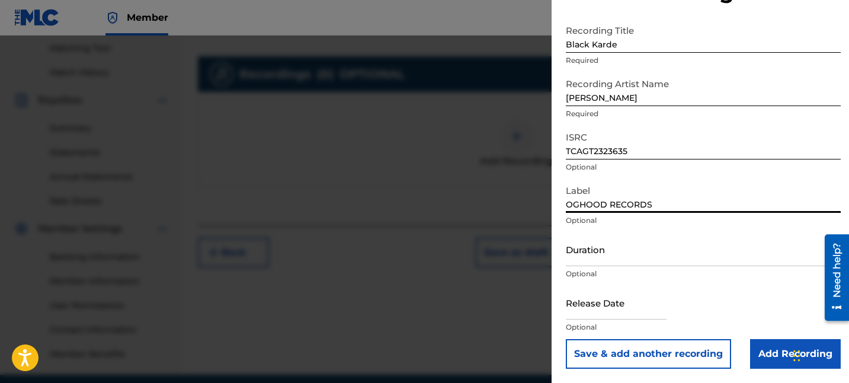
type input "OGHOOD RECORDS"
click at [612, 251] on input "Duration" at bounding box center [703, 249] width 275 height 34
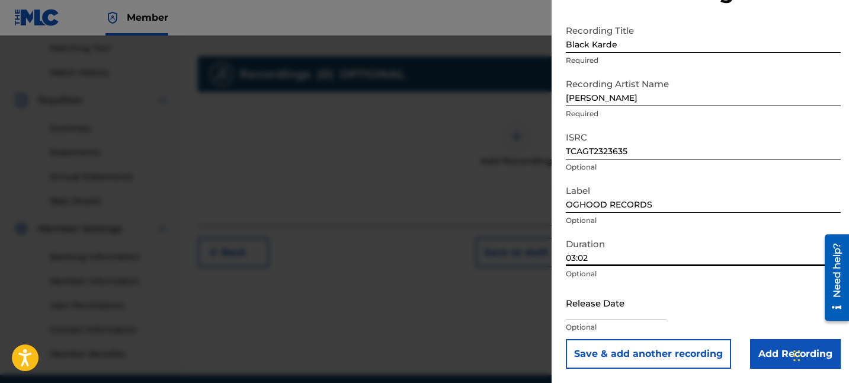
type input "03:02"
click at [611, 315] on input "text" at bounding box center [616, 303] width 101 height 34
select select "7"
select select "2025"
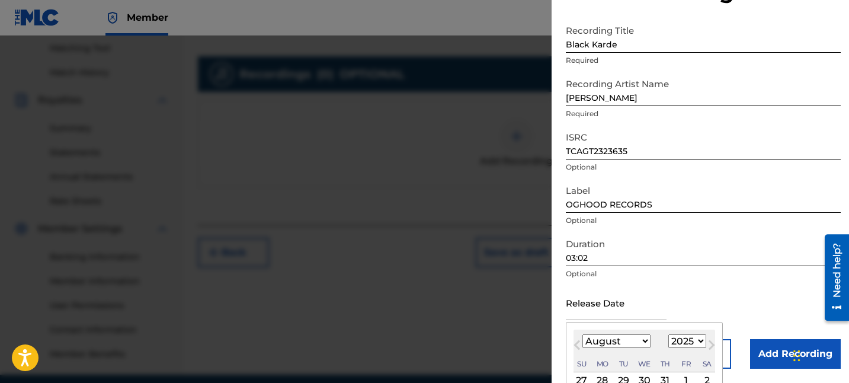
click at [628, 344] on select "January February March April May June July August September October November De…" at bounding box center [617, 341] width 68 height 14
click at [583, 334] on select "January February March April May June July August September October November De…" at bounding box center [617, 341] width 68 height 14
click at [626, 340] on select "January February March April May June July August September October November De…" at bounding box center [617, 341] width 68 height 14
select select "0"
click at [583, 334] on select "January February March April May June July August September October November De…" at bounding box center [617, 341] width 68 height 14
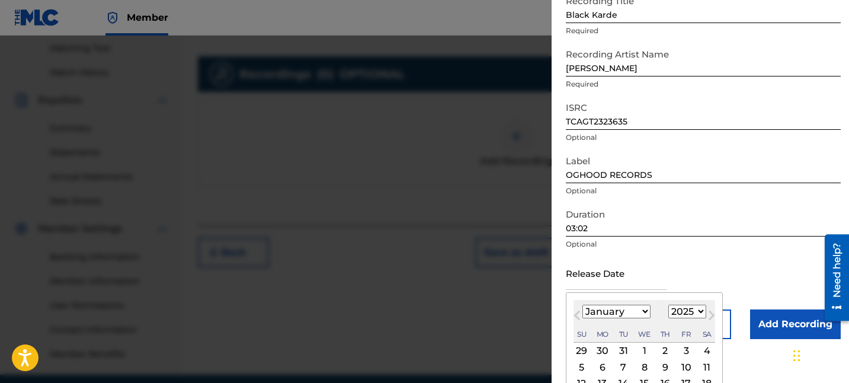
scroll to position [145, 0]
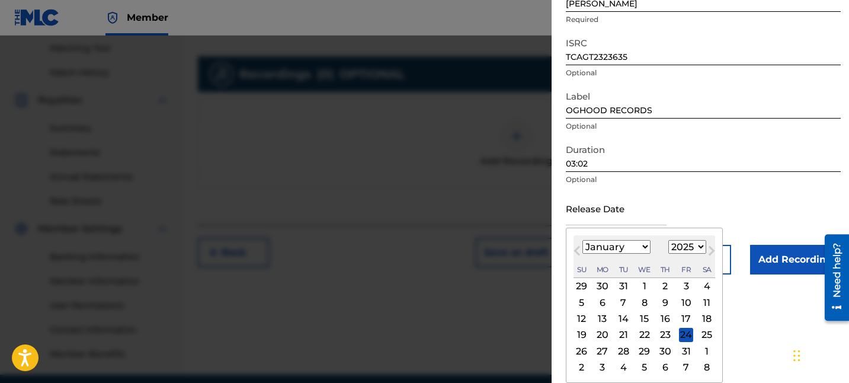
click at [684, 238] on div "January 2025 January February March April May June July August September Octobe…" at bounding box center [645, 256] width 142 height 43
click at [684, 244] on select "1900 1901 1902 1903 1904 1905 1906 1907 1908 1909 1910 1911 1912 1913 1914 1915…" at bounding box center [688, 247] width 38 height 14
select select "2023"
click at [669, 240] on select "1900 1901 1902 1903 1904 1905 1906 1907 1908 1909 1910 1911 1912 1913 1914 1915…" at bounding box center [688, 247] width 38 height 14
click at [686, 316] on div "20" at bounding box center [686, 319] width 14 height 14
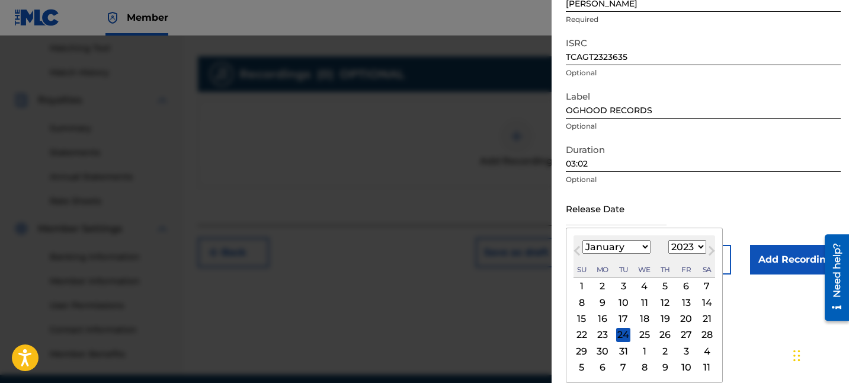
type input "January 20 2023"
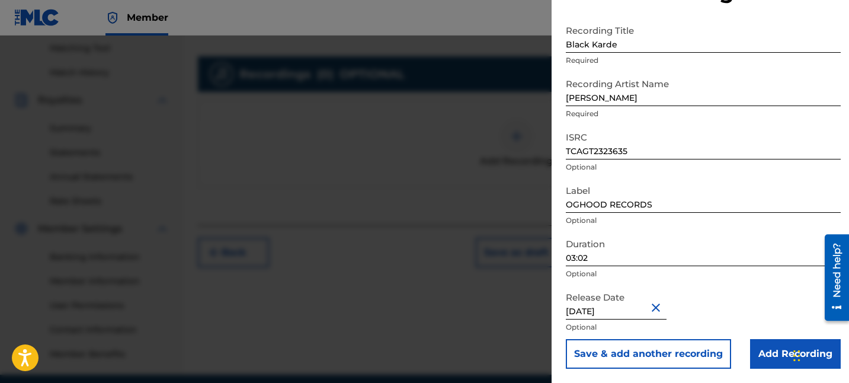
scroll to position [50, 0]
click at [753, 355] on input "Add Recording" at bounding box center [795, 354] width 91 height 30
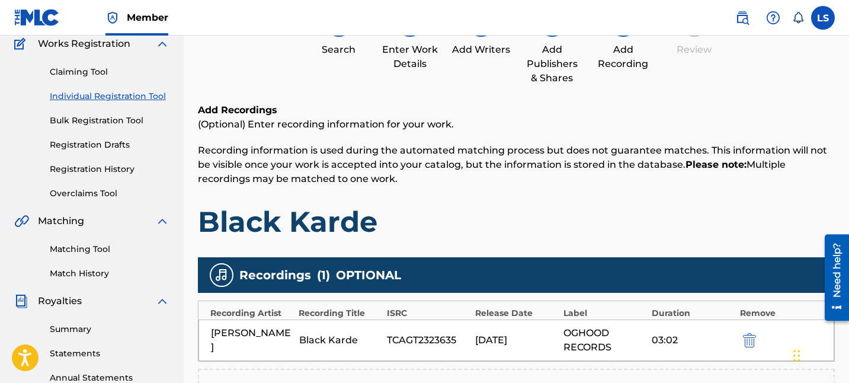
scroll to position [0, 0]
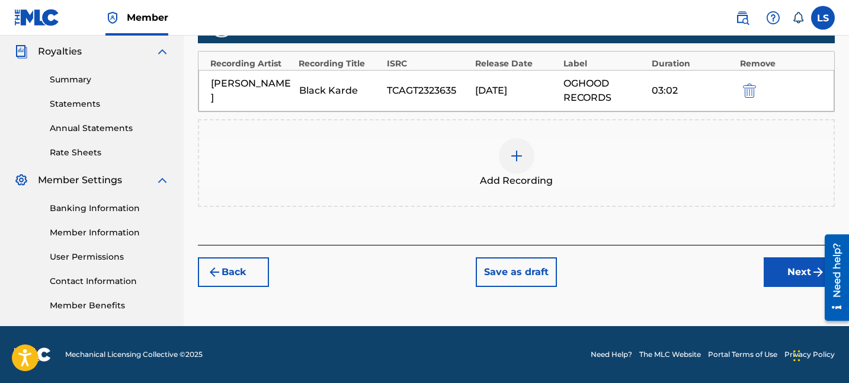
click at [797, 264] on button "Next" at bounding box center [799, 272] width 71 height 30
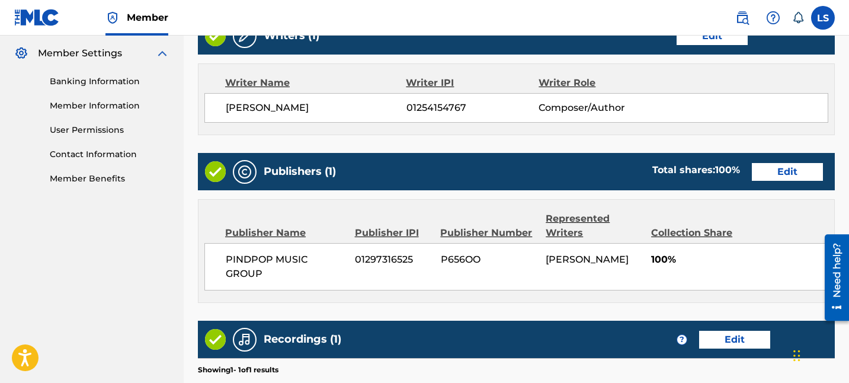
scroll to position [647, 0]
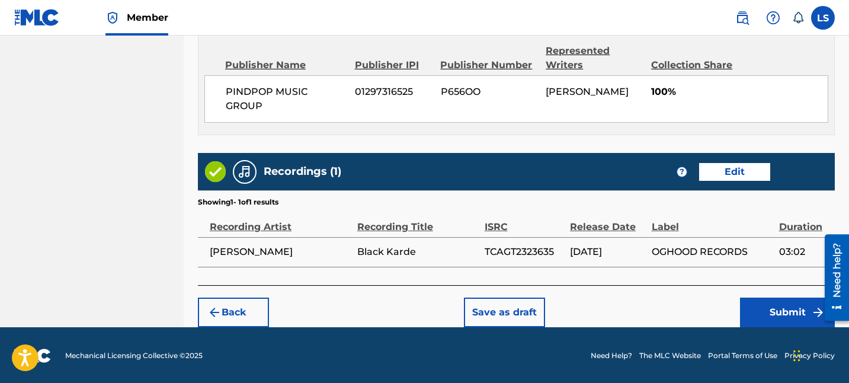
click at [736, 308] on div "Back Save as draft Submit" at bounding box center [516, 306] width 637 height 42
click at [755, 308] on button "Submit" at bounding box center [787, 313] width 95 height 30
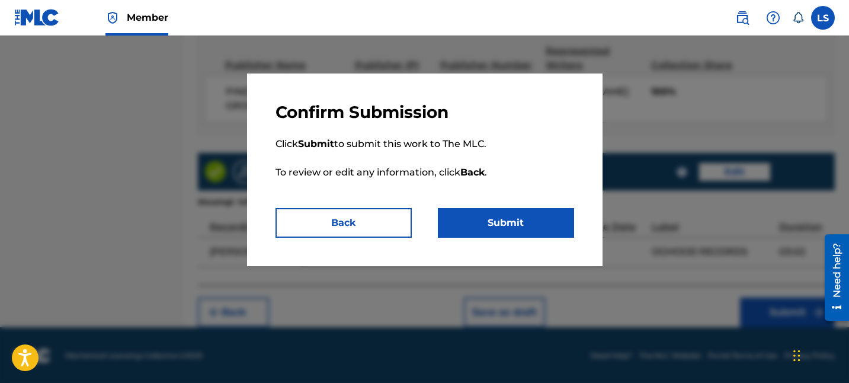
click at [516, 233] on button "Submit" at bounding box center [506, 223] width 136 height 30
